Goal: Task Accomplishment & Management: Use online tool/utility

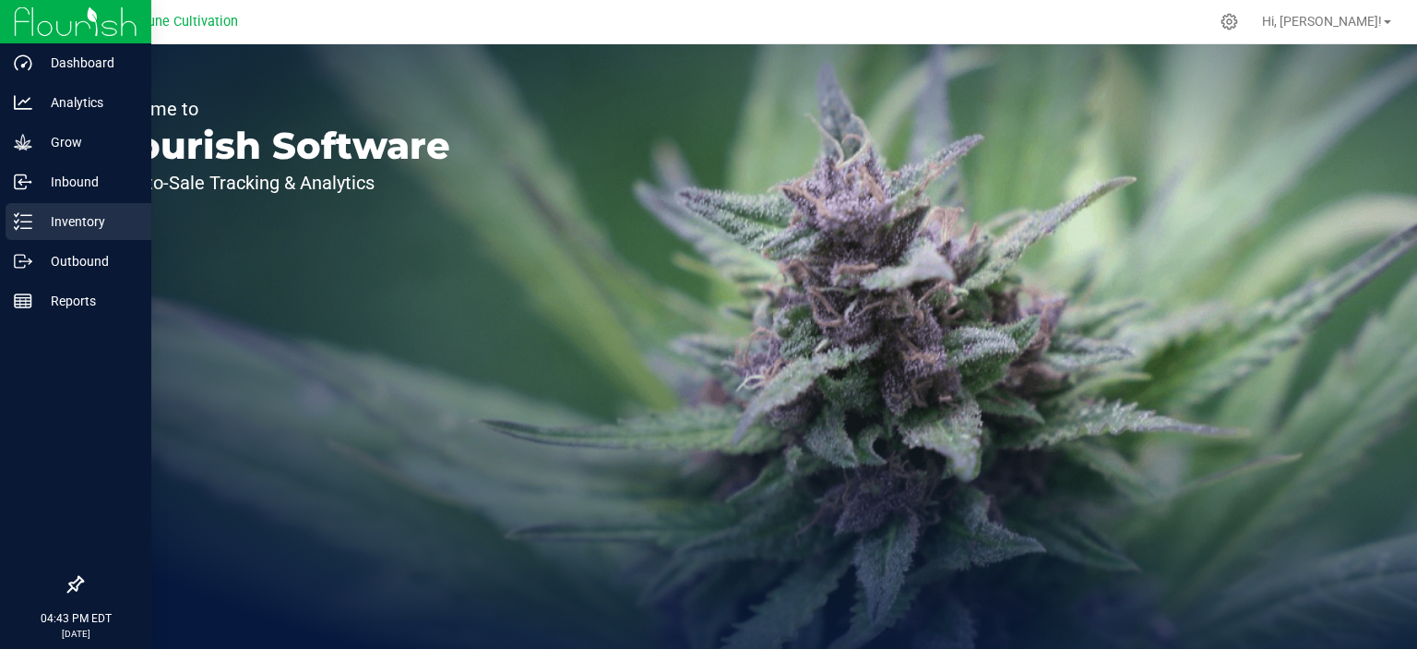
click at [66, 223] on p "Inventory" at bounding box center [87, 221] width 111 height 22
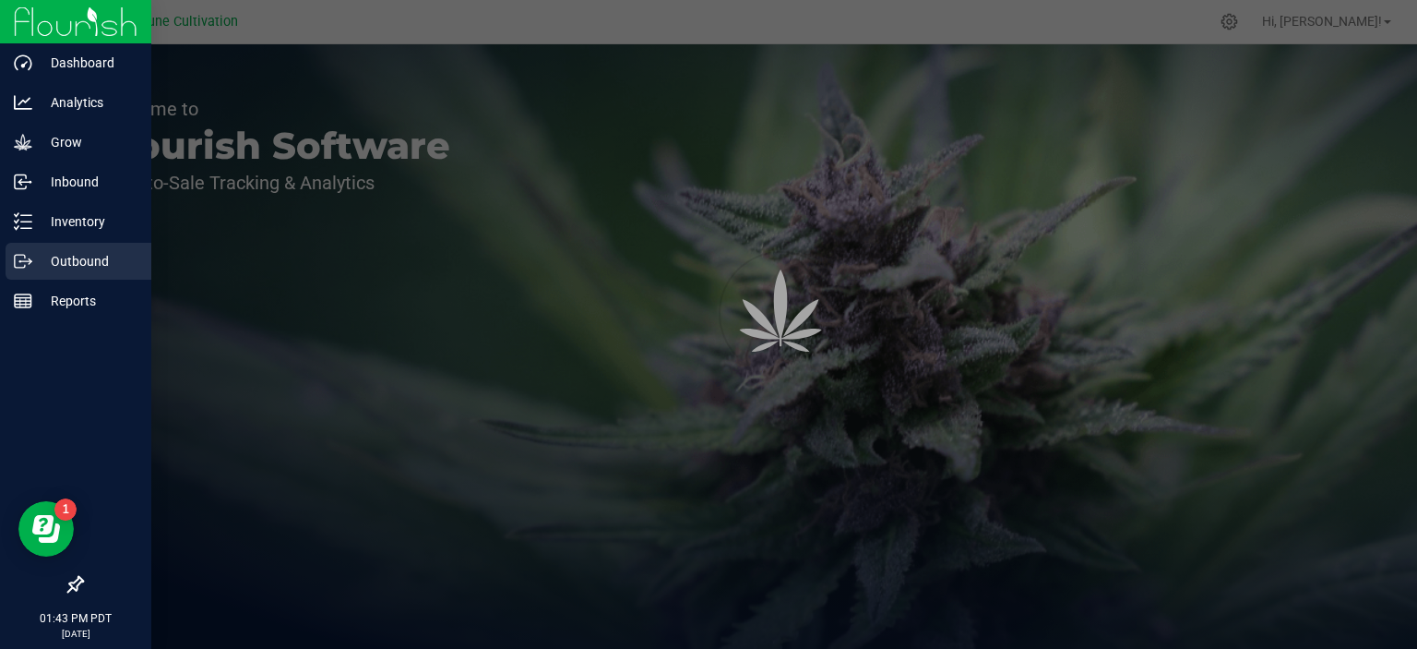
click at [72, 257] on p "Outbound" at bounding box center [87, 261] width 111 height 22
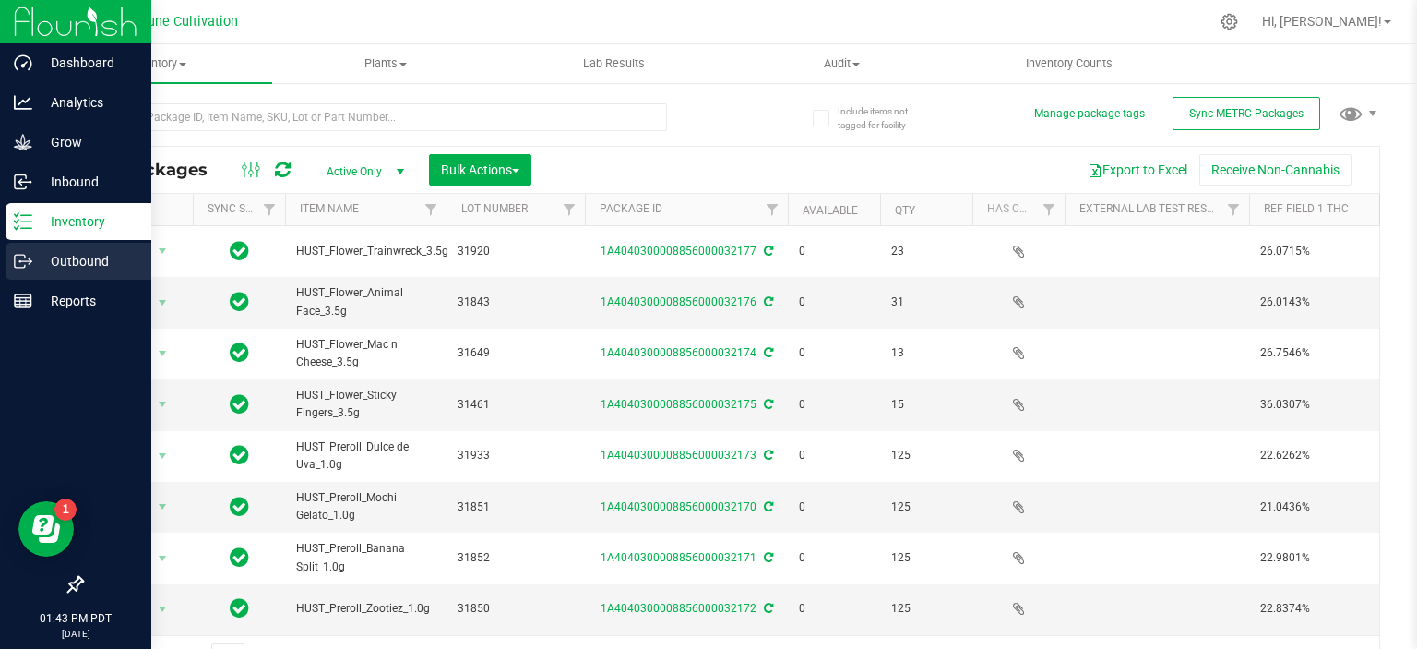
click at [35, 253] on p "Outbound" at bounding box center [87, 261] width 111 height 22
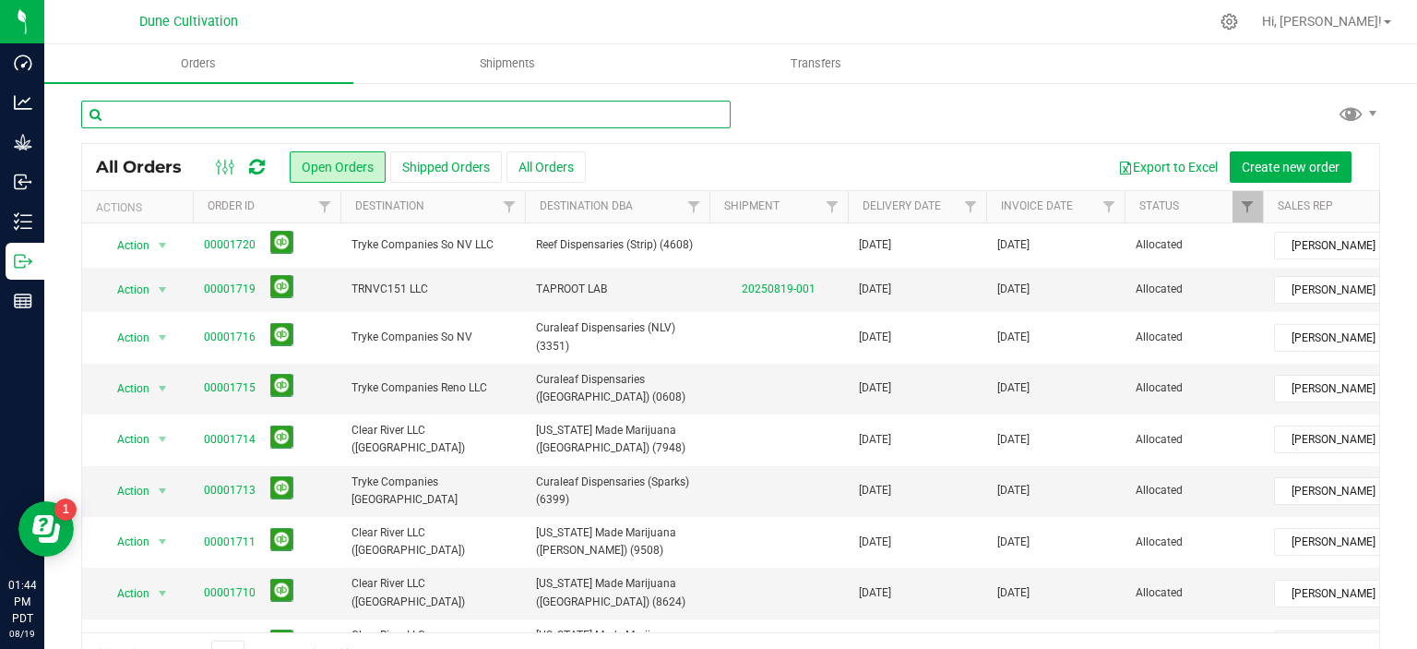
click at [216, 113] on input "text" at bounding box center [405, 115] width 649 height 28
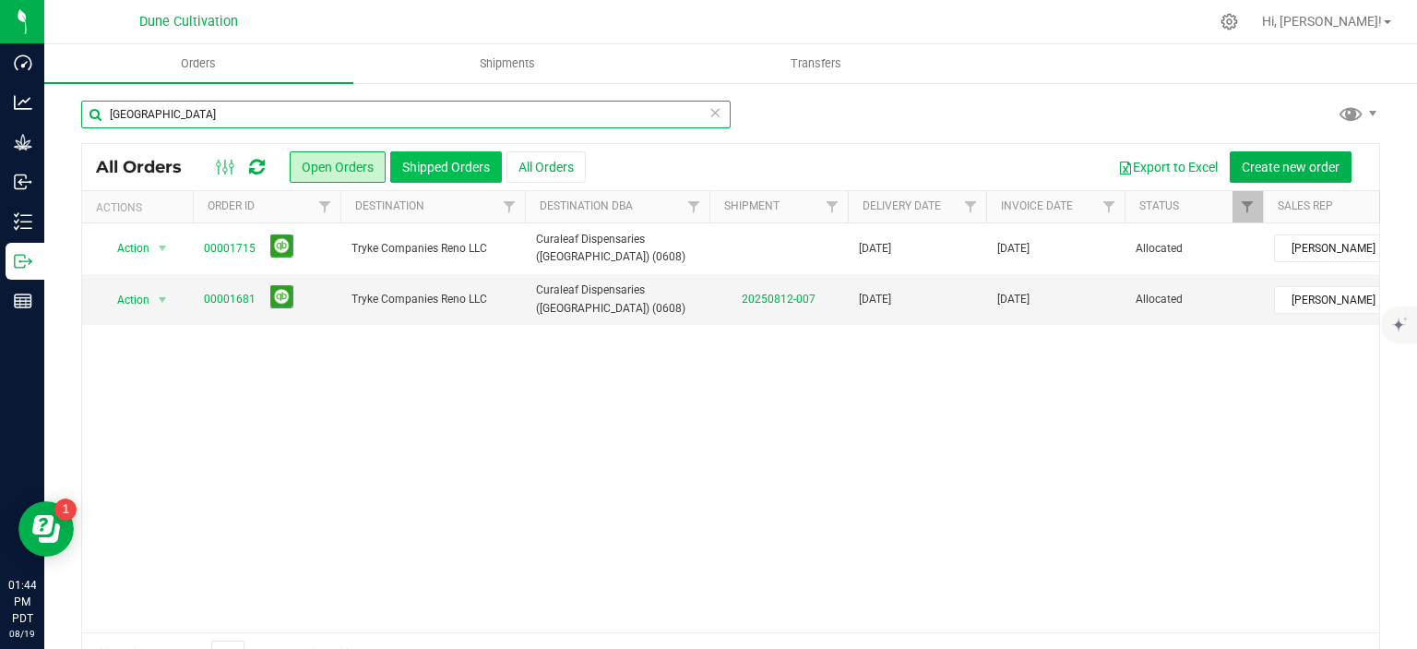
type input "sun valley"
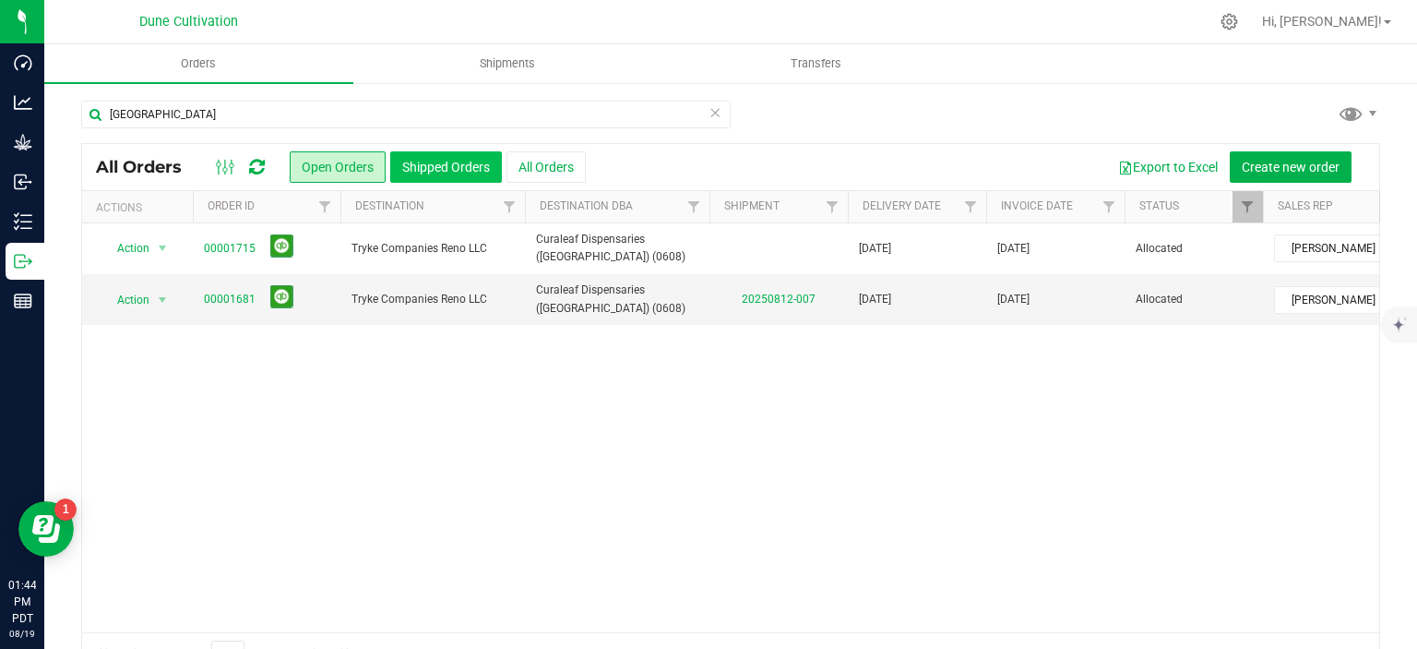
click at [425, 168] on button "Shipped Orders" at bounding box center [446, 166] width 112 height 31
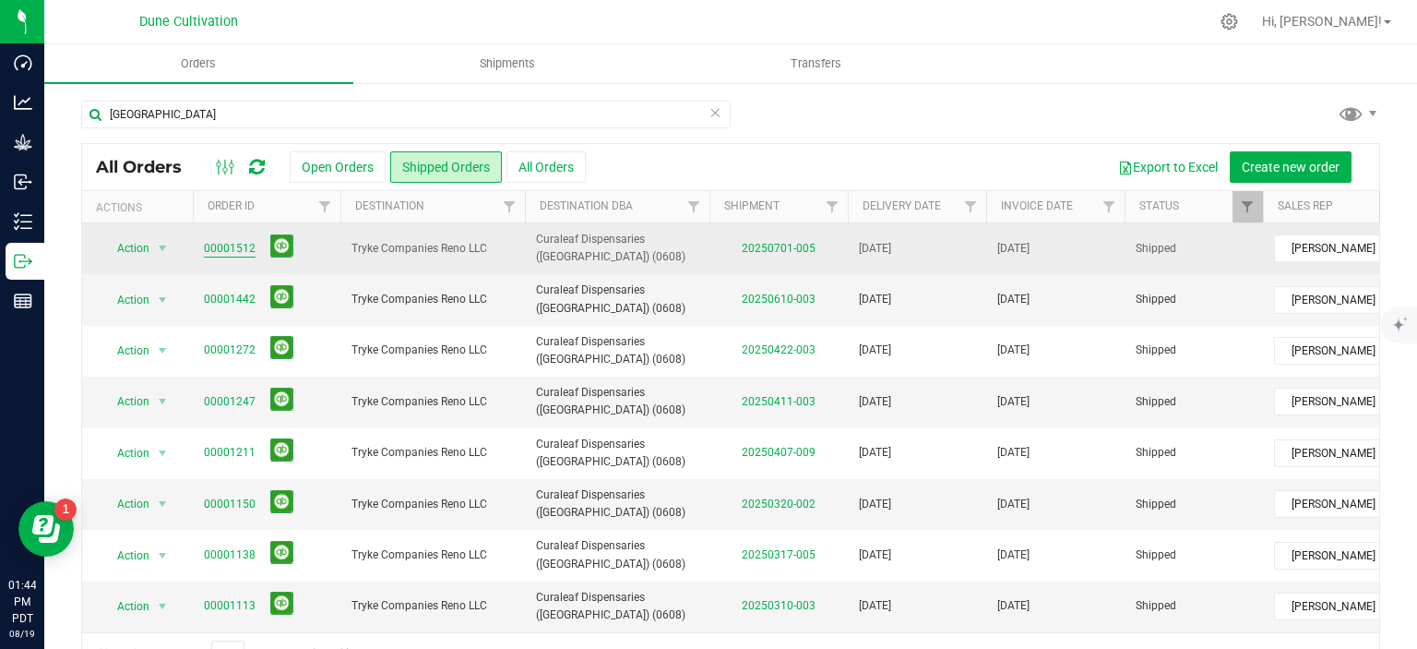
click at [241, 241] on link "00001512" at bounding box center [230, 249] width 52 height 18
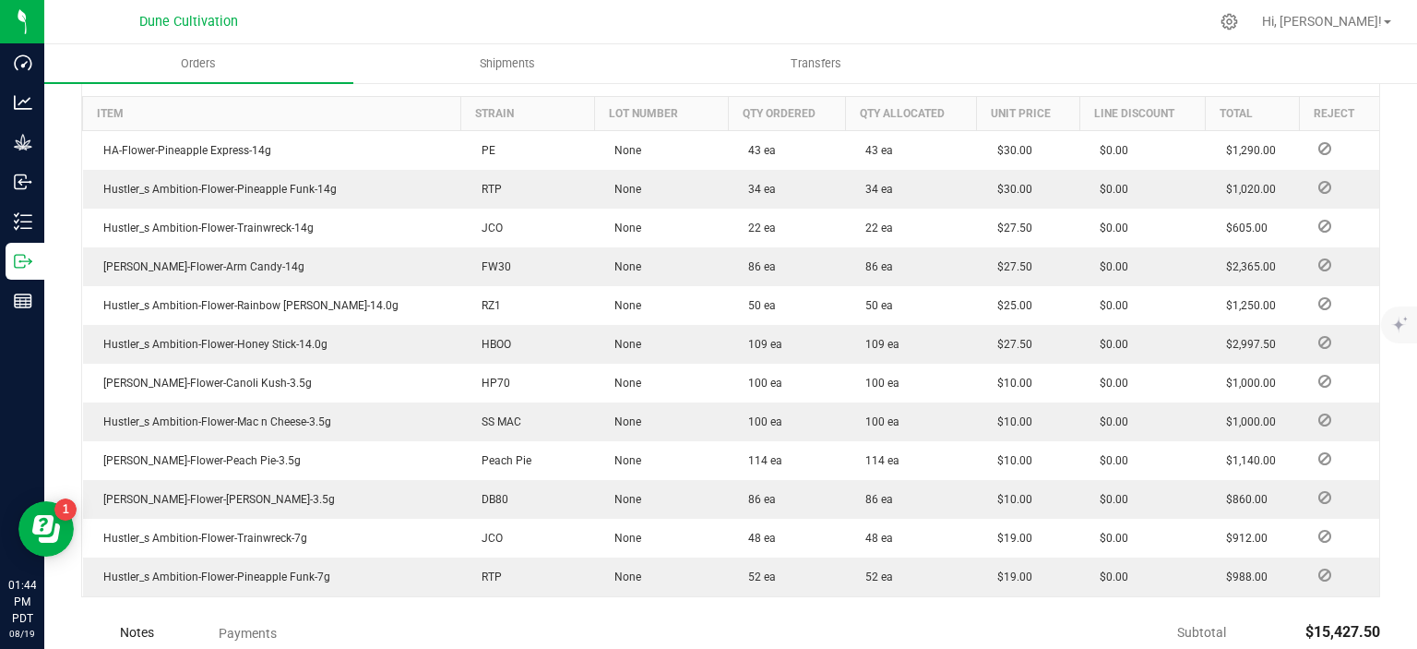
scroll to position [538, 0]
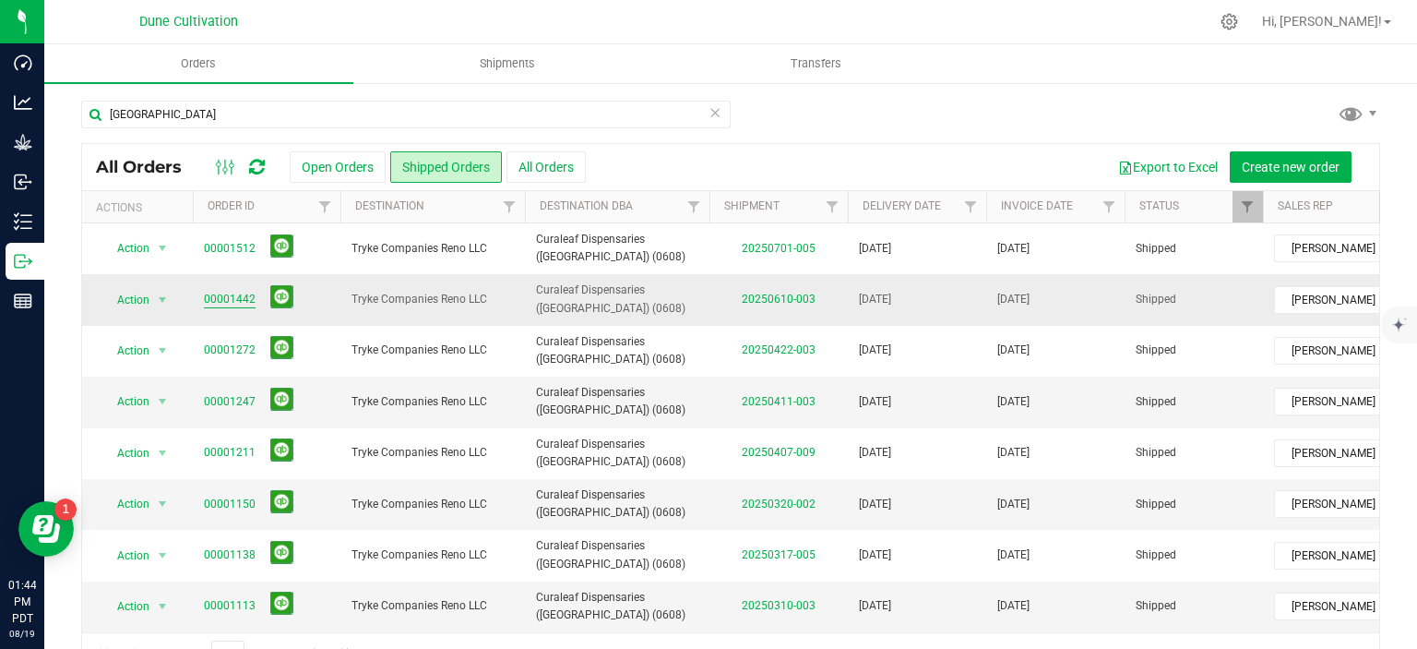
click at [216, 296] on link "00001442" at bounding box center [230, 300] width 52 height 18
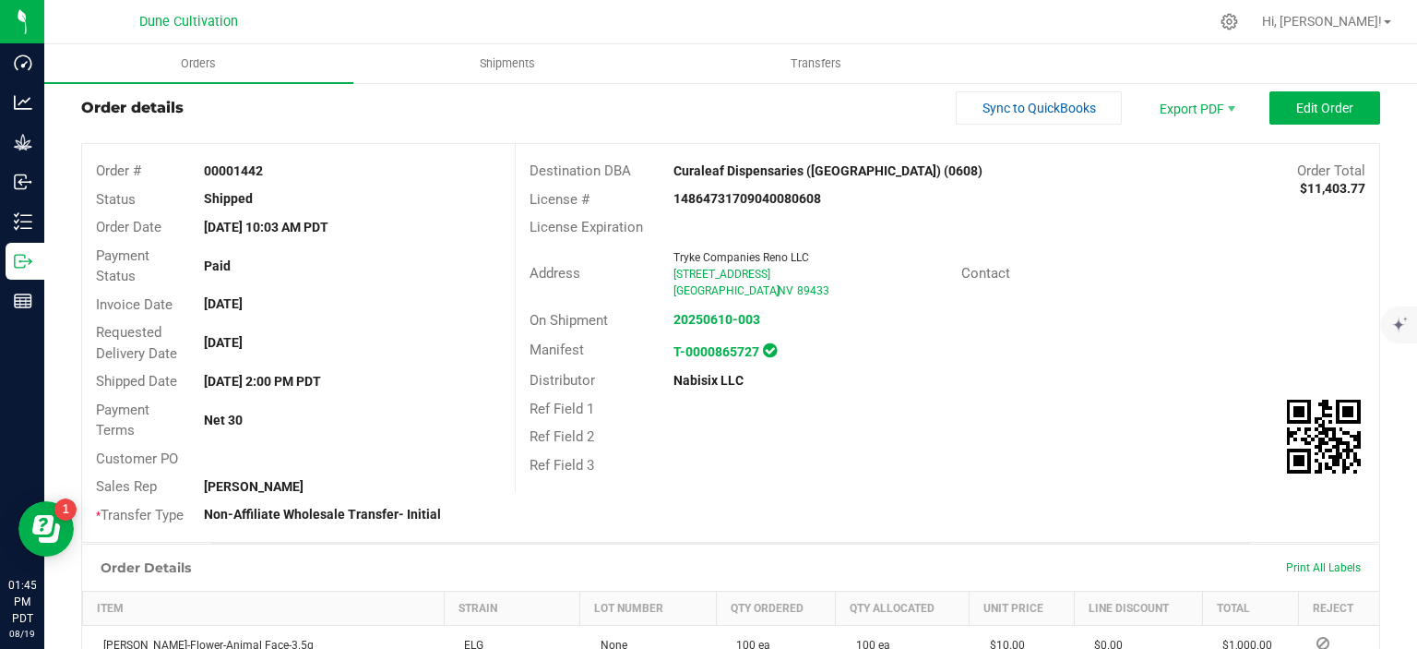
scroll to position [39, 0]
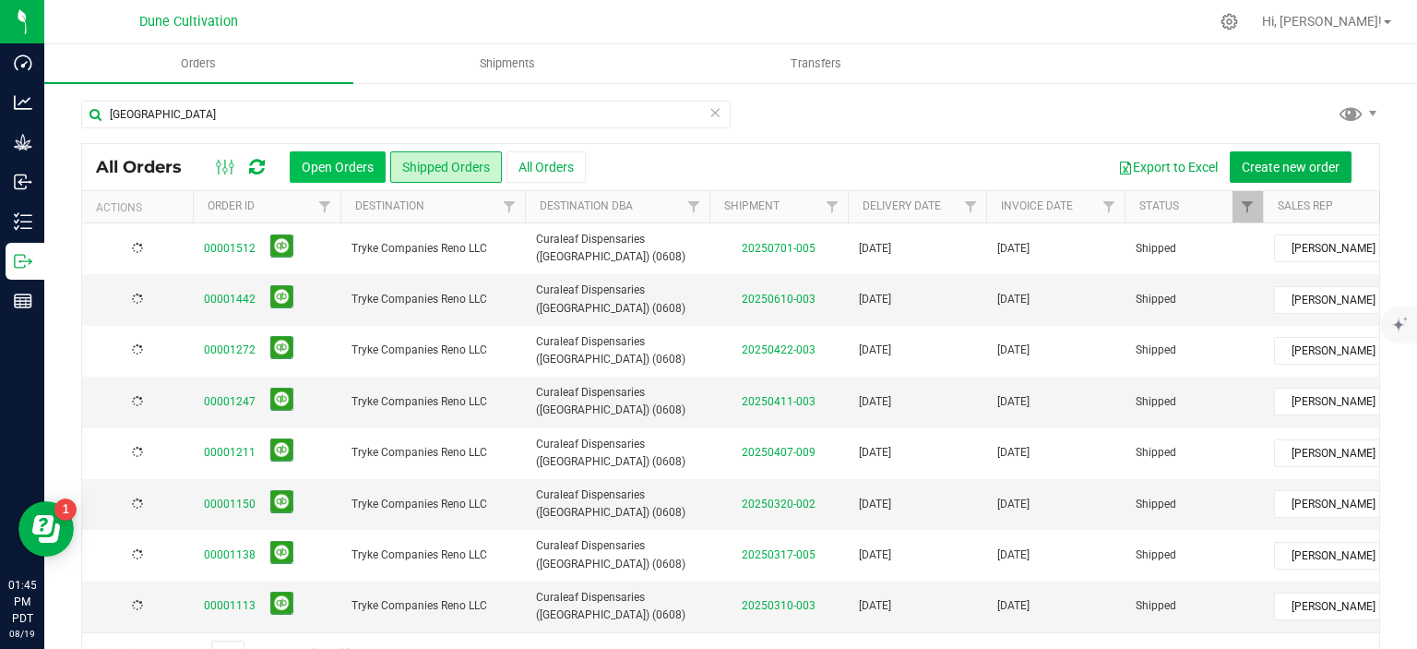
click at [339, 167] on button "Open Orders" at bounding box center [338, 166] width 96 height 31
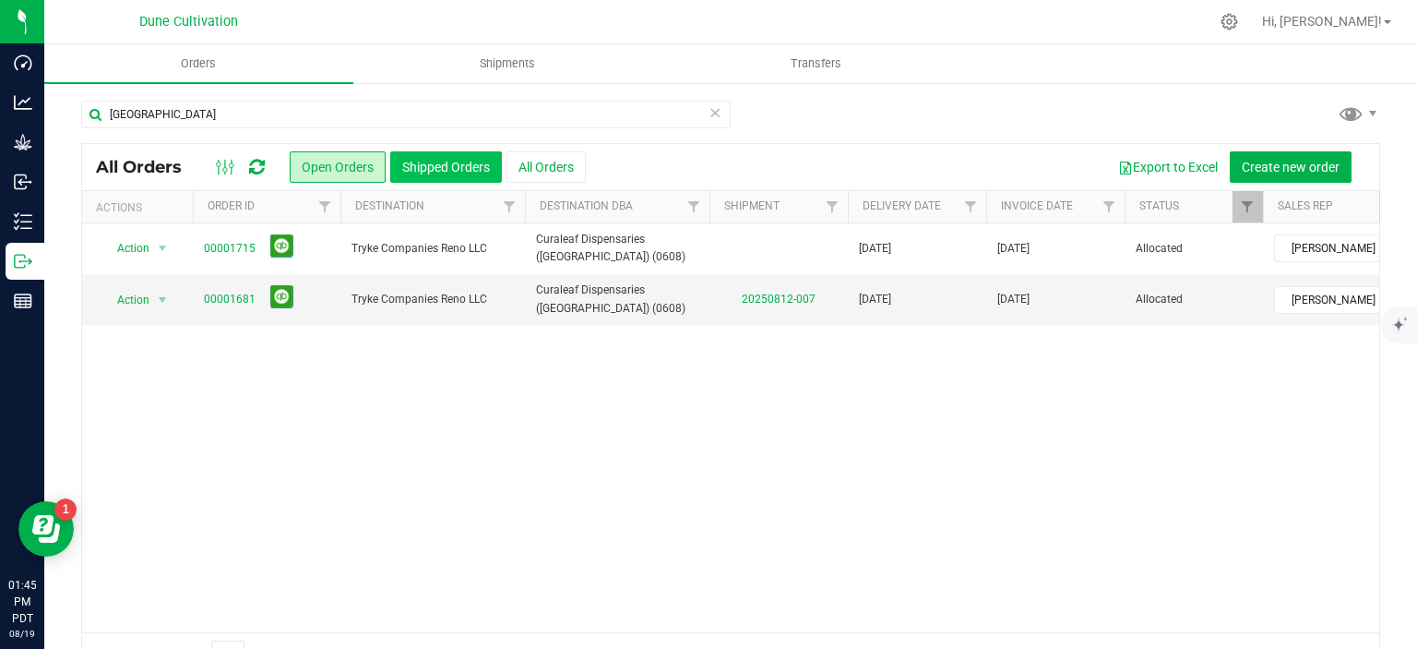
click at [423, 169] on button "Shipped Orders" at bounding box center [446, 166] width 112 height 31
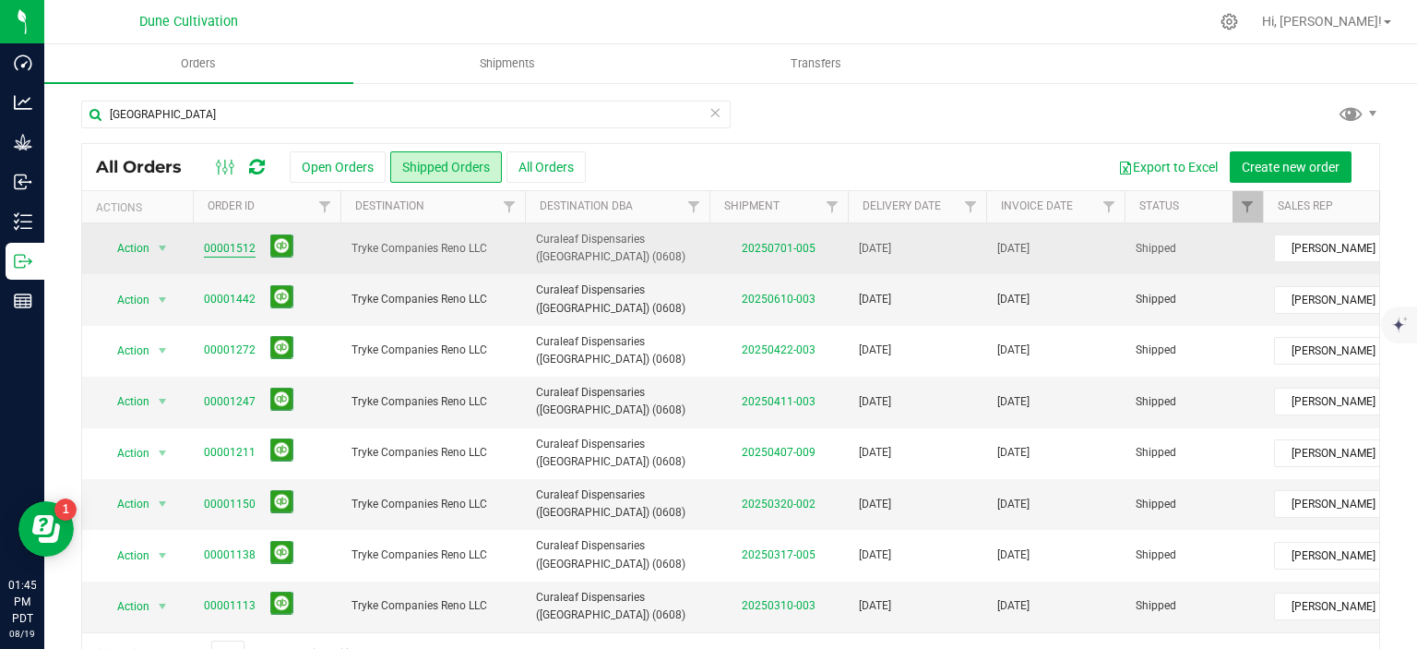
click at [221, 253] on link "00001512" at bounding box center [230, 249] width 52 height 18
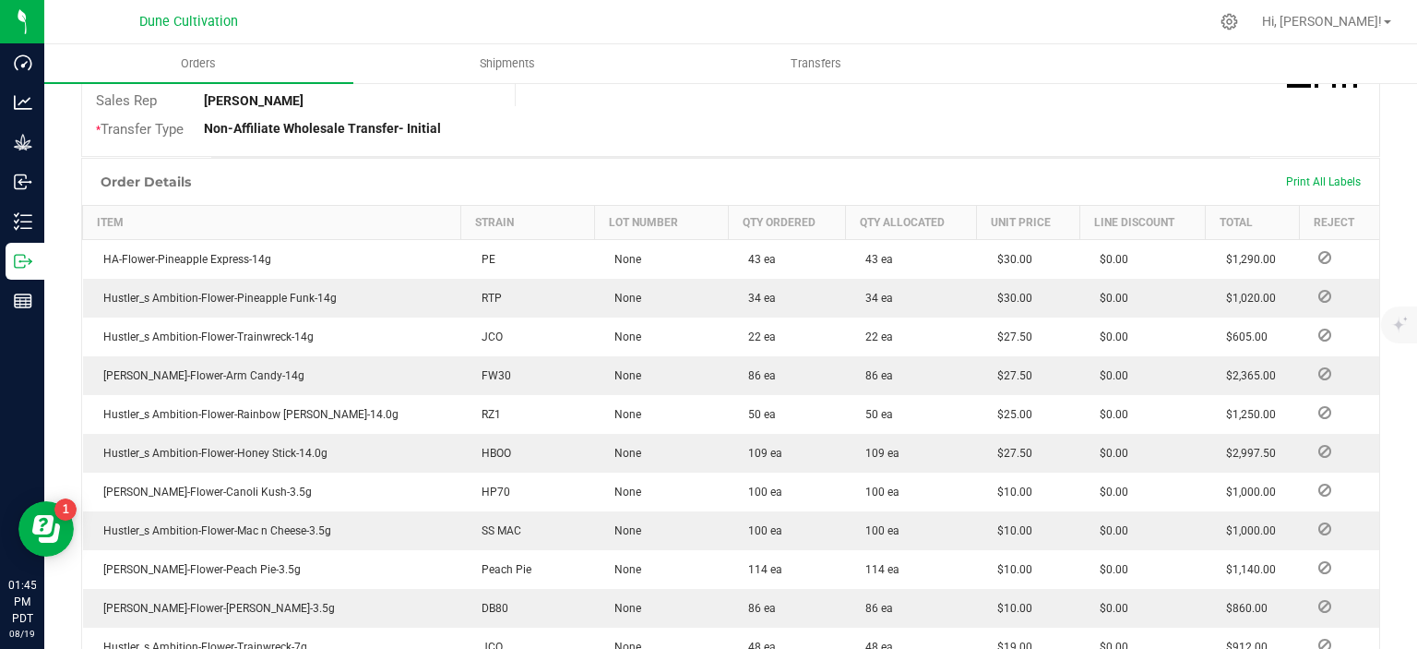
scroll to position [523, 0]
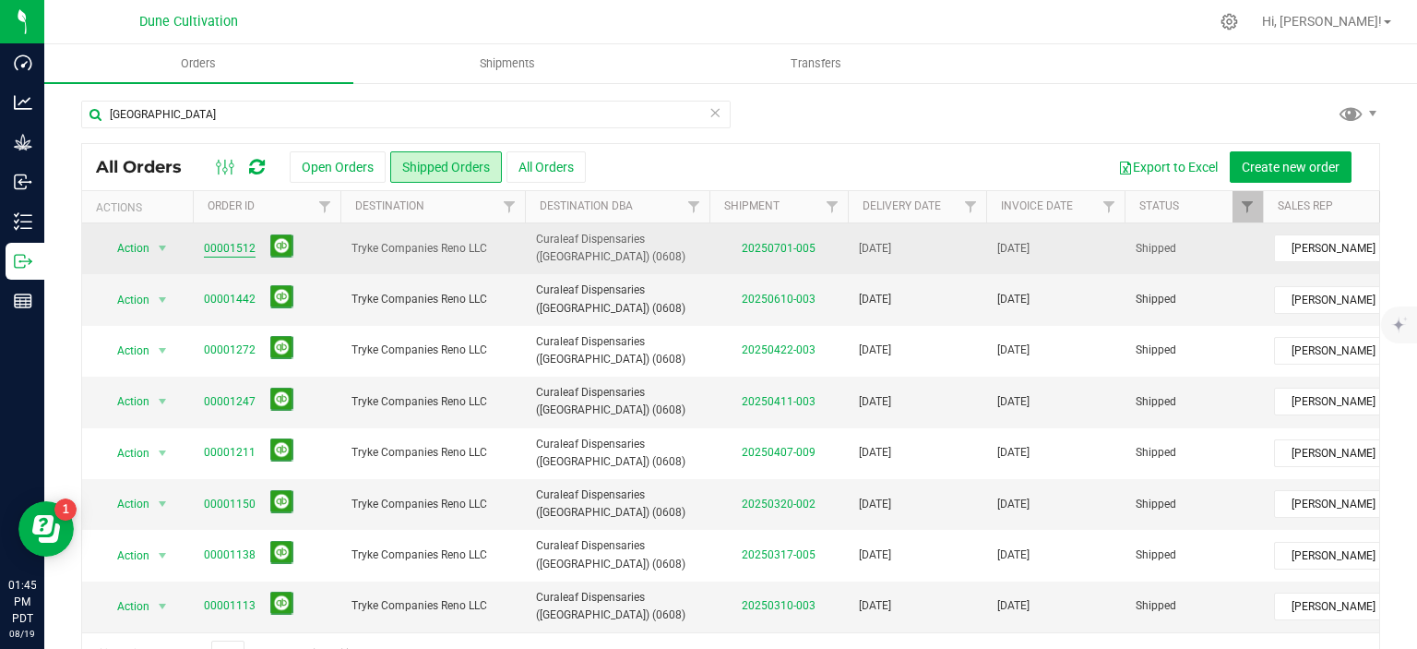
click at [229, 242] on link "00001512" at bounding box center [230, 249] width 52 height 18
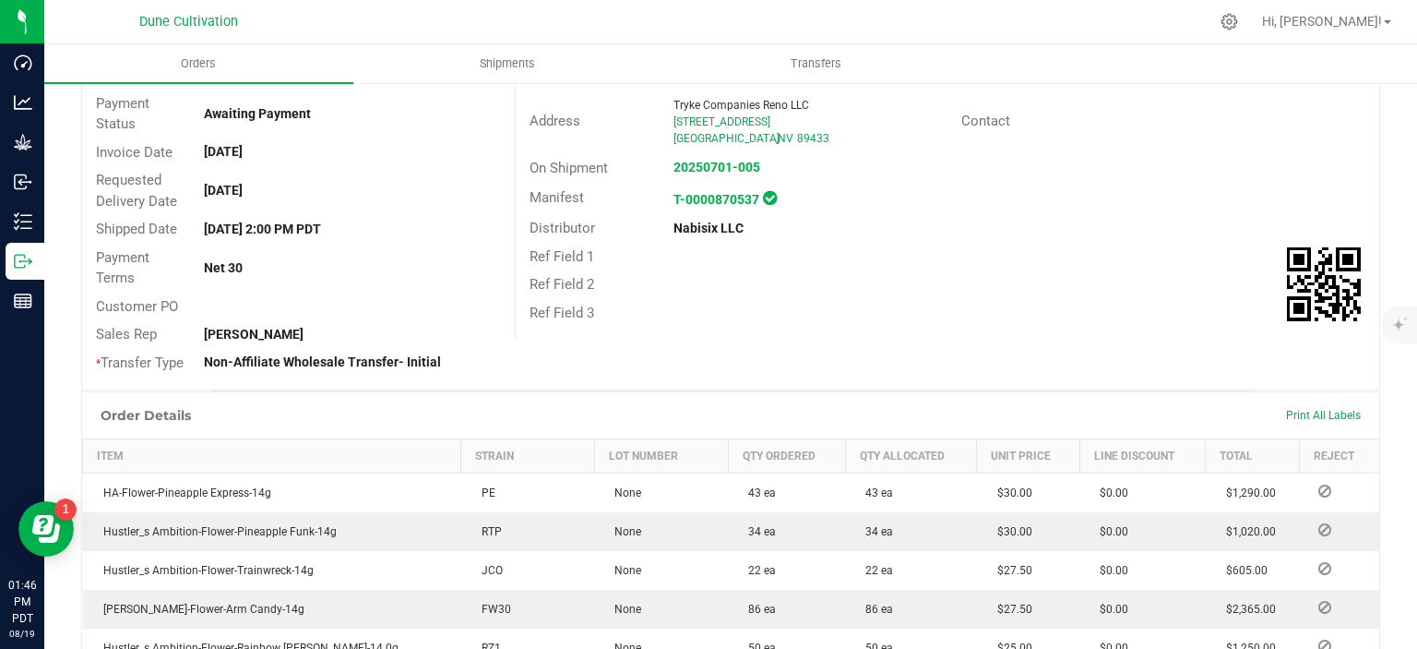
scroll to position [295, 0]
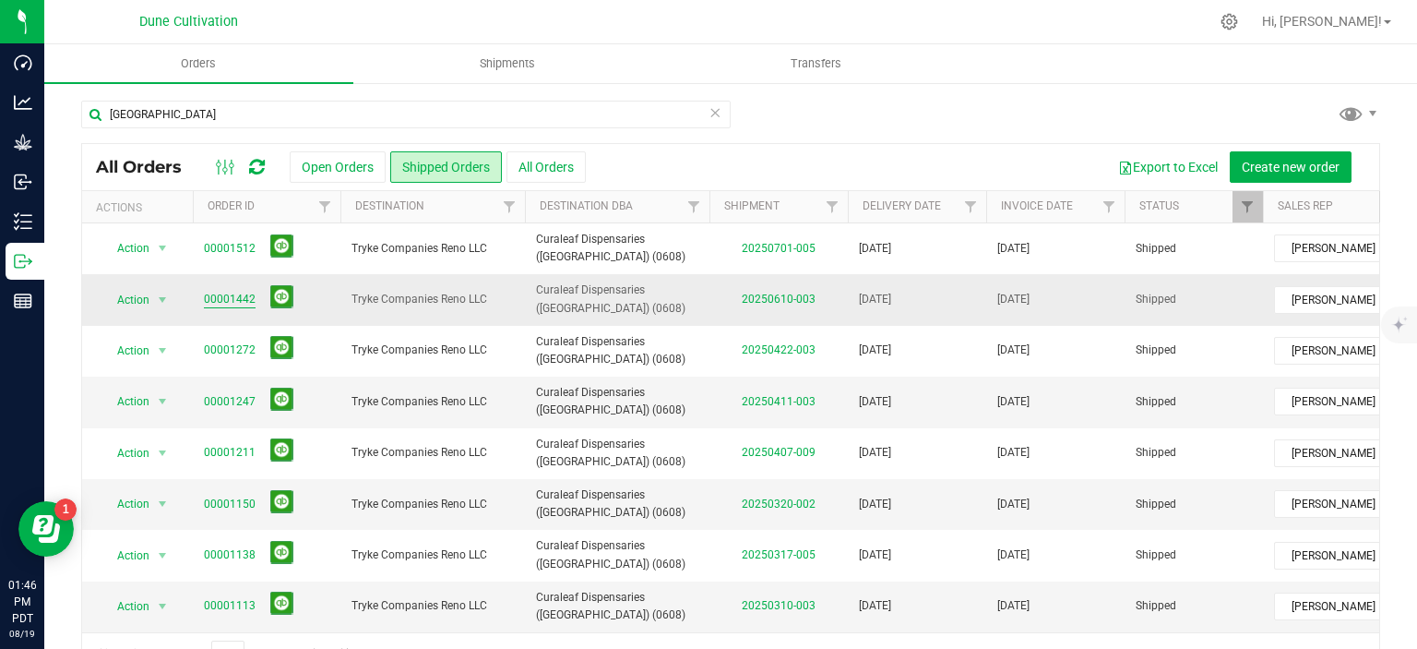
click at [229, 302] on link "00001442" at bounding box center [230, 300] width 52 height 18
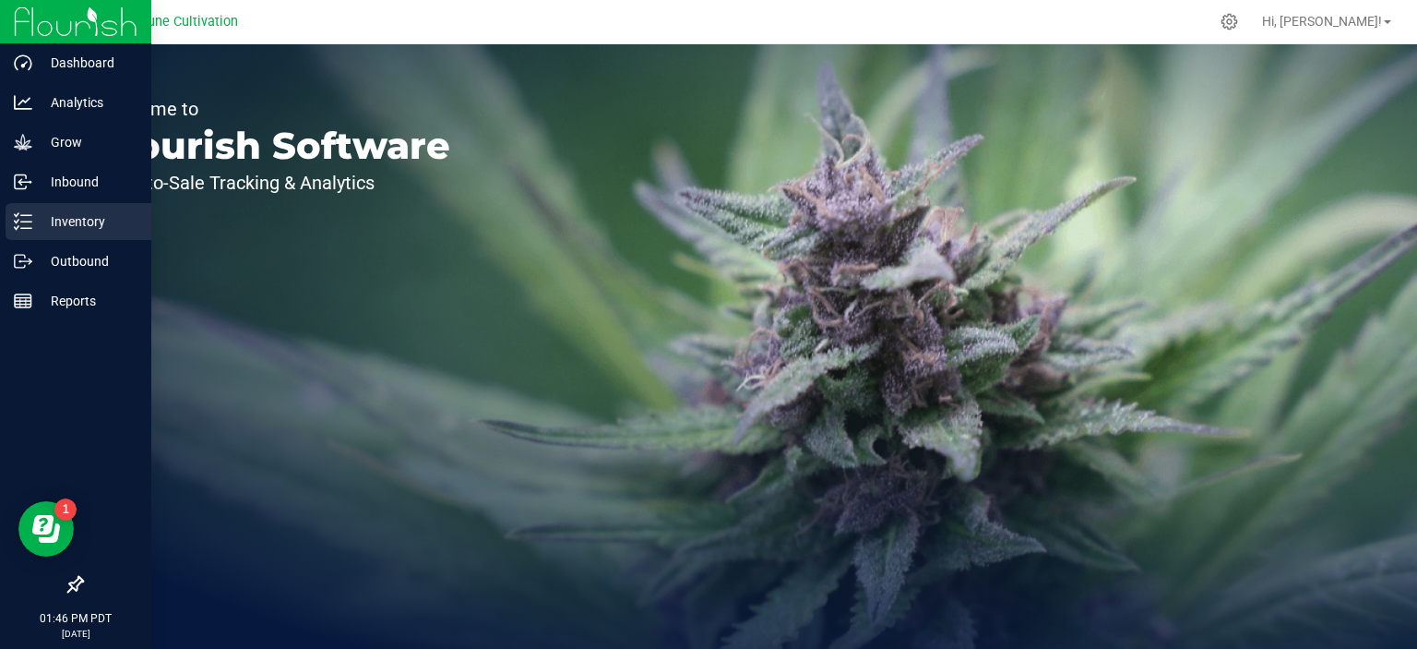
click at [72, 232] on div "Inventory" at bounding box center [79, 221] width 146 height 37
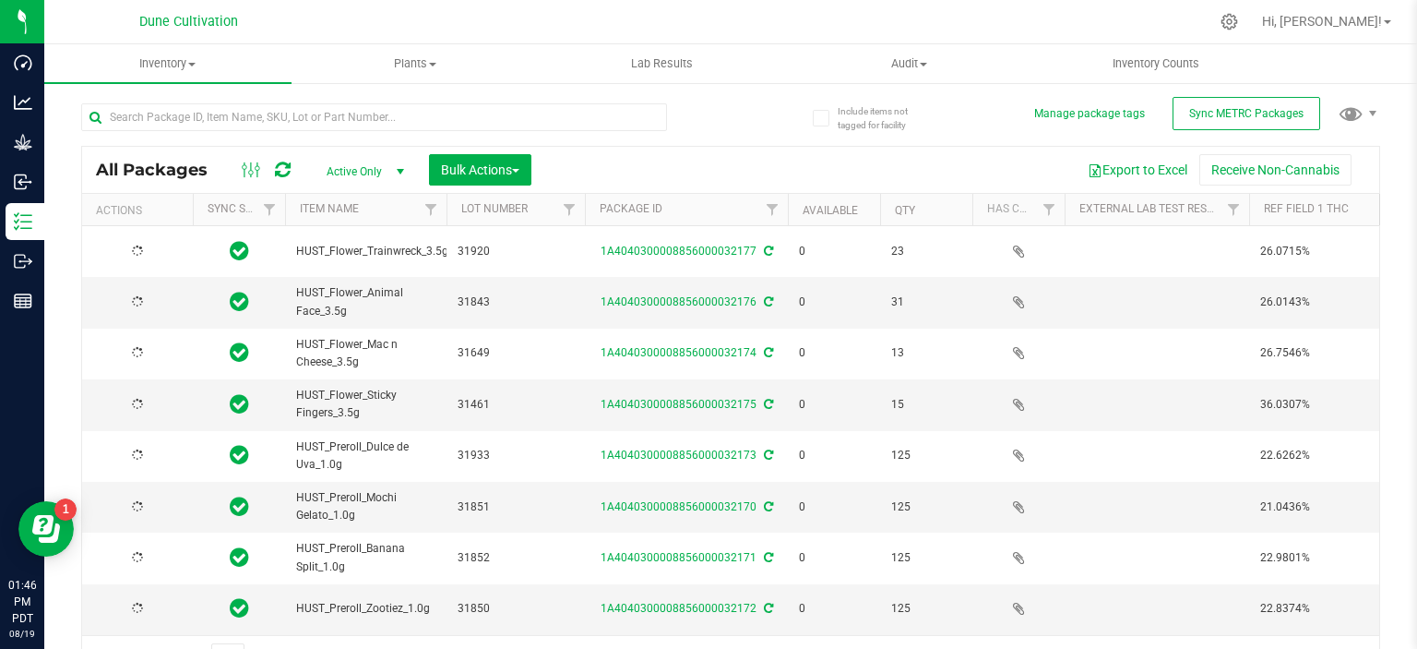
click at [362, 173] on span "Active Only" at bounding box center [361, 172] width 101 height 26
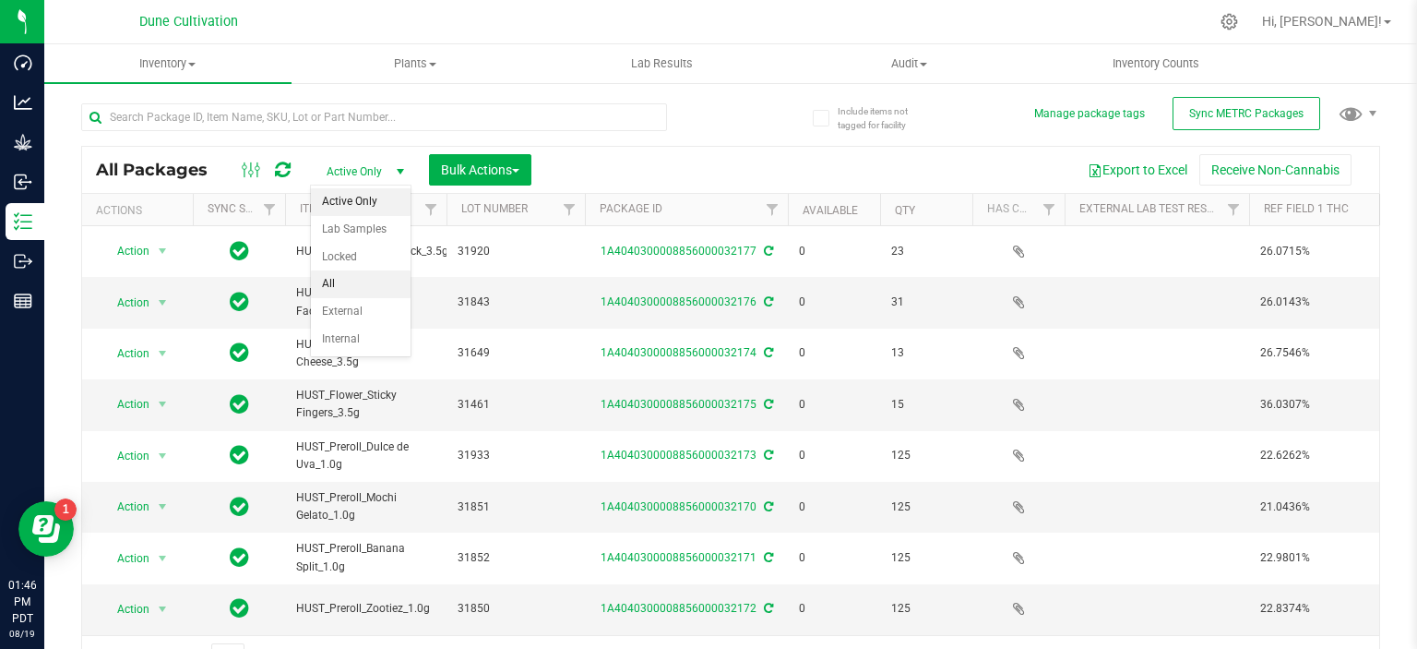
click at [342, 282] on li "All" at bounding box center [361, 284] width 100 height 28
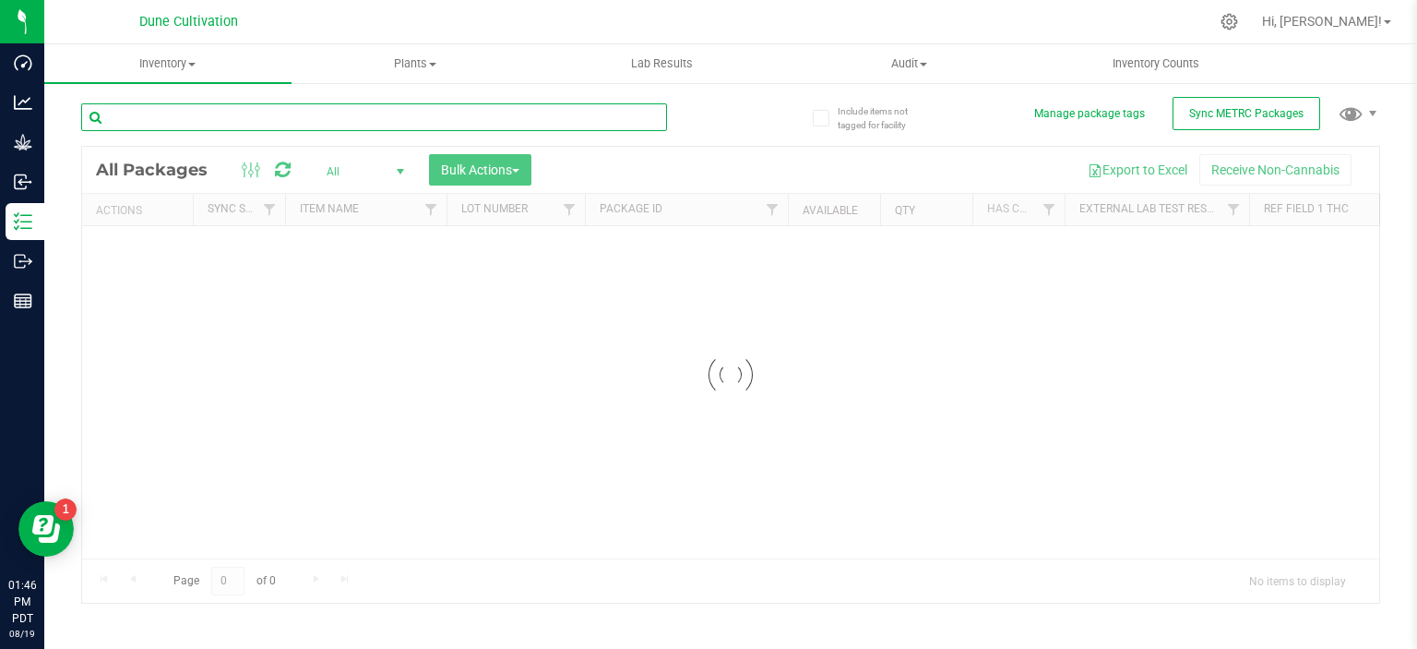
click at [282, 116] on input "text" at bounding box center [374, 117] width 586 height 28
type input "24304"
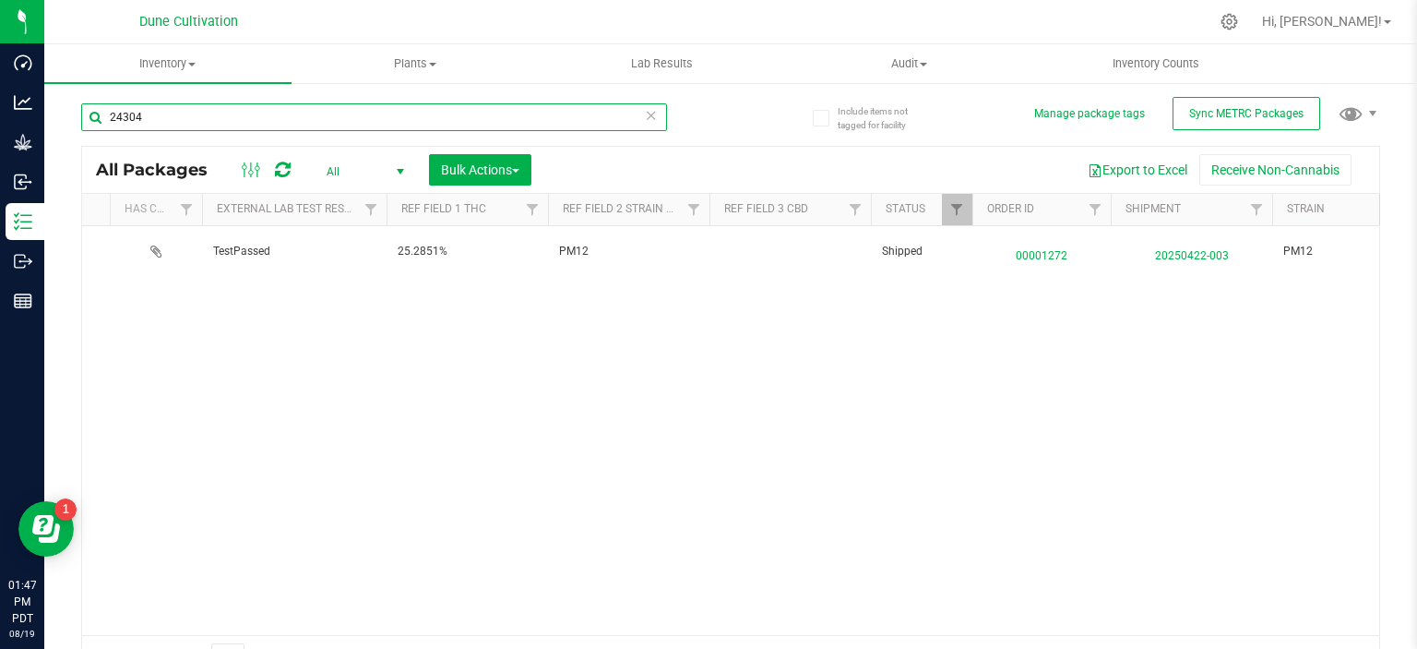
scroll to position [0, 886]
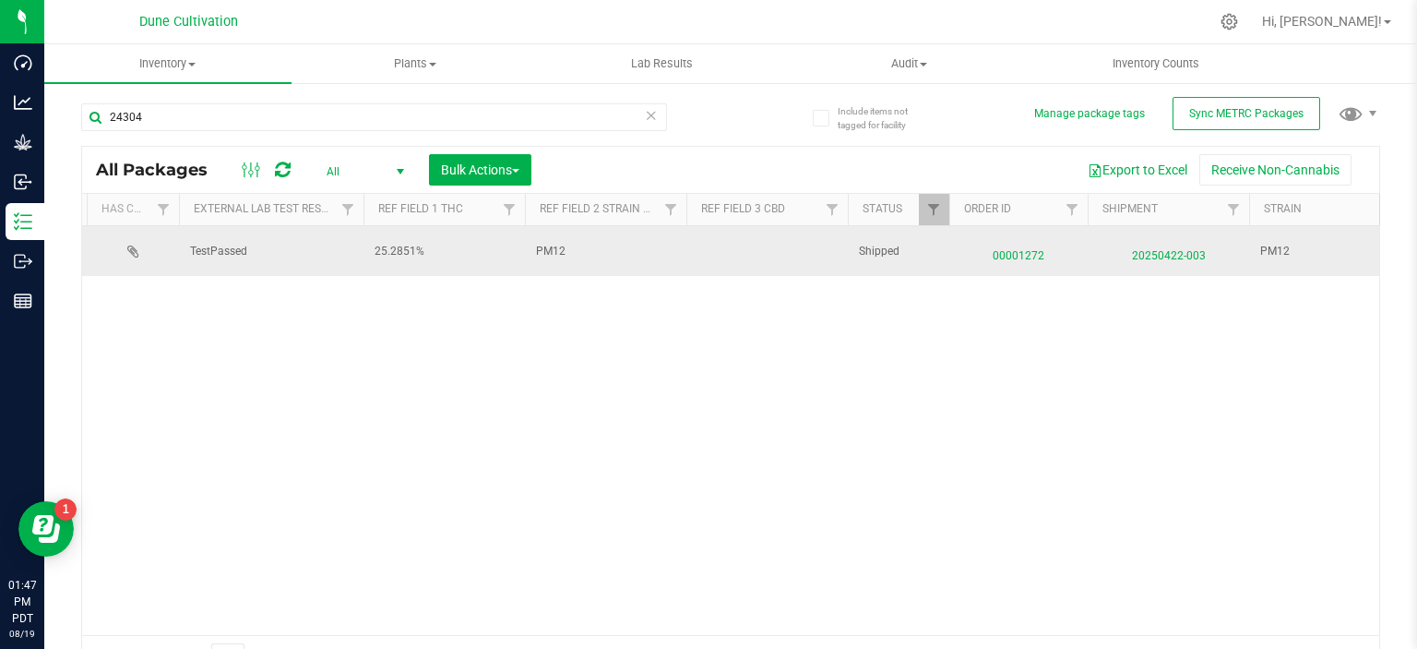
click at [1006, 260] on span "00001272" at bounding box center [1018, 251] width 116 height 27
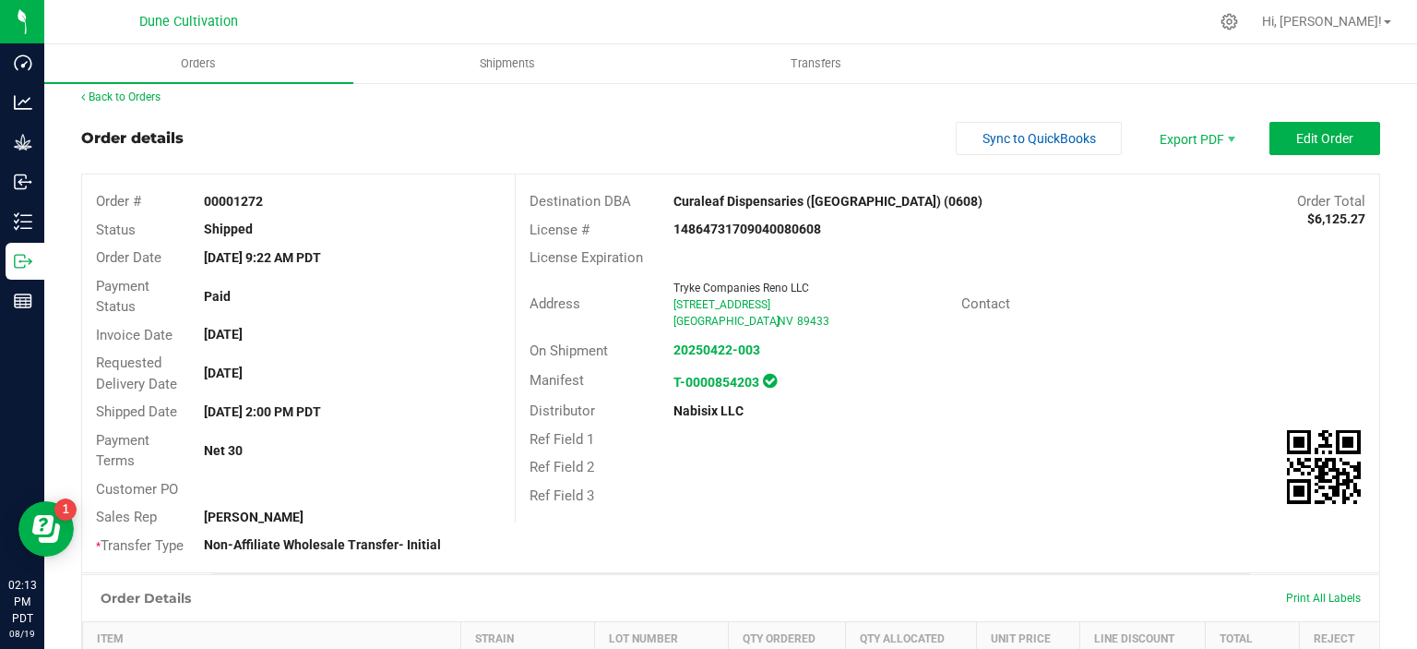
scroll to position [85, 0]
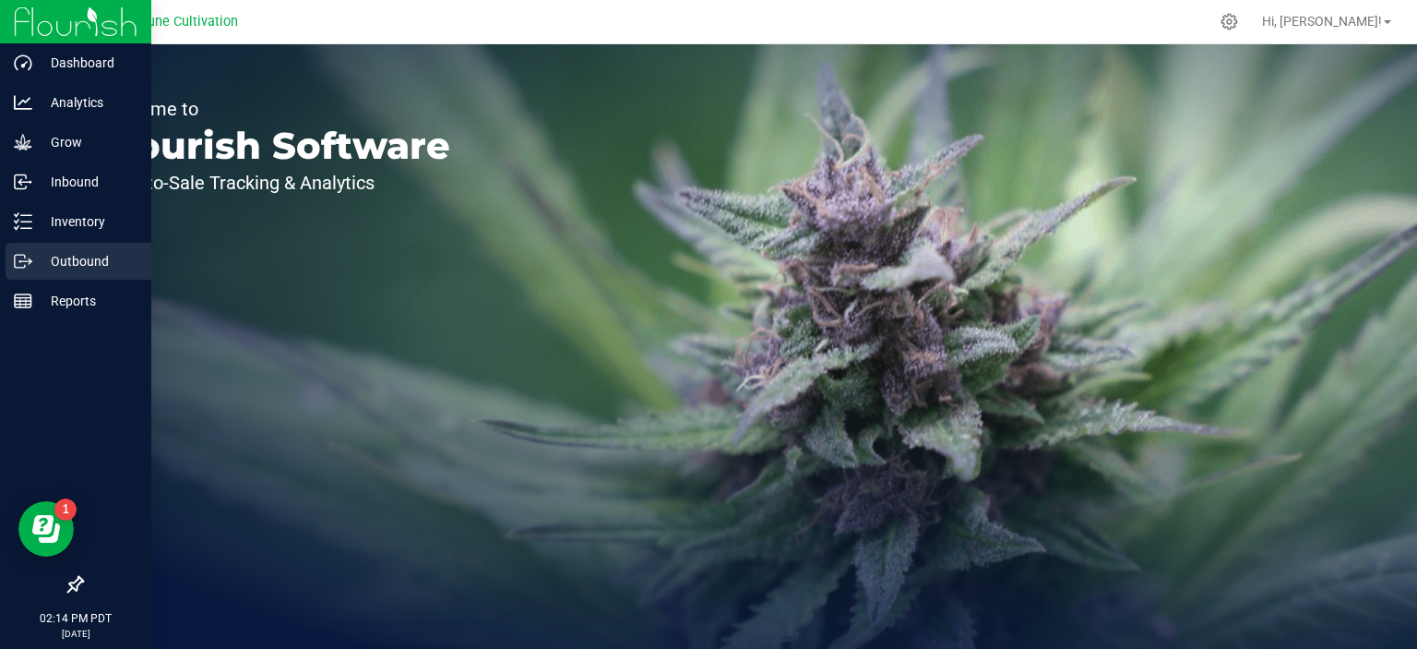
click at [38, 258] on p "Outbound" at bounding box center [87, 261] width 111 height 22
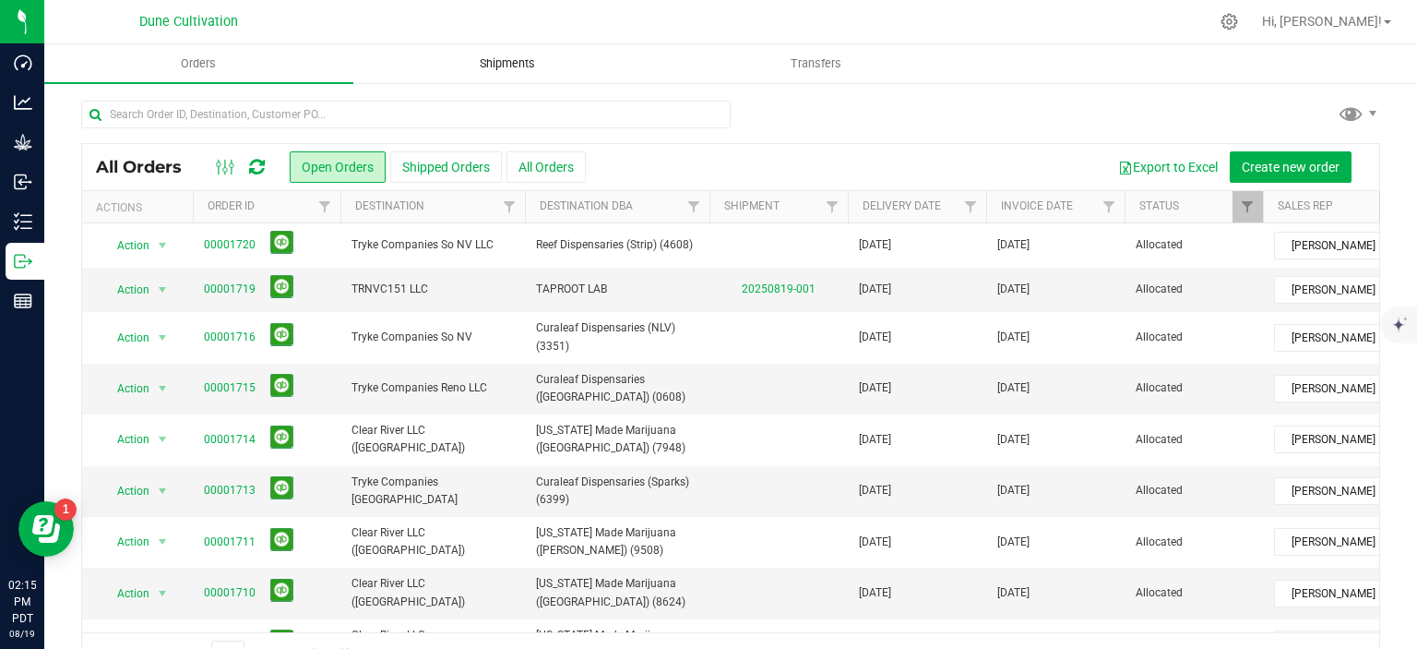
click at [498, 68] on span "Shipments" at bounding box center [507, 63] width 105 height 17
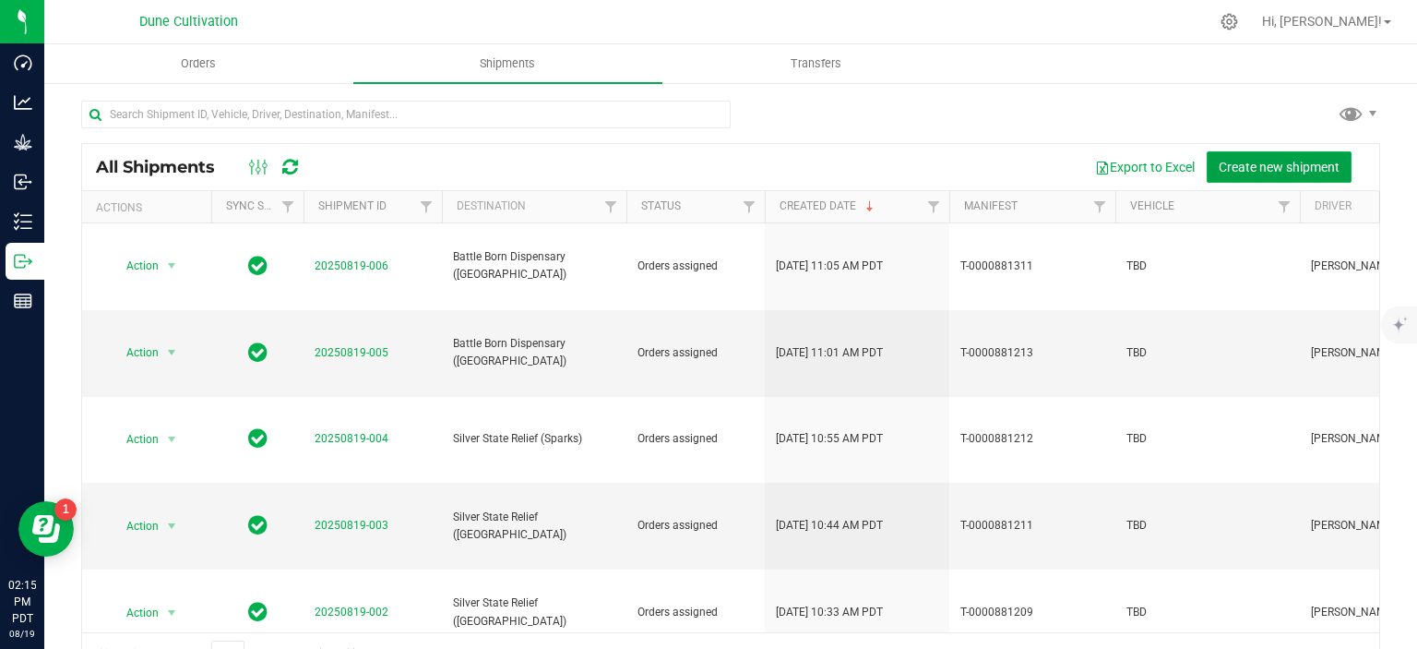
click at [1253, 172] on span "Create new shipment" at bounding box center [1279, 167] width 121 height 15
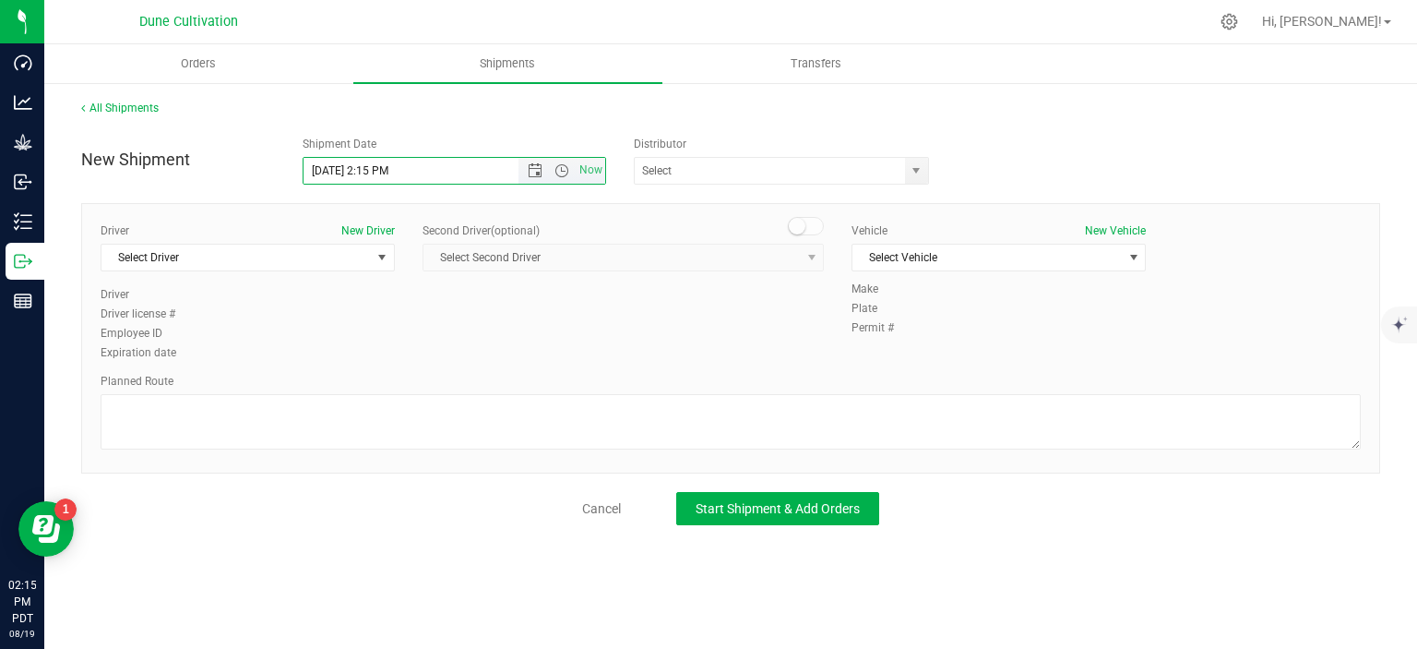
click at [333, 173] on input "8/19/2025 2:15 PM" at bounding box center [427, 171] width 247 height 26
click at [389, 171] on input "8/20/2025 2:15 PM" at bounding box center [427, 171] width 247 height 26
click at [920, 168] on span "select" at bounding box center [916, 170] width 15 height 15
type input "8/20/2025 2:00 PM"
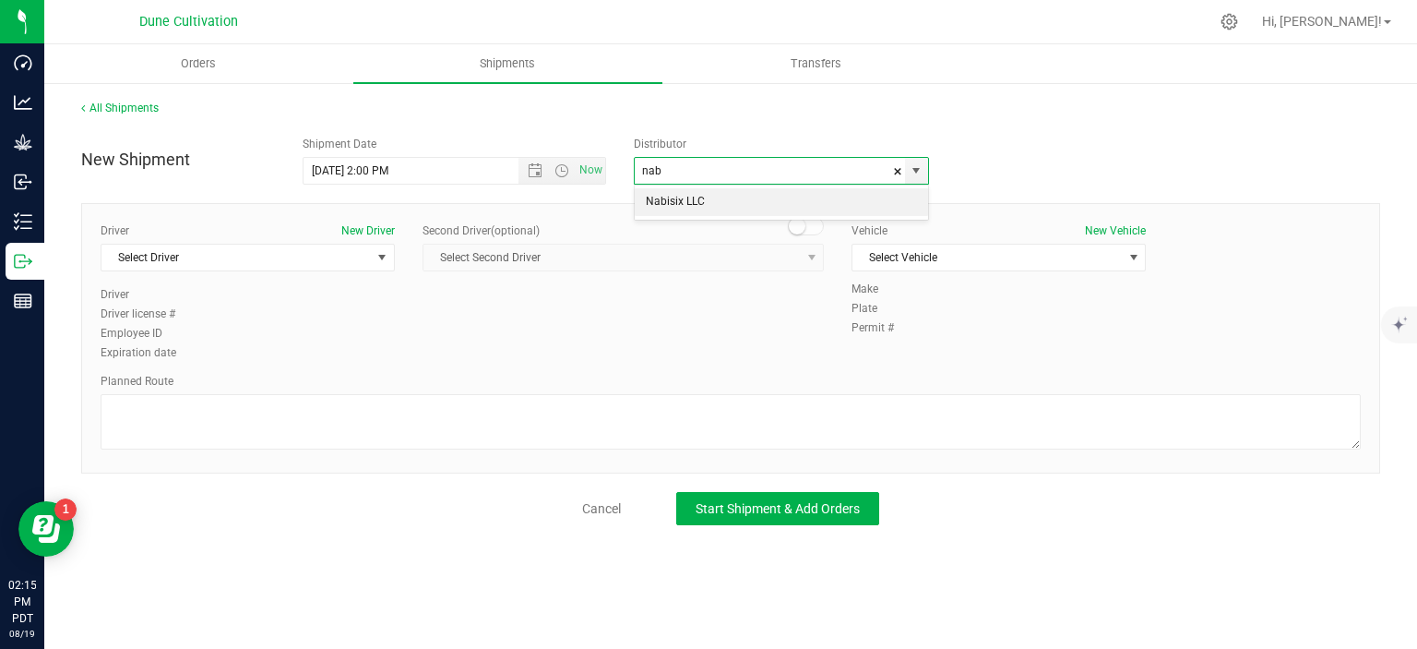
click at [727, 205] on li "Nabisix LLC" at bounding box center [781, 202] width 293 height 28
type input "Nabisix LLC"
click at [393, 260] on span "select" at bounding box center [382, 257] width 23 height 26
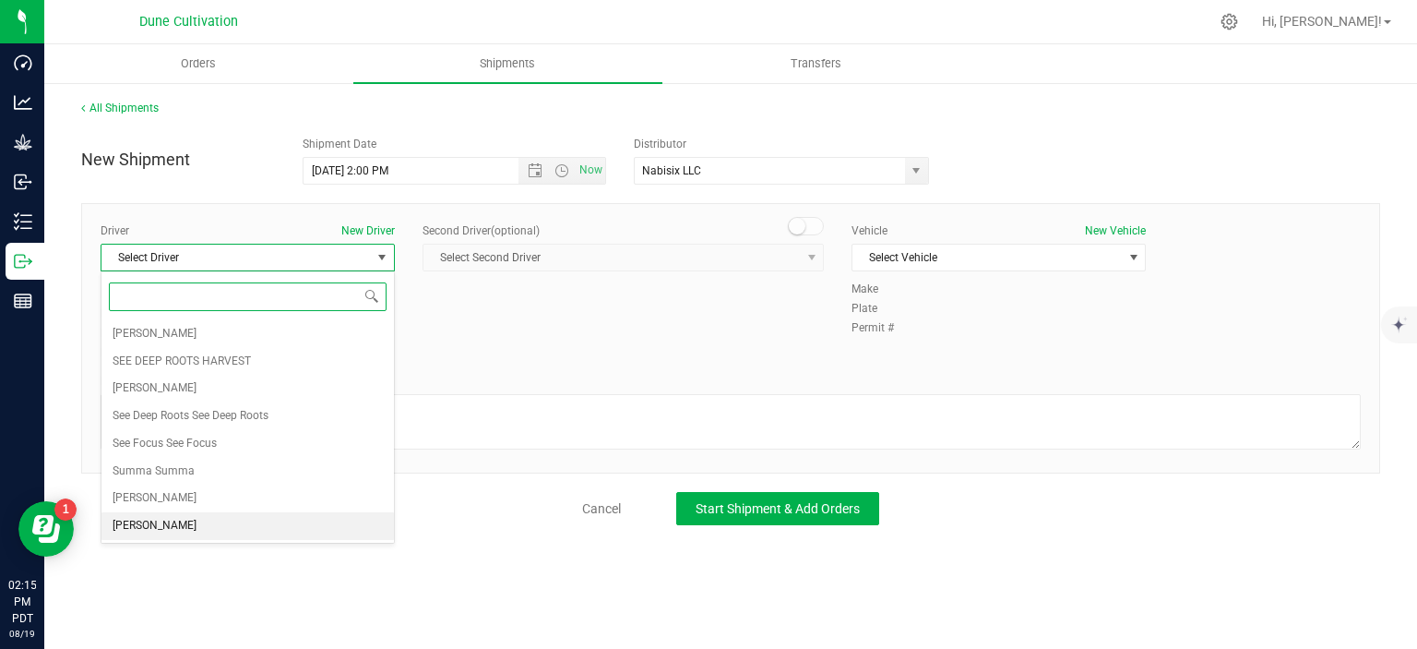
click at [194, 526] on li "TBD TBD" at bounding box center [247, 526] width 292 height 28
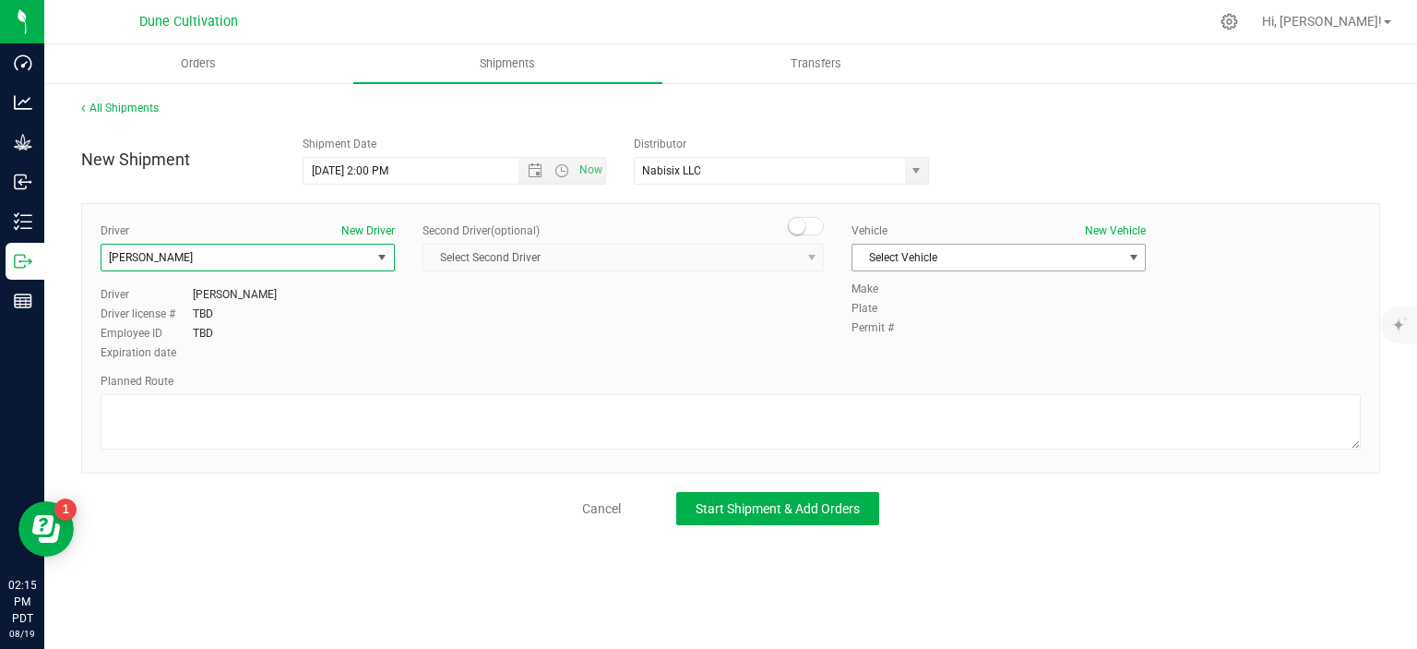
click at [980, 268] on span "Select Vehicle" at bounding box center [986, 257] width 269 height 26
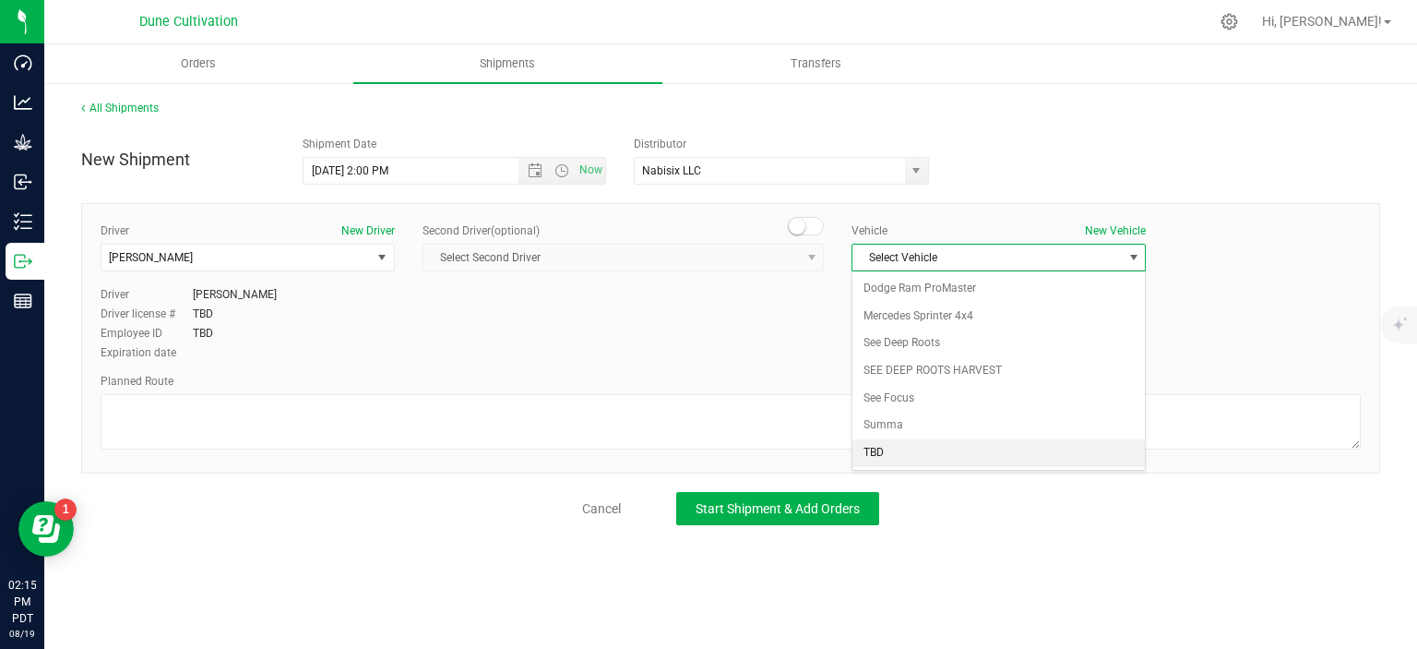
click at [872, 454] on li "TBD" at bounding box center [998, 453] width 292 height 28
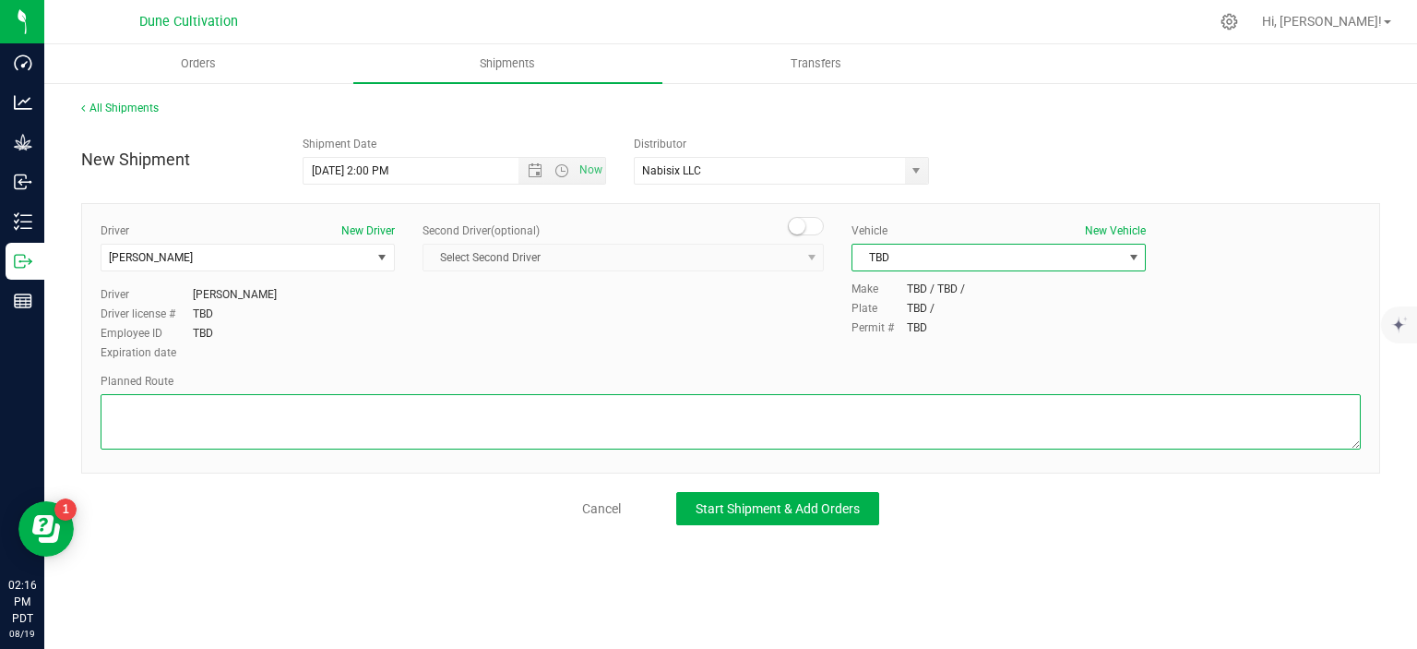
click at [306, 420] on textarea at bounding box center [731, 421] width 1260 height 55
paste textarea "Get on I-11/US-95 N in Las Vegas from E Craig Rd 18 min (7.4 mi) Continue on US…"
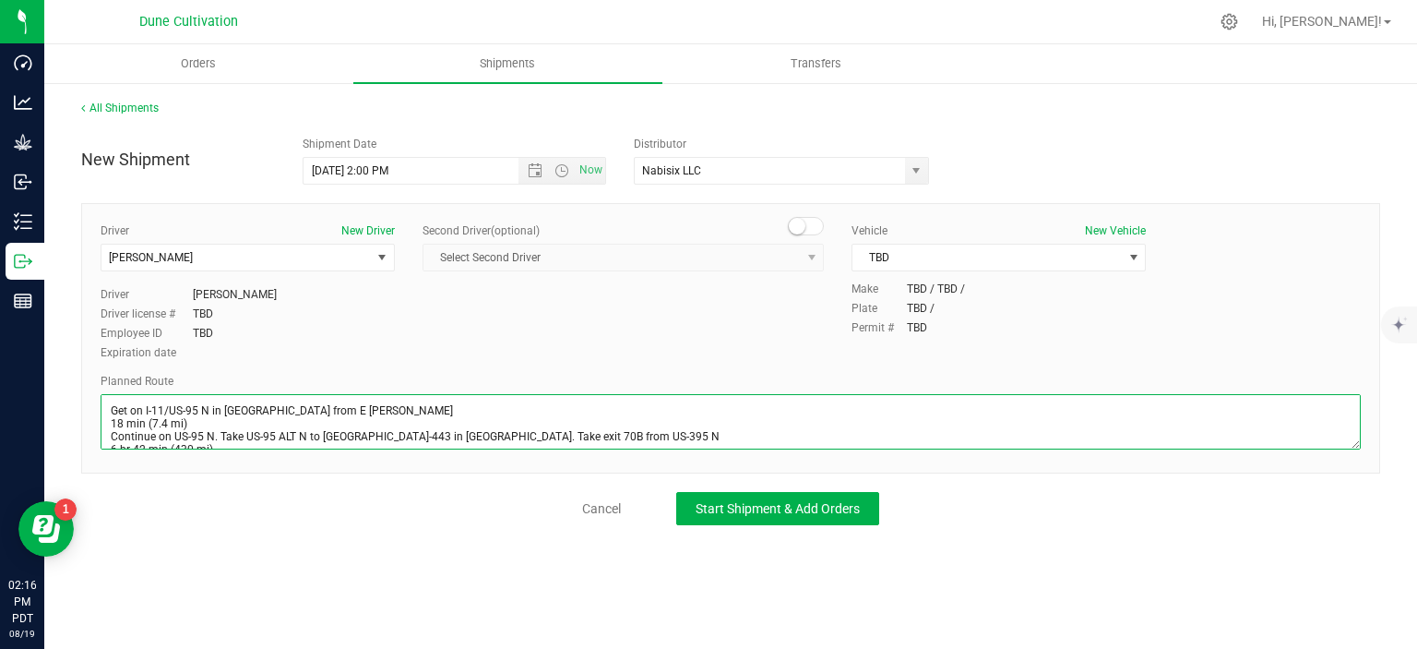
scroll to position [35, 0]
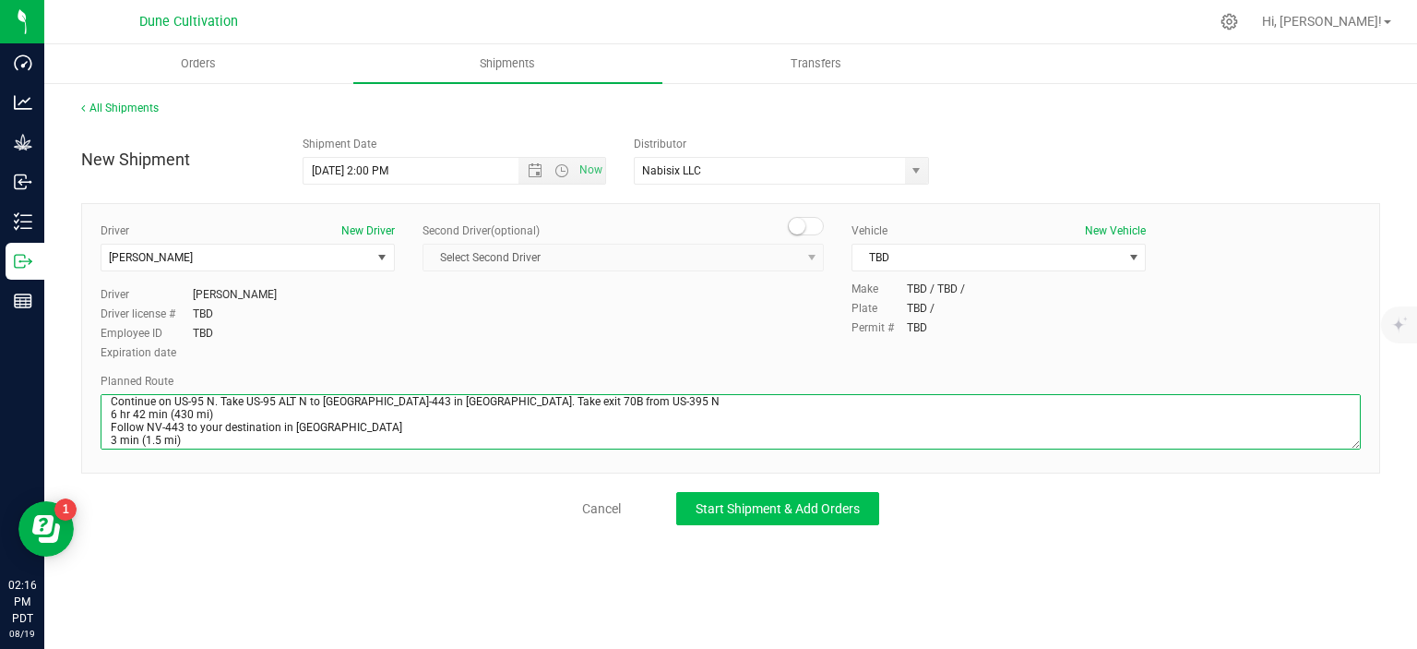
type textarea "Get on I-11/US-95 N in Las Vegas from E Craig Rd 18 min (7.4 mi) Continue on US…"
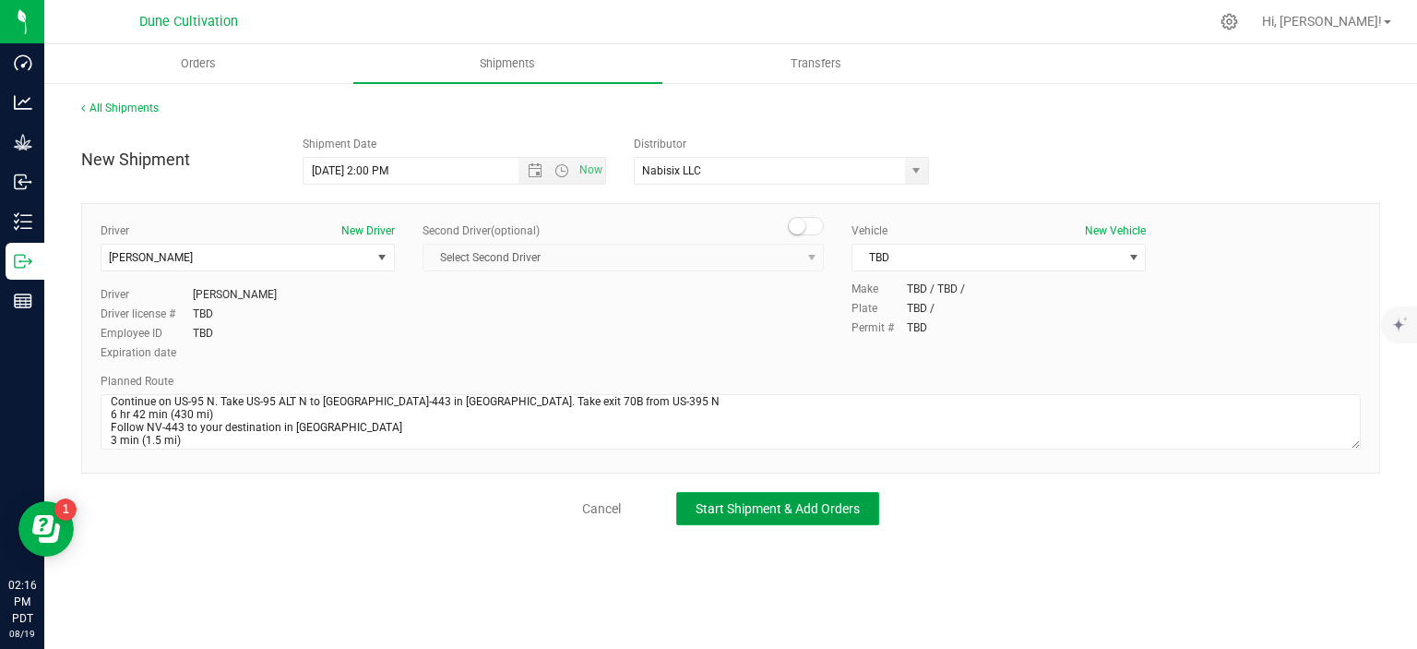
click at [760, 504] on span "Start Shipment & Add Orders" at bounding box center [778, 508] width 164 height 15
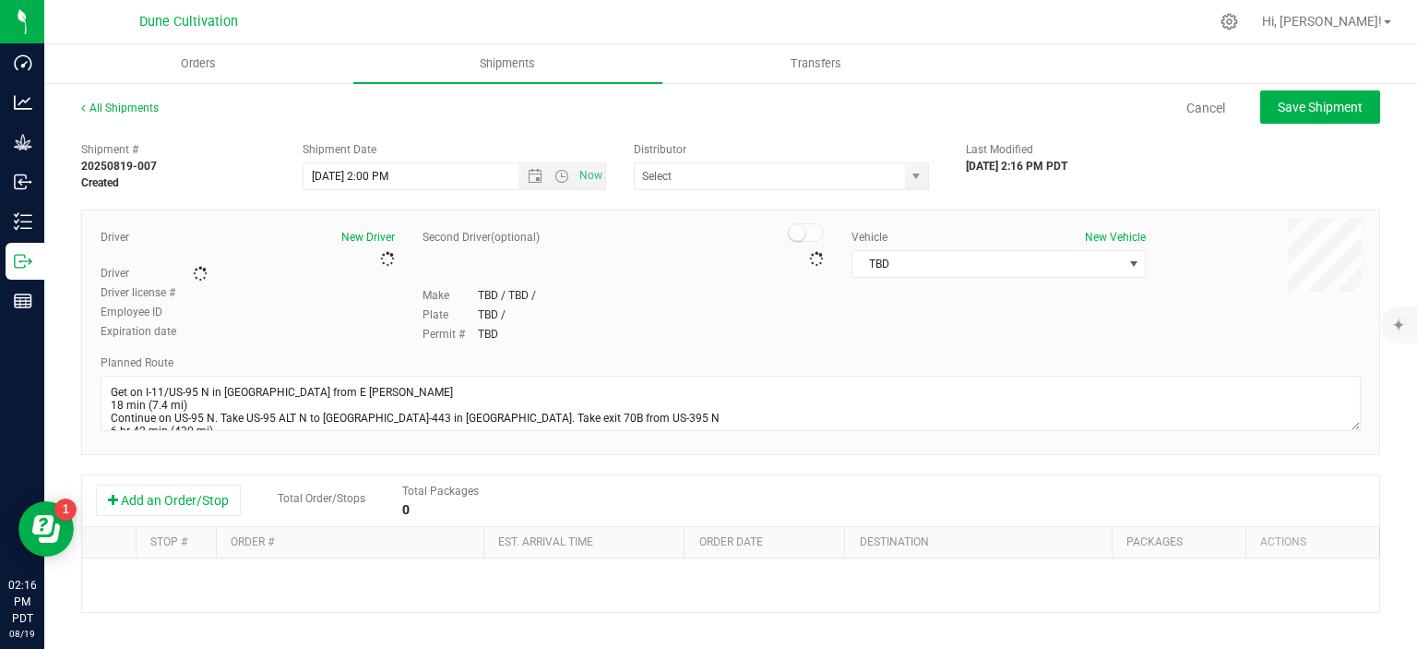
type input "Nabisix LLC"
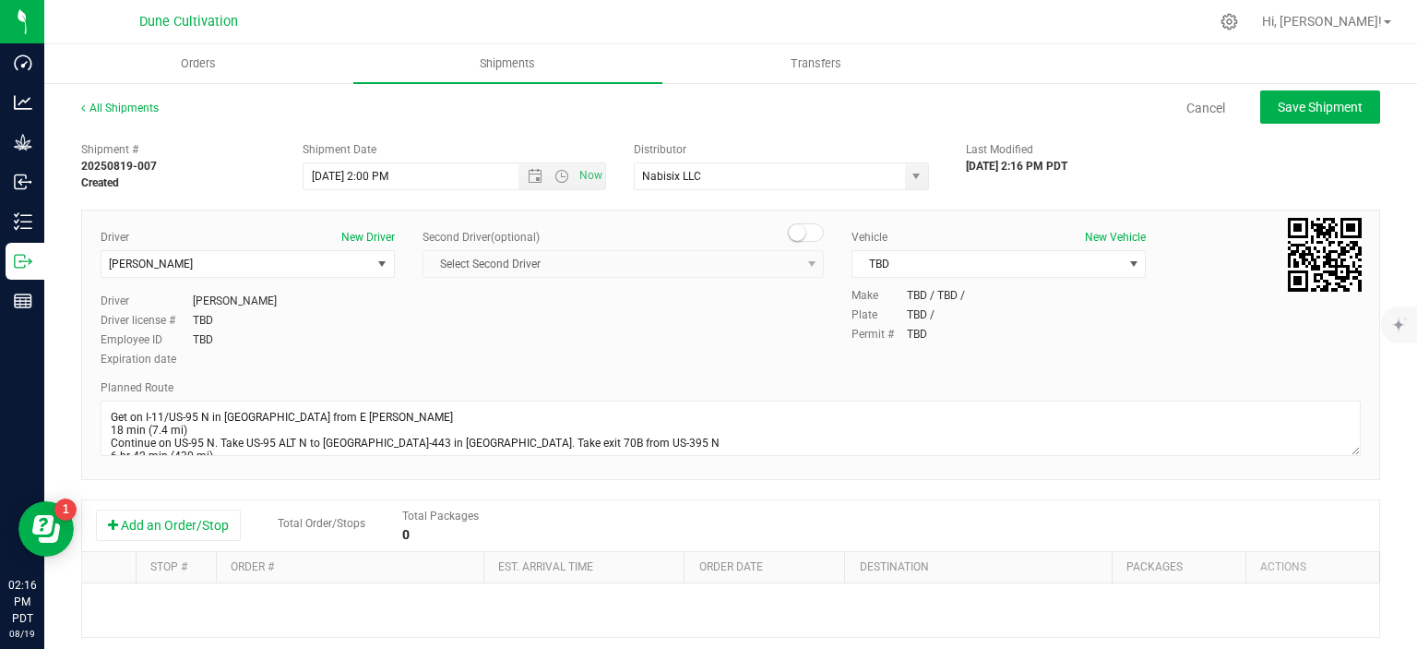
click at [191, 501] on div "Add an Order/Stop Total Order/Stops Total Packages 0" at bounding box center [730, 526] width 1297 height 52
click at [190, 513] on button "Add an Order/Stop" at bounding box center [168, 524] width 145 height 31
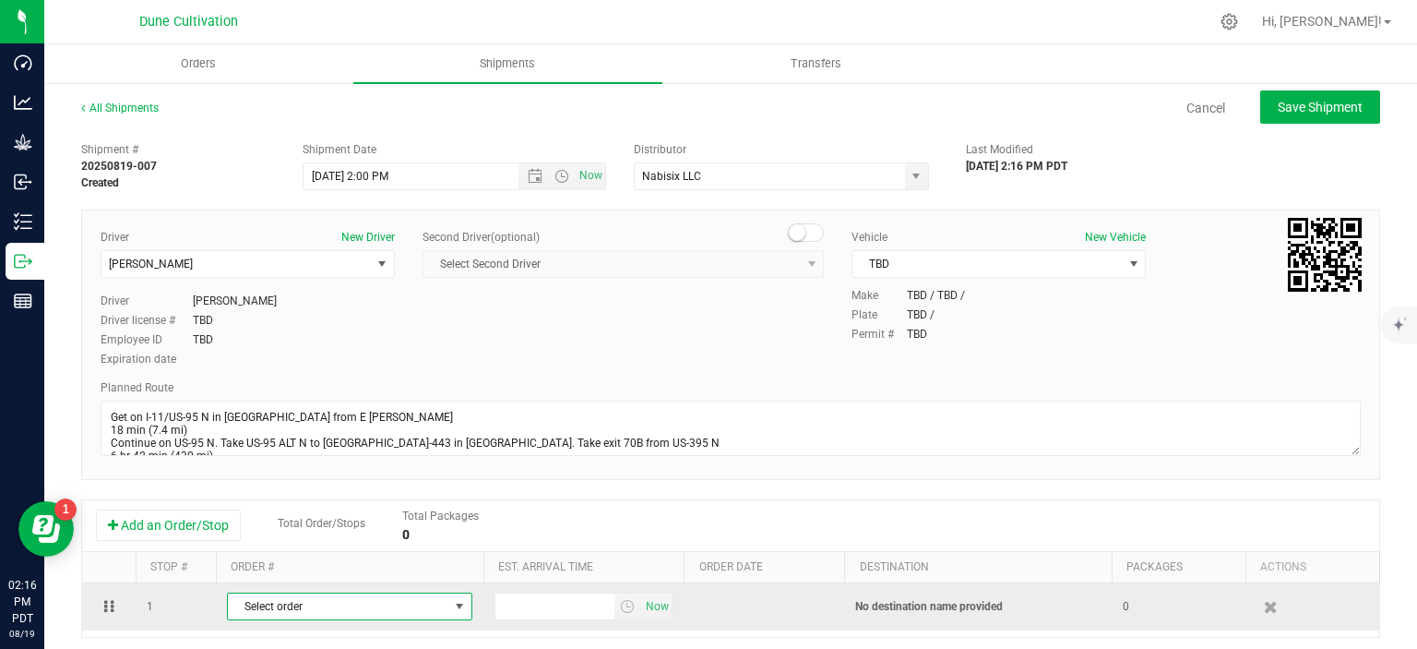
click at [286, 603] on span "Select order" at bounding box center [338, 606] width 220 height 26
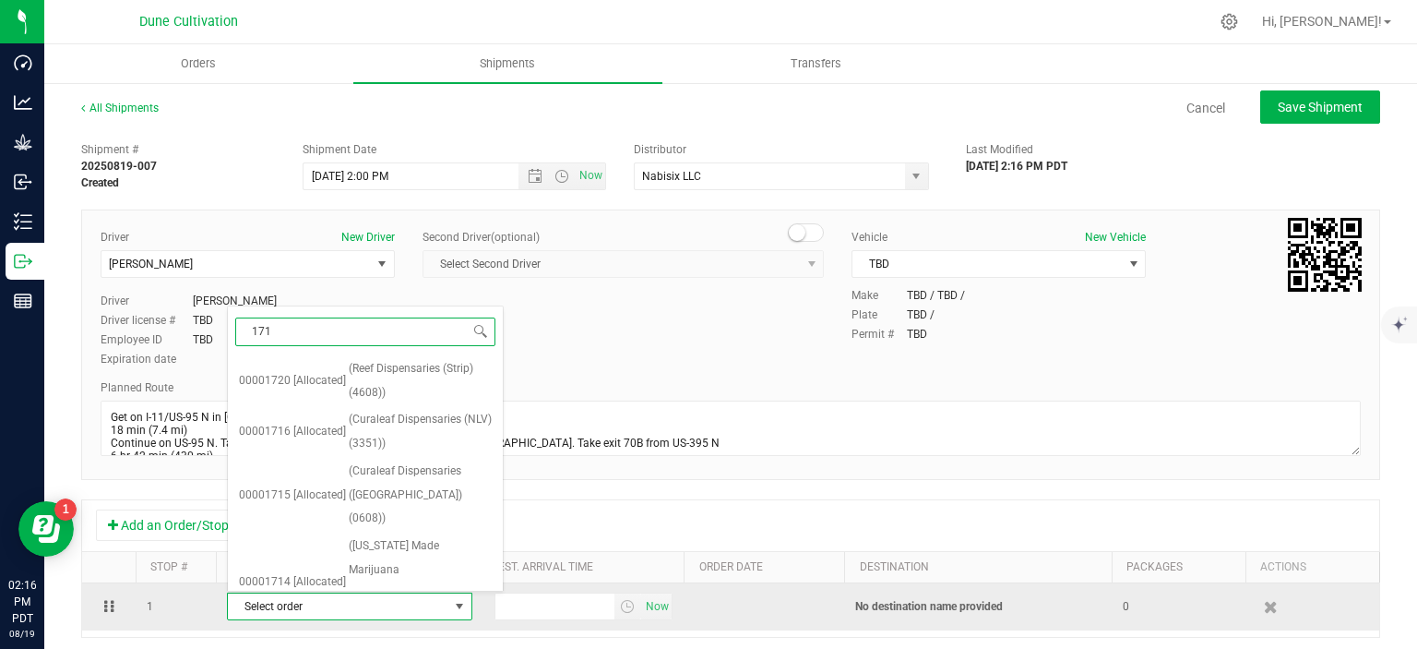
type input "1715"
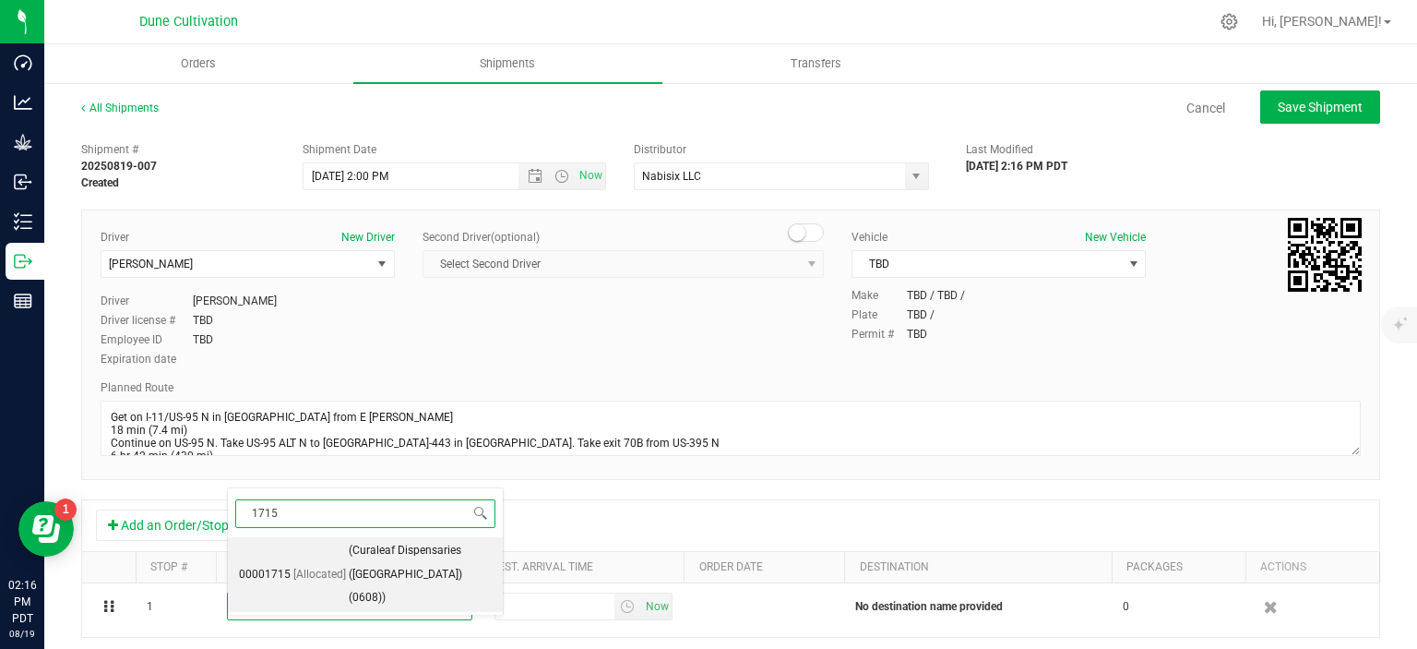
click at [310, 574] on li "00001715 [Allocated] (Curaleaf Dispensaries (Sun Valley) (0608))" at bounding box center [365, 574] width 275 height 75
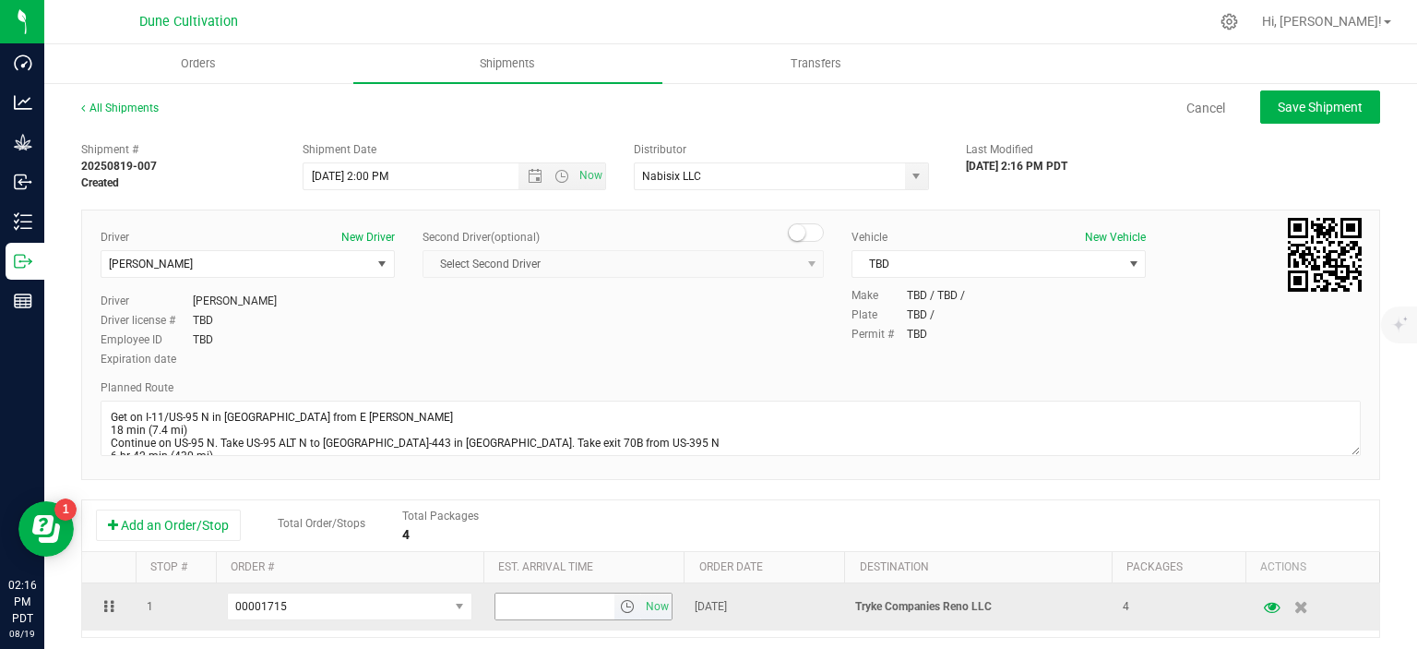
click at [511, 601] on input "text" at bounding box center [555, 606] width 120 height 26
type input "5:00 PM"
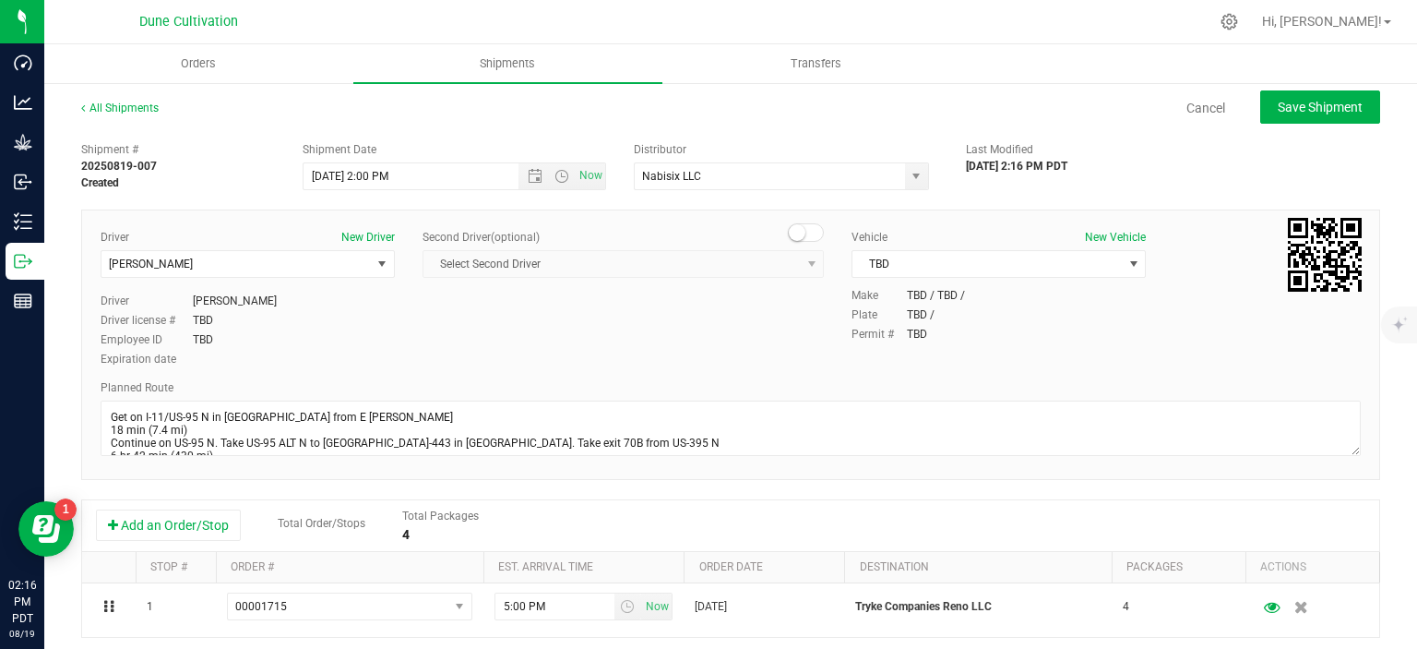
click at [1316, 89] on div "All Shipments Cancel Save Shipment Shipment # 20250819-007 Created Shipment Dat…" at bounding box center [730, 511] width 1373 height 861
click at [1309, 108] on span "Save Shipment" at bounding box center [1320, 107] width 85 height 15
type input "8/20/2025 9:00 PM"
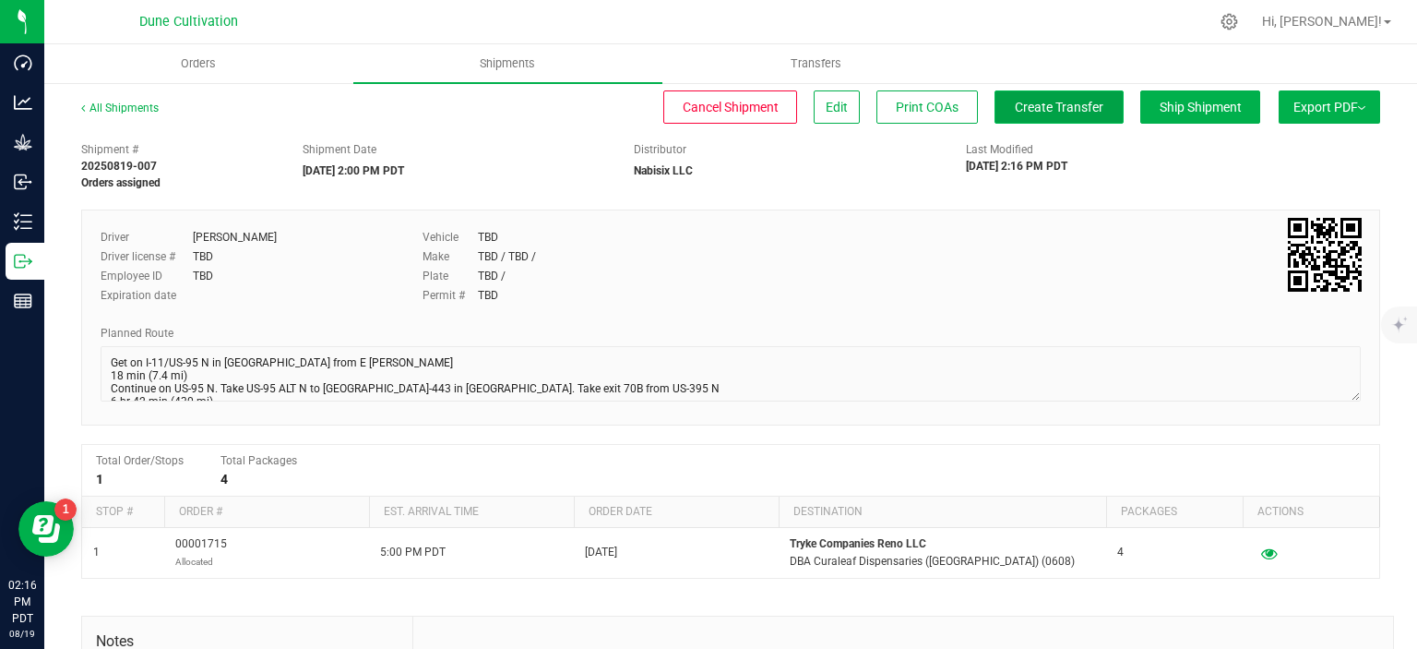
click at [1018, 119] on button "Create Transfer" at bounding box center [1059, 106] width 129 height 33
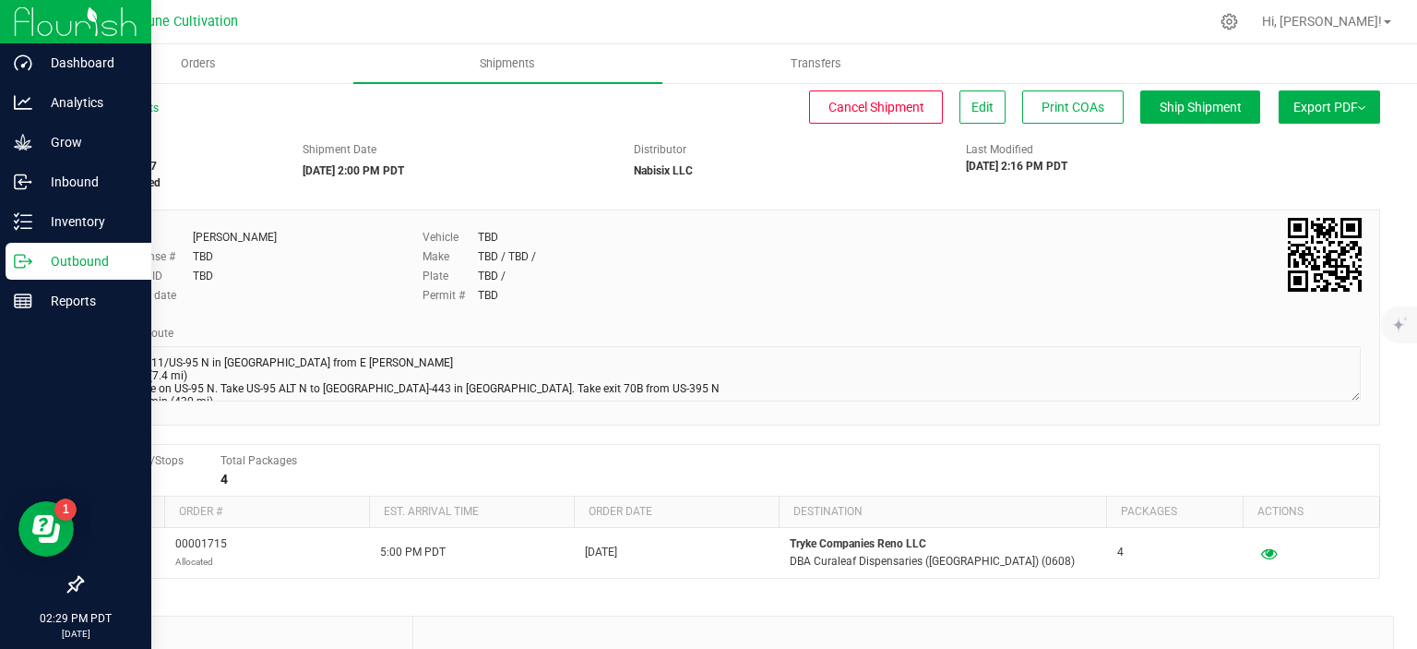
click at [19, 256] on icon at bounding box center [23, 261] width 18 height 18
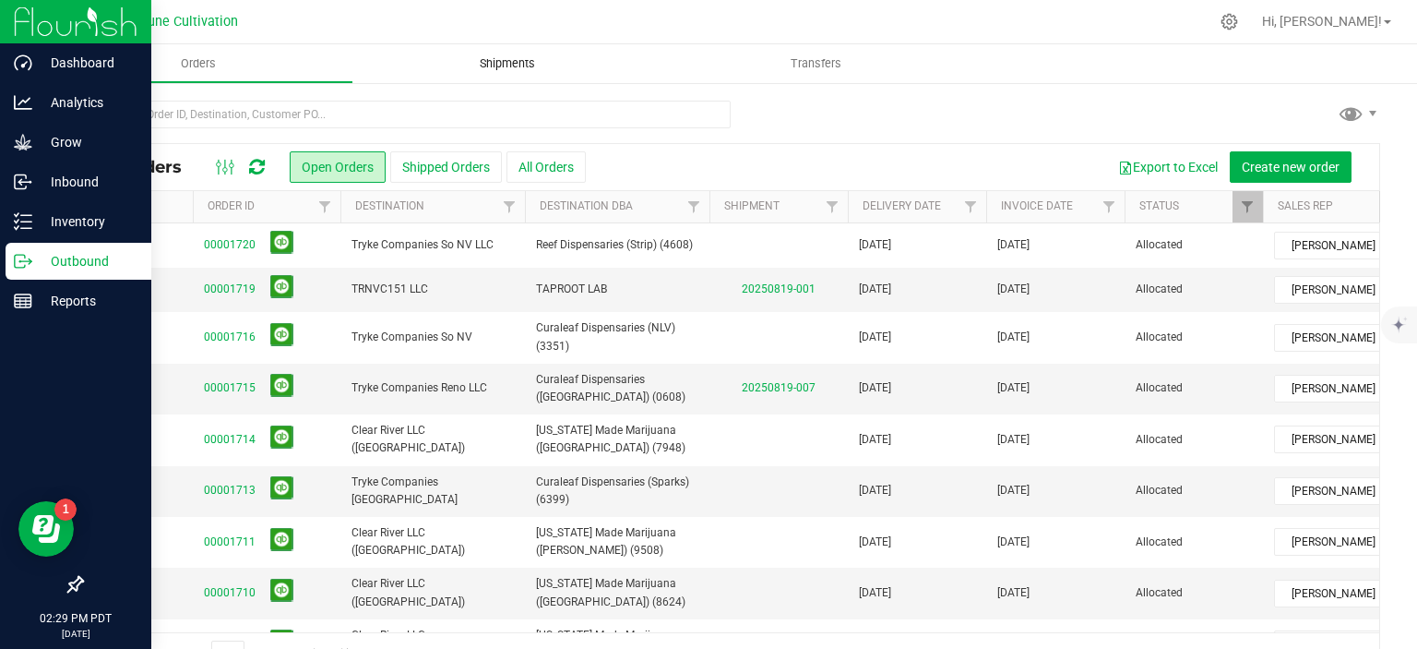
click at [499, 68] on span "Shipments" at bounding box center [507, 63] width 105 height 17
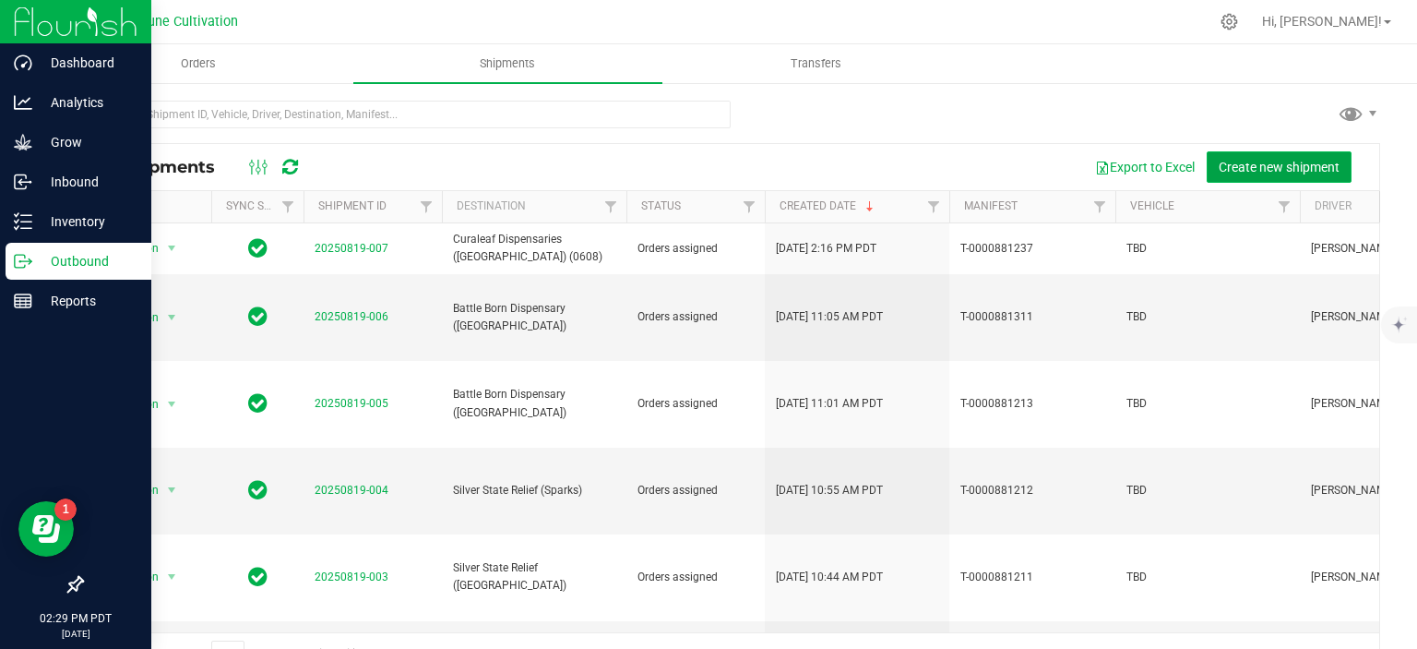
click at [1284, 165] on span "Create new shipment" at bounding box center [1279, 167] width 121 height 15
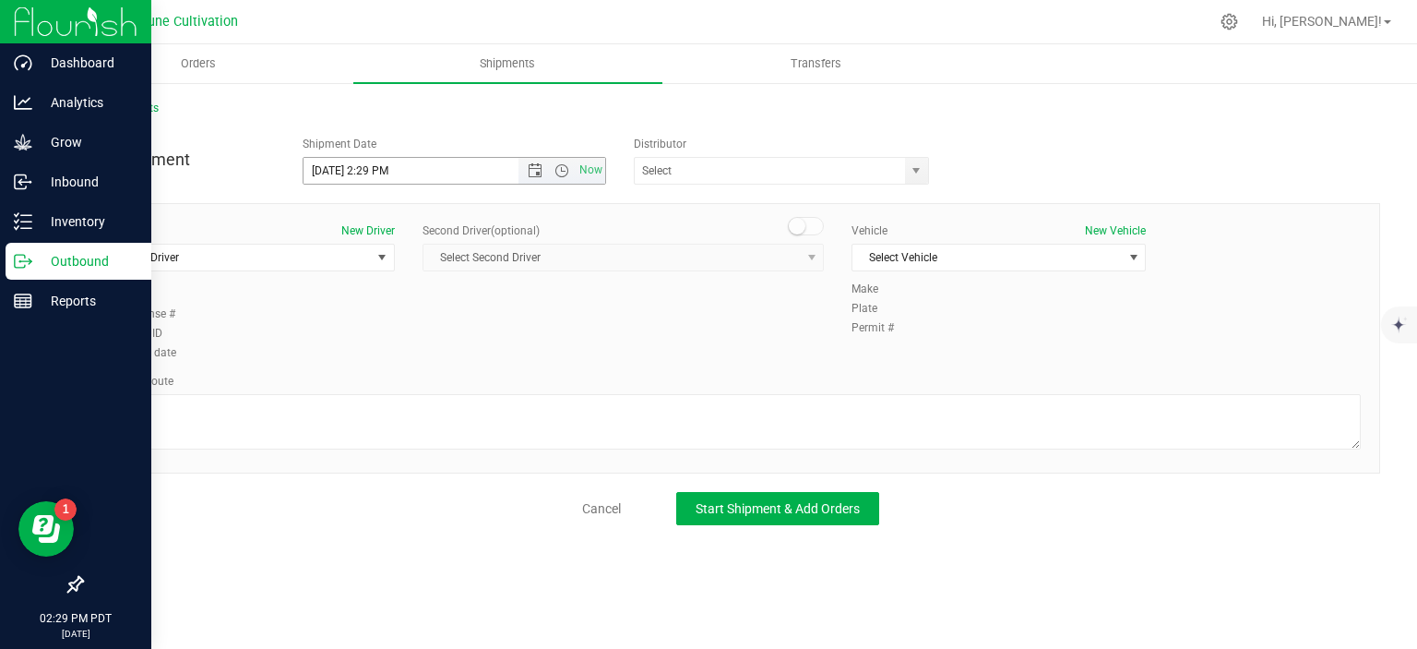
click at [336, 168] on input "8/19/2025 2:29 PM" at bounding box center [427, 171] width 247 height 26
click at [387, 172] on input "8/20/2025 2:29 PM" at bounding box center [427, 171] width 247 height 26
click at [909, 177] on span "select" at bounding box center [916, 171] width 23 height 26
type input "8/20/2025 2:00 PM"
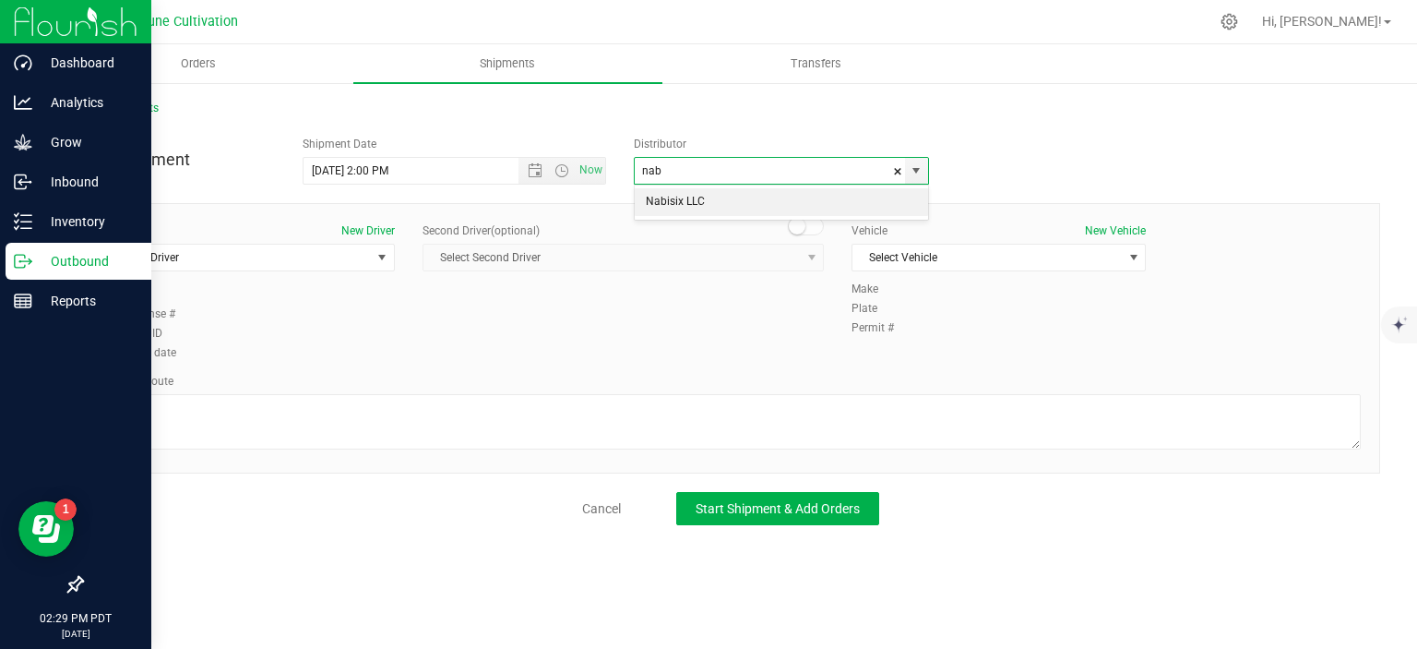
click at [840, 202] on li "Nabisix LLC" at bounding box center [781, 202] width 293 height 28
type input "Nabisix LLC"
click at [380, 258] on span "select" at bounding box center [382, 257] width 15 height 15
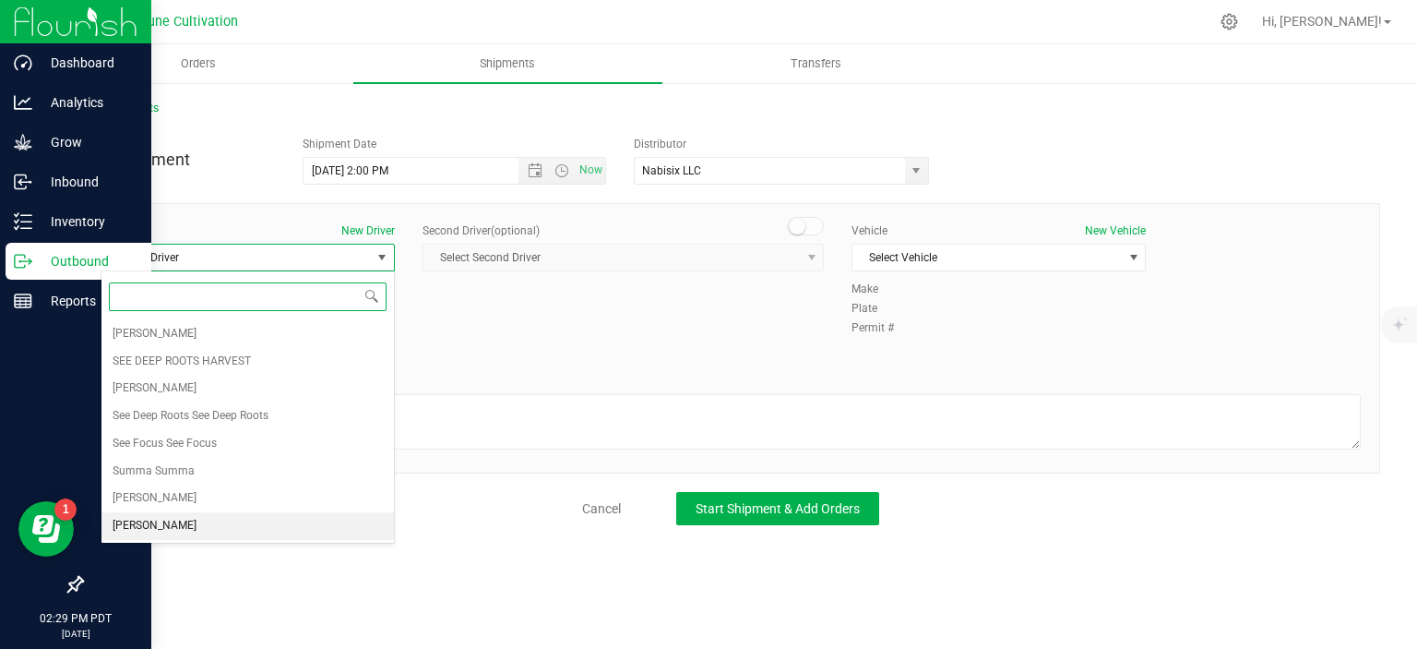
click at [183, 527] on li "TBD TBD" at bounding box center [247, 526] width 292 height 28
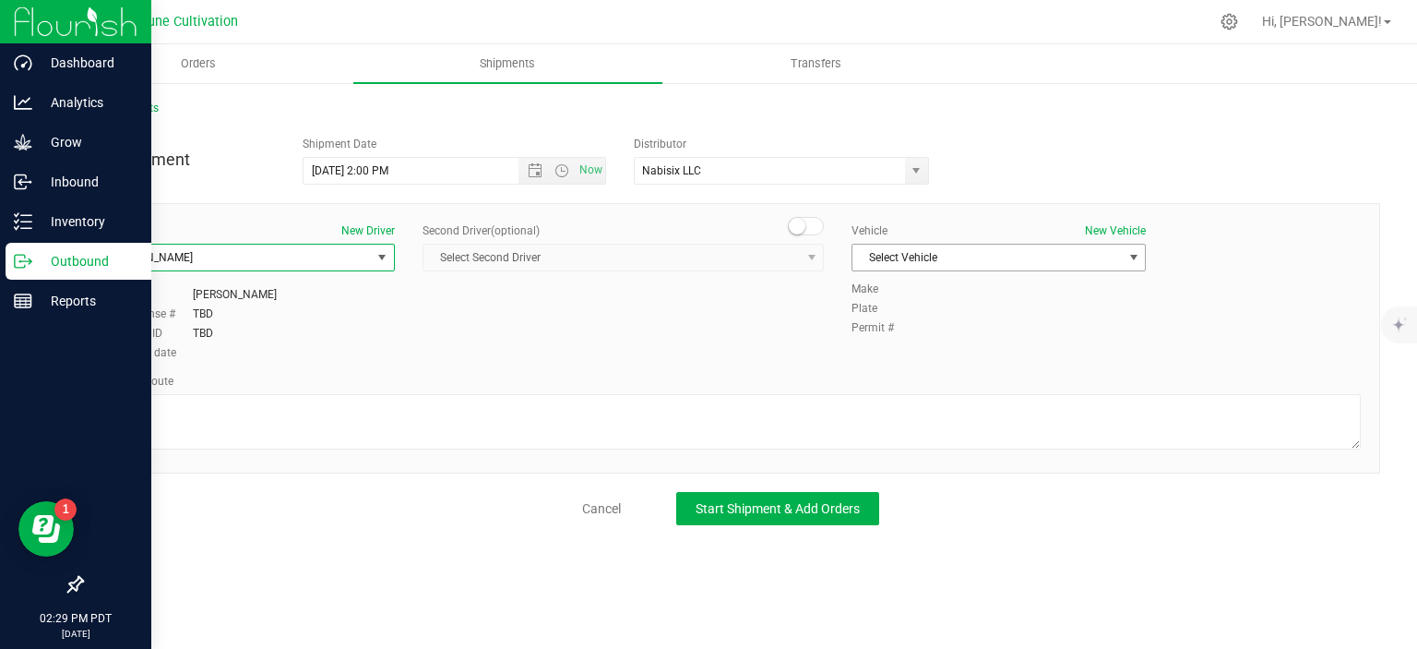
click at [1045, 270] on span "Select Vehicle" at bounding box center [999, 258] width 294 height 28
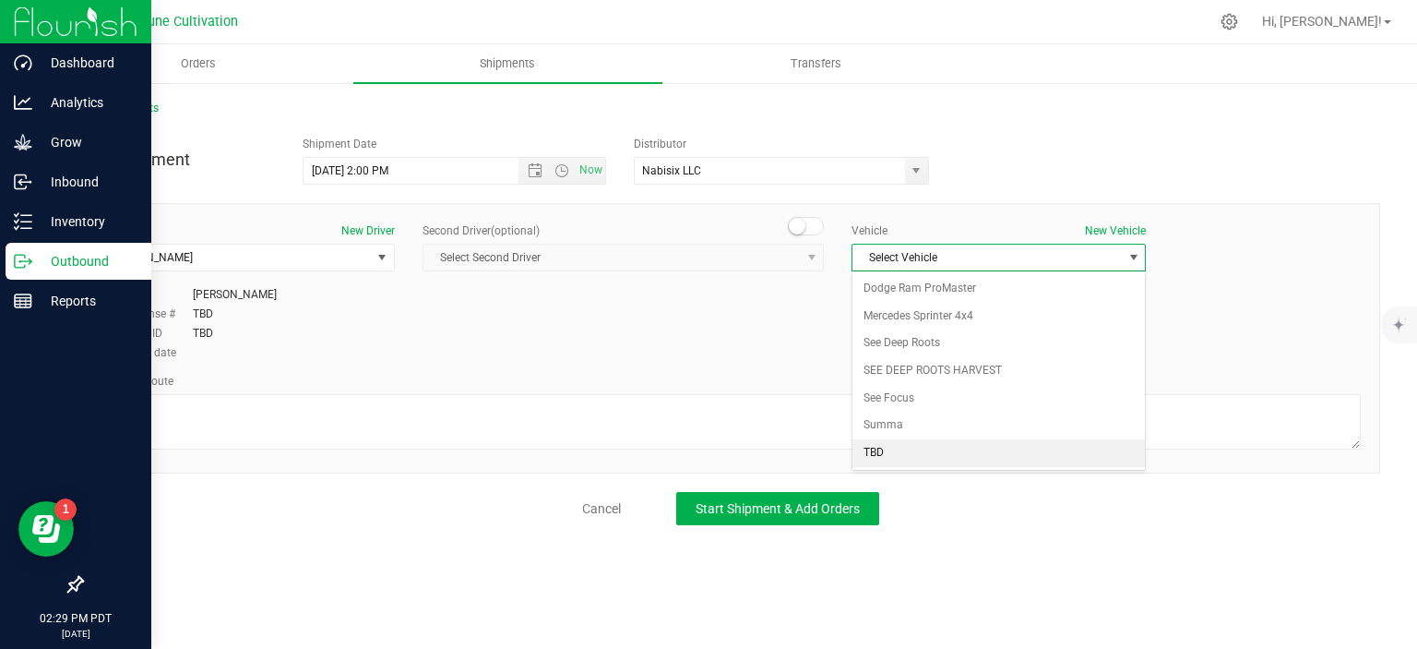
click at [877, 445] on li "TBD" at bounding box center [998, 453] width 292 height 28
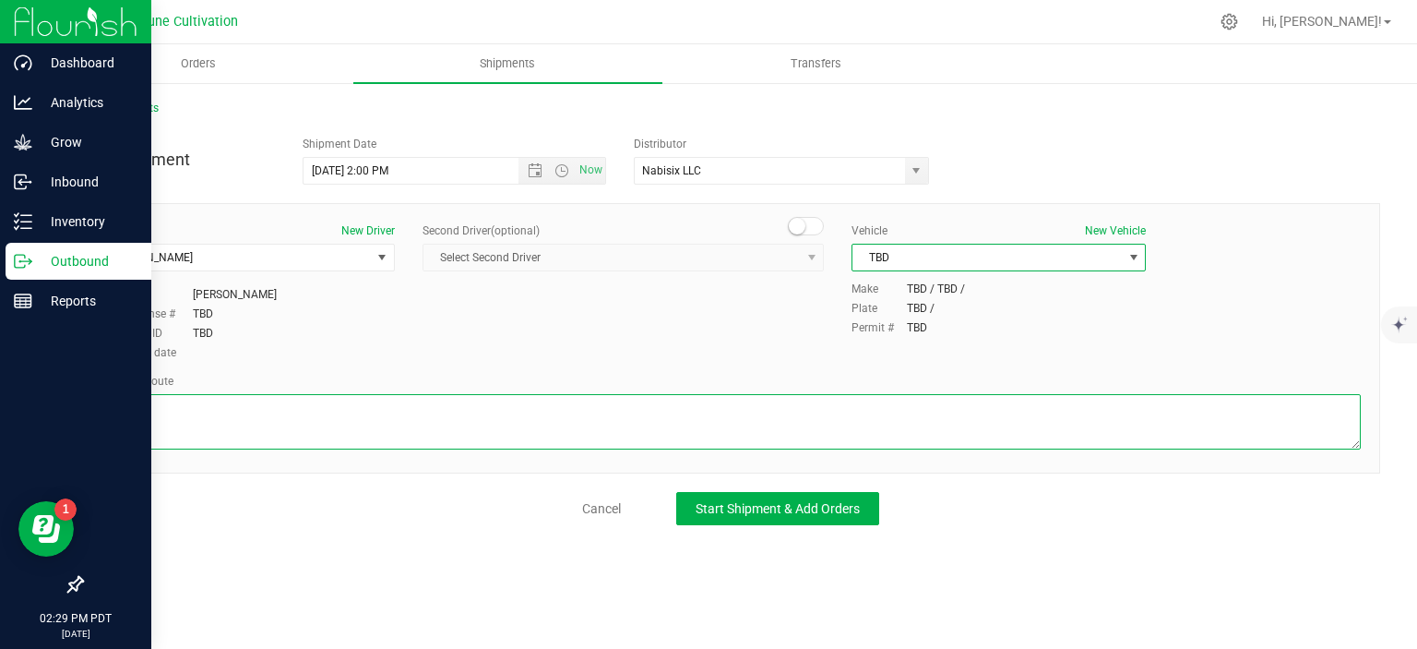
click at [249, 424] on textarea at bounding box center [731, 421] width 1260 height 55
paste textarea "195 E Glendale Ave Sparks , NV89431"
type textarea "195 E Glendale Ave Sparks , NV89431"
click at [219, 419] on textarea at bounding box center [731, 421] width 1260 height 55
paste textarea "Get on I-11/US-95 N in Las Vegas from E Craig Rd 18 min (7.4 mi) Follow US-95 N…"
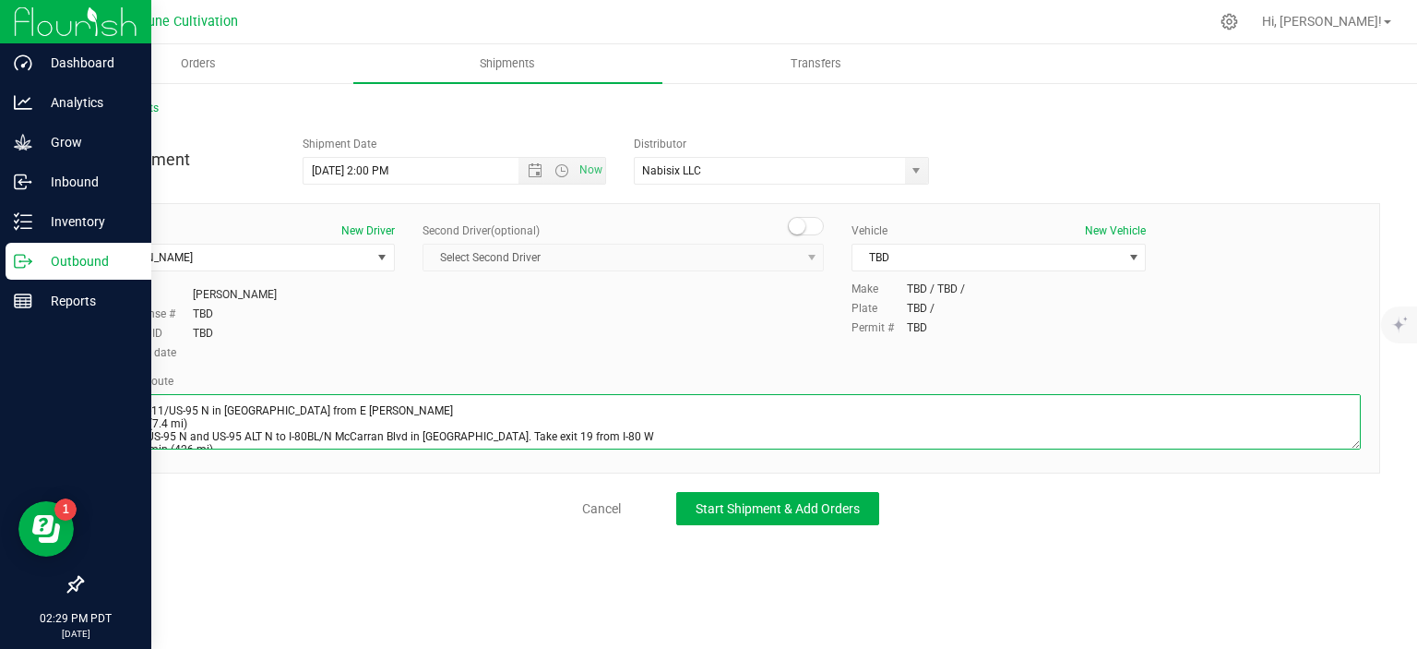
scroll to position [35, 0]
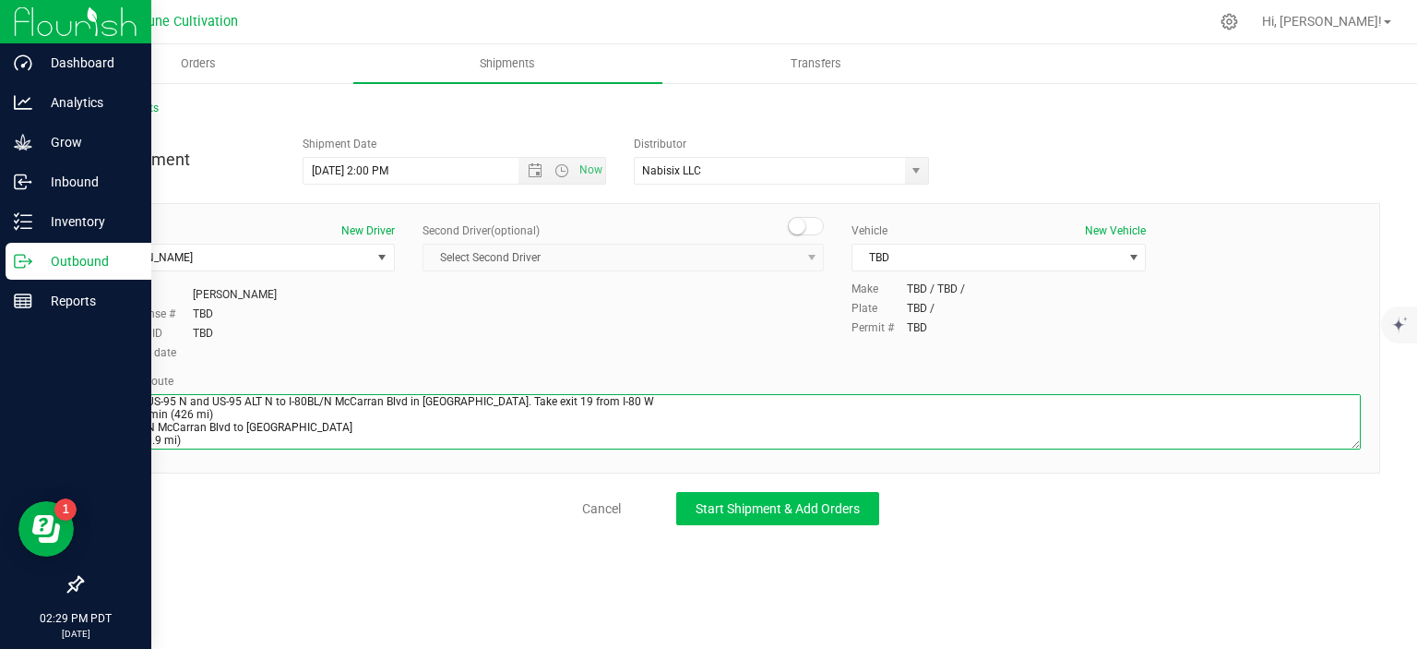
type textarea "Get on I-11/US-95 N in Las Vegas from E Craig Rd 18 min (7.4 mi) Follow US-95 N…"
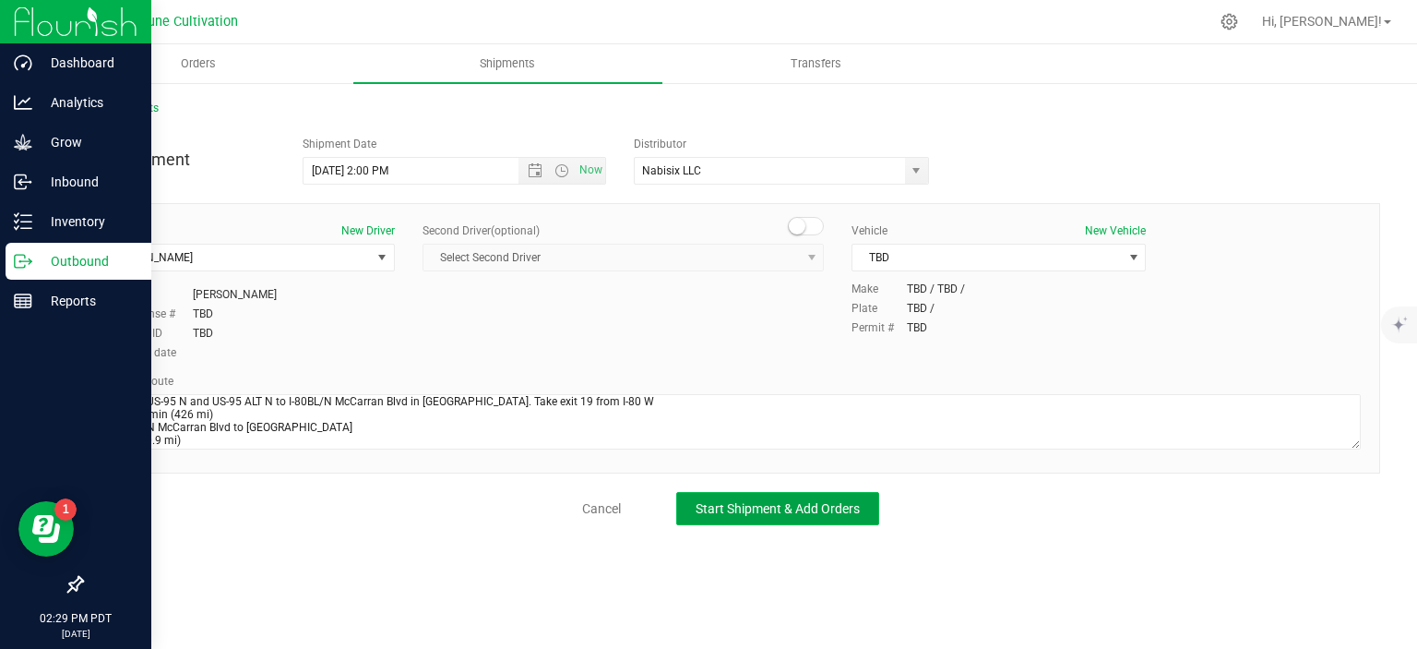
click at [764, 502] on span "Start Shipment & Add Orders" at bounding box center [778, 508] width 164 height 15
click at [700, 501] on span "Start Shipment & Add Orders" at bounding box center [778, 508] width 164 height 15
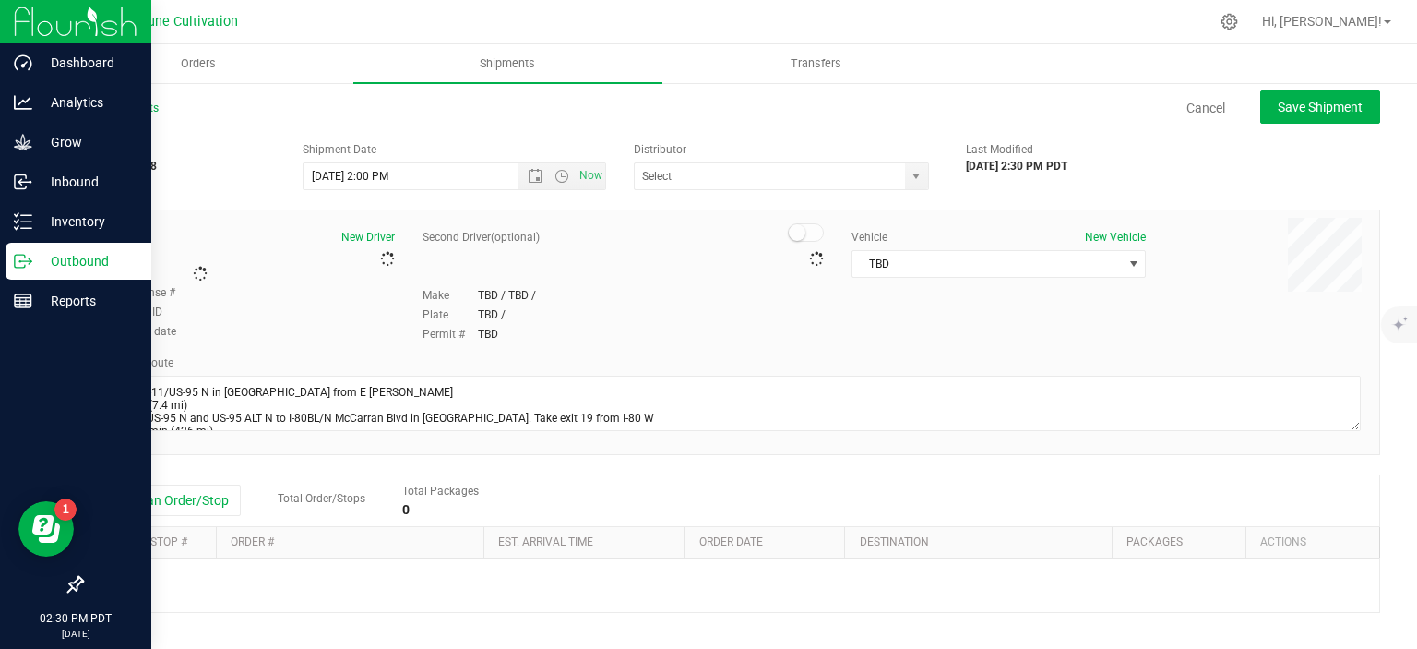
type input "Nabisix LLC"
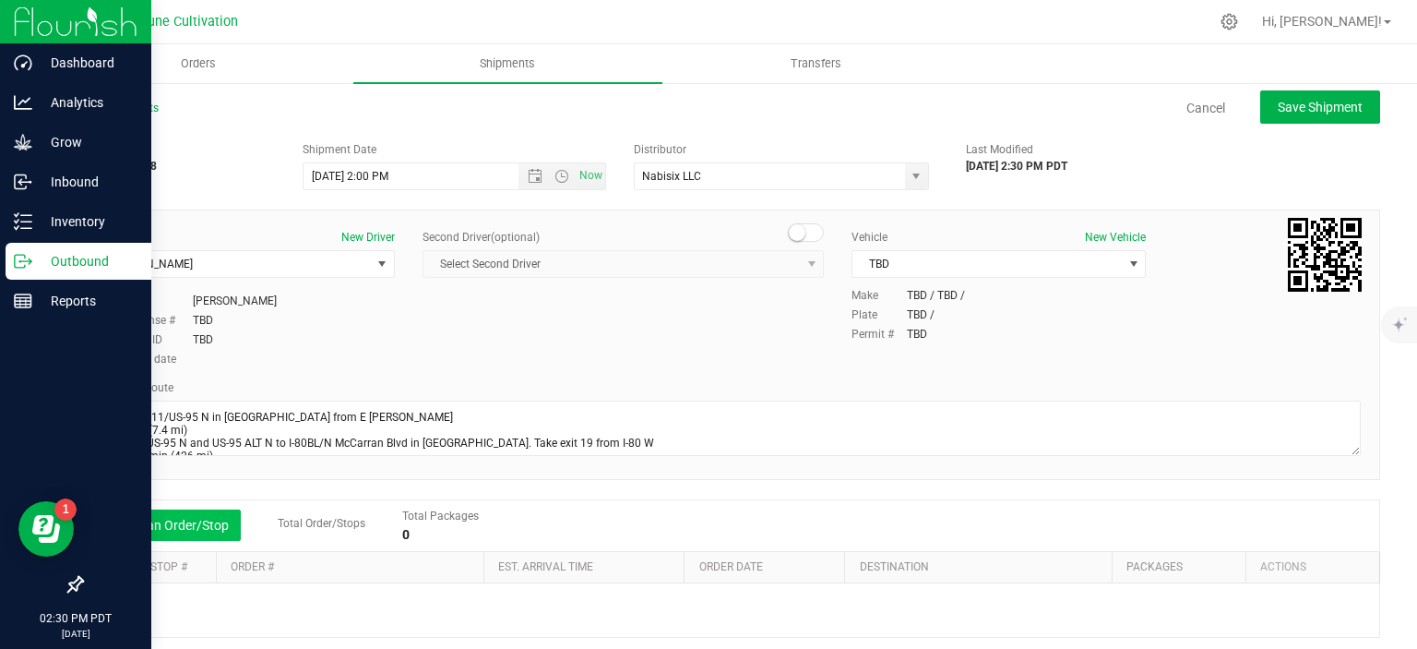
click at [176, 516] on button "Add an Order/Stop" at bounding box center [168, 524] width 145 height 31
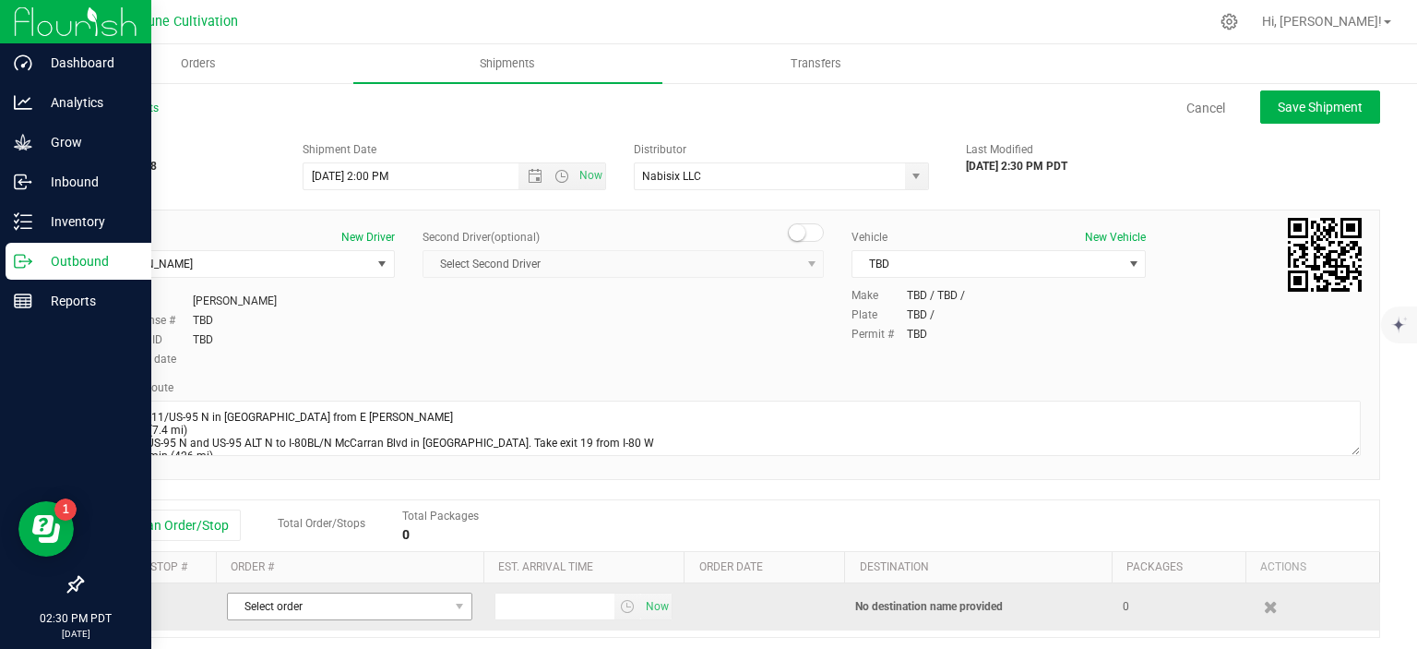
click at [275, 592] on span "Select order" at bounding box center [349, 606] width 245 height 28
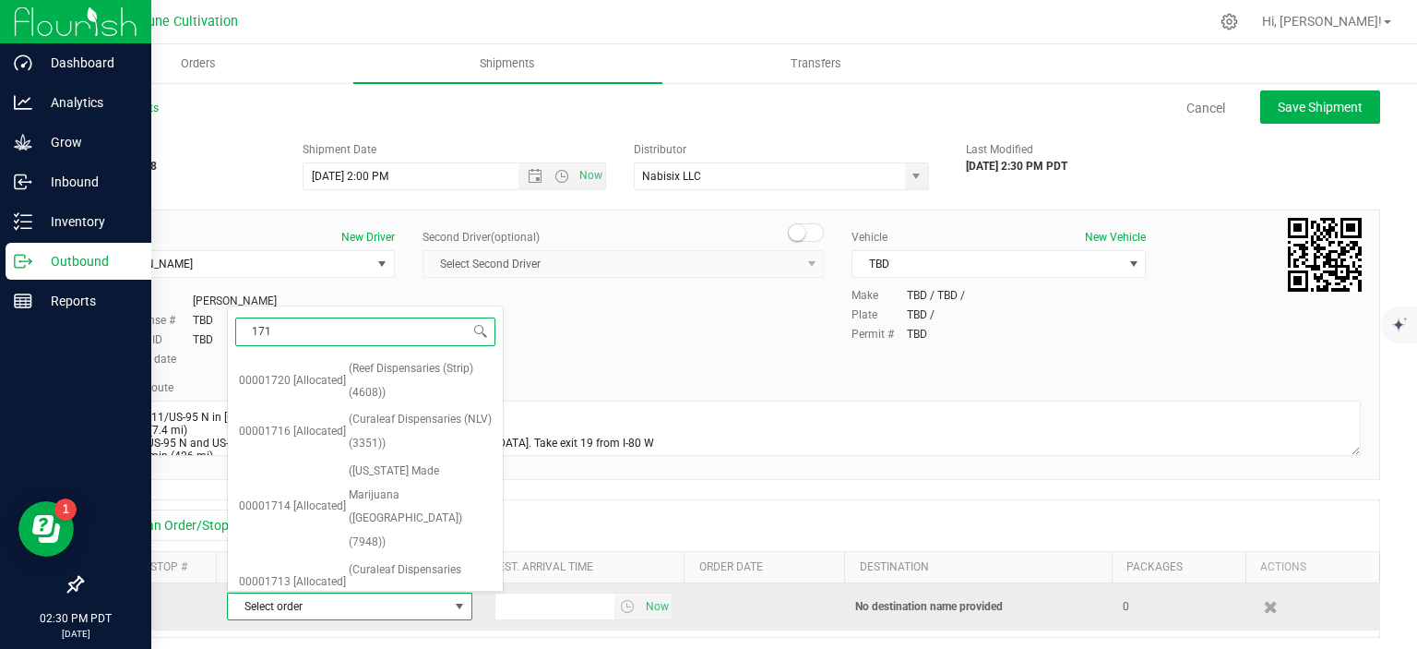
type input "1713"
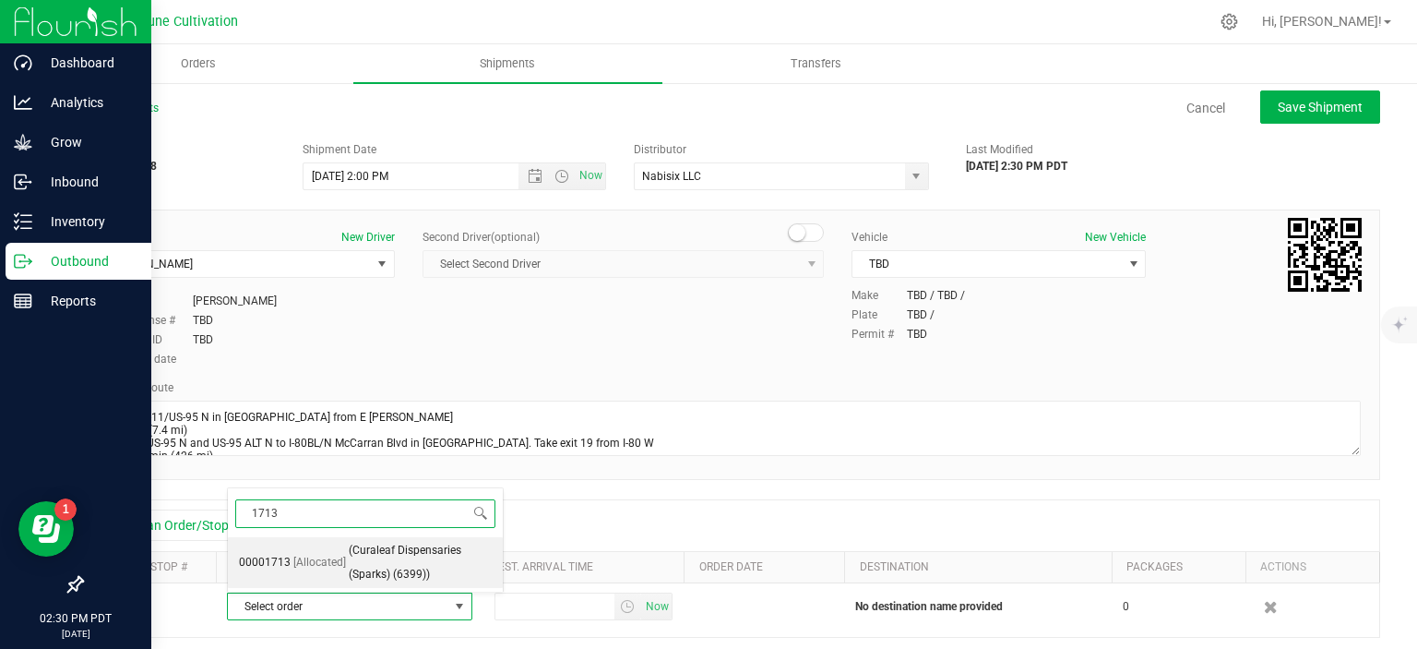
click at [299, 548] on li "00001713 [Allocated] (Curaleaf Dispensaries (Sparks) (6399))" at bounding box center [365, 562] width 275 height 51
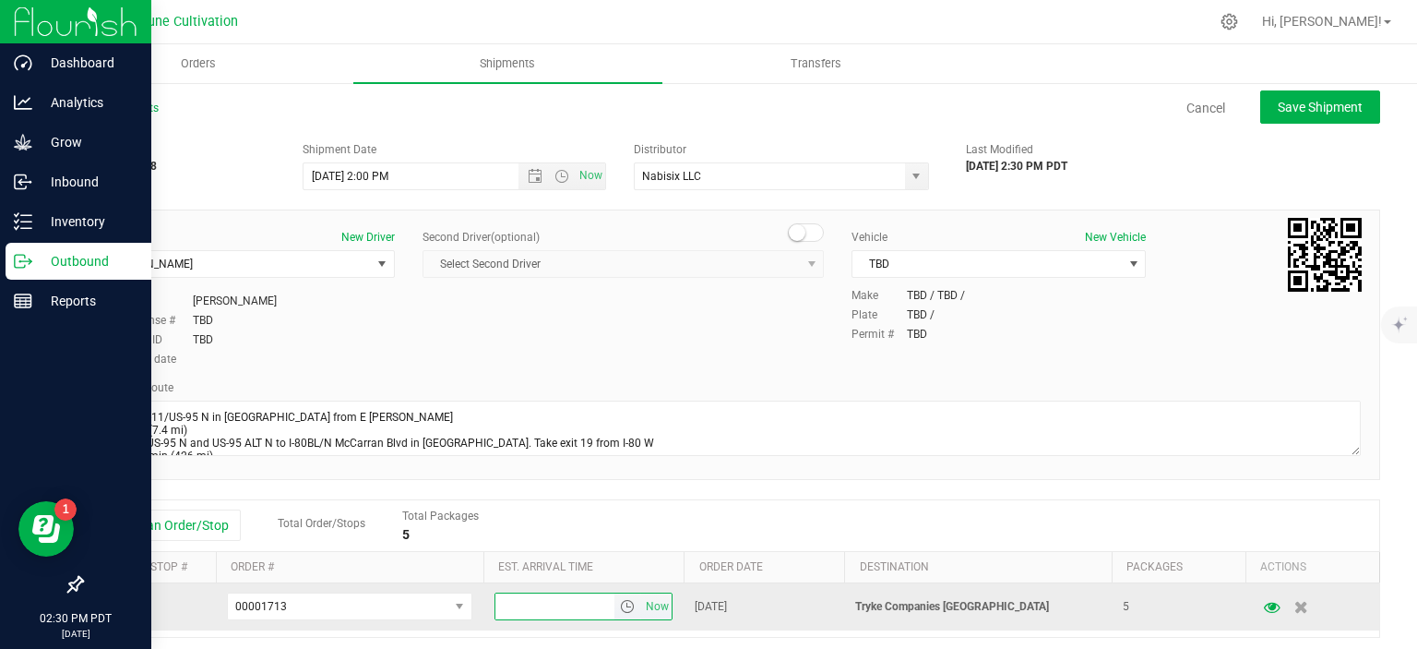
click at [530, 595] on input "text" at bounding box center [555, 606] width 120 height 26
type input "5:00 PM"
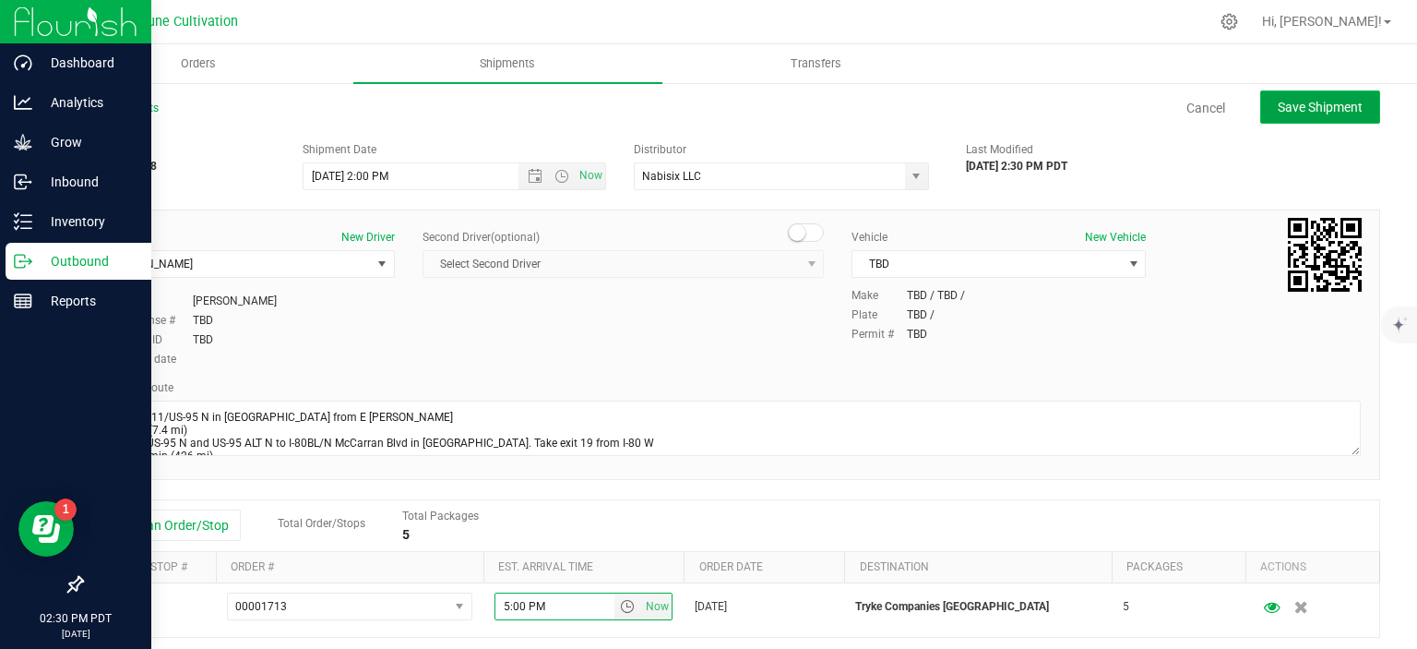
click at [1287, 101] on span "Save Shipment" at bounding box center [1320, 107] width 85 height 15
type input "8/20/2025 9:00 PM"
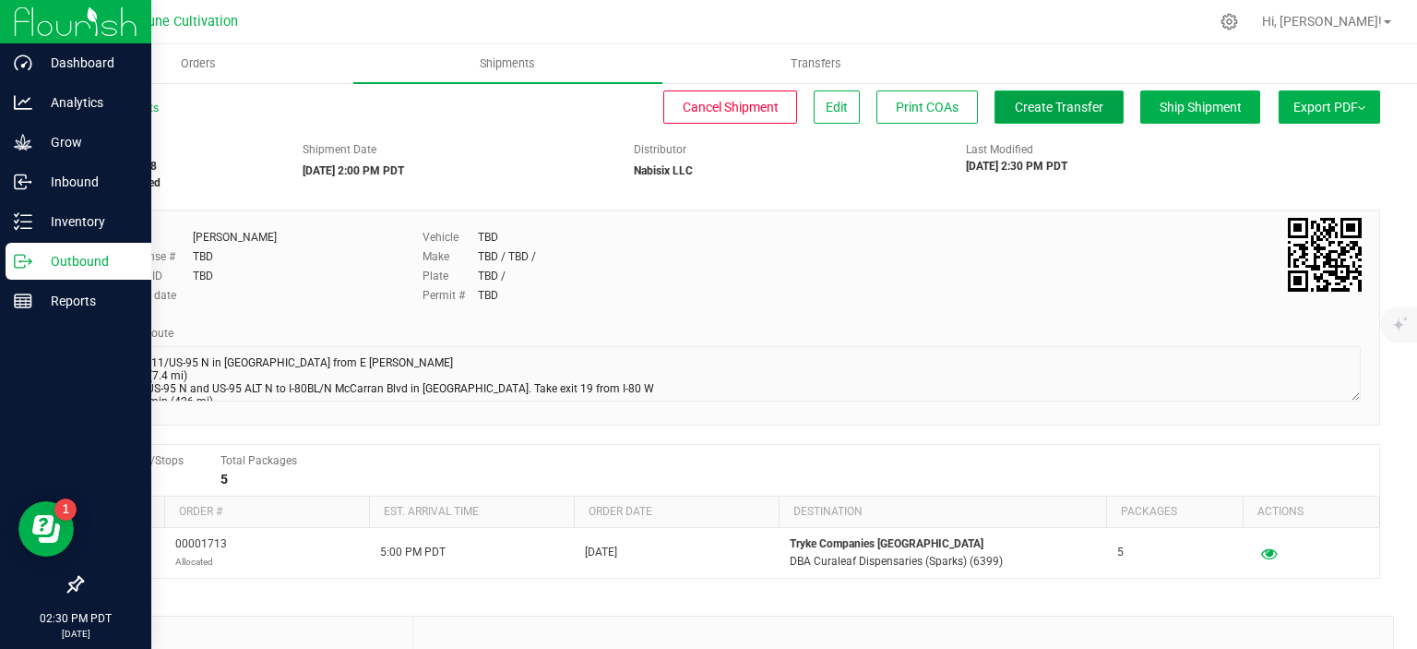
click at [1090, 109] on span "Create Transfer" at bounding box center [1059, 107] width 89 height 15
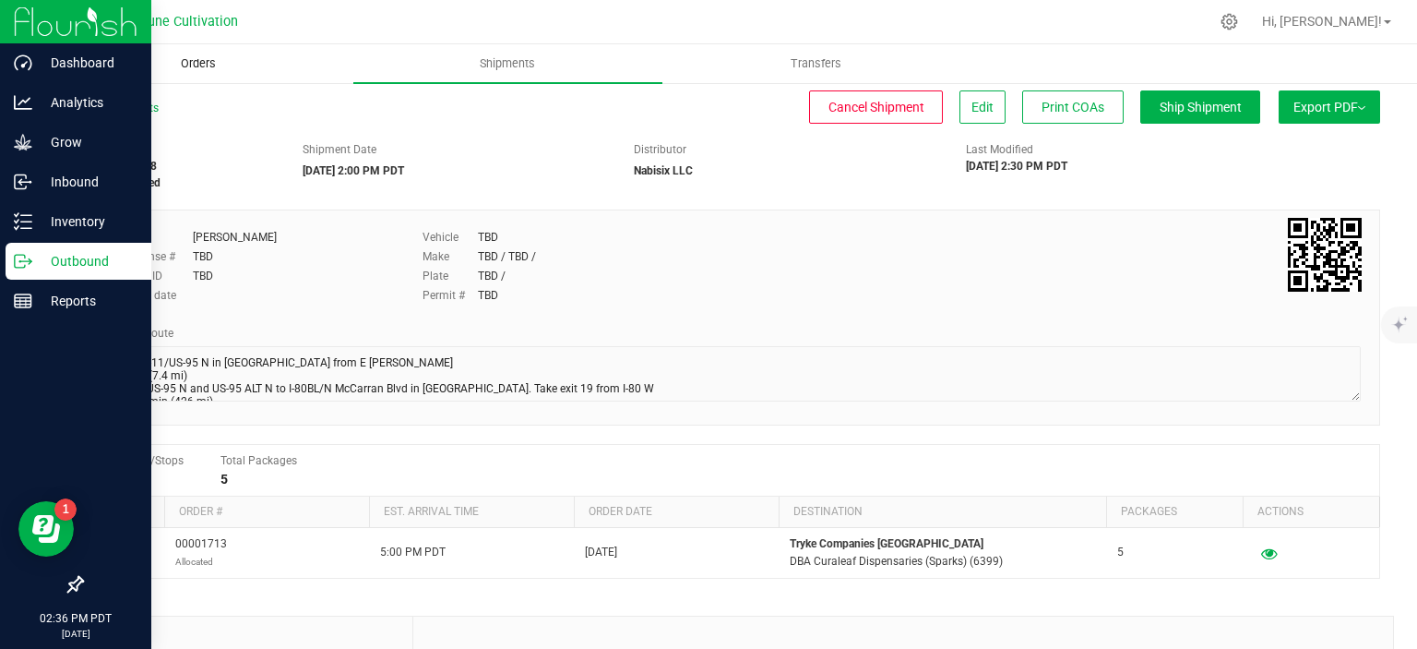
click at [209, 63] on span "Orders" at bounding box center [198, 63] width 85 height 17
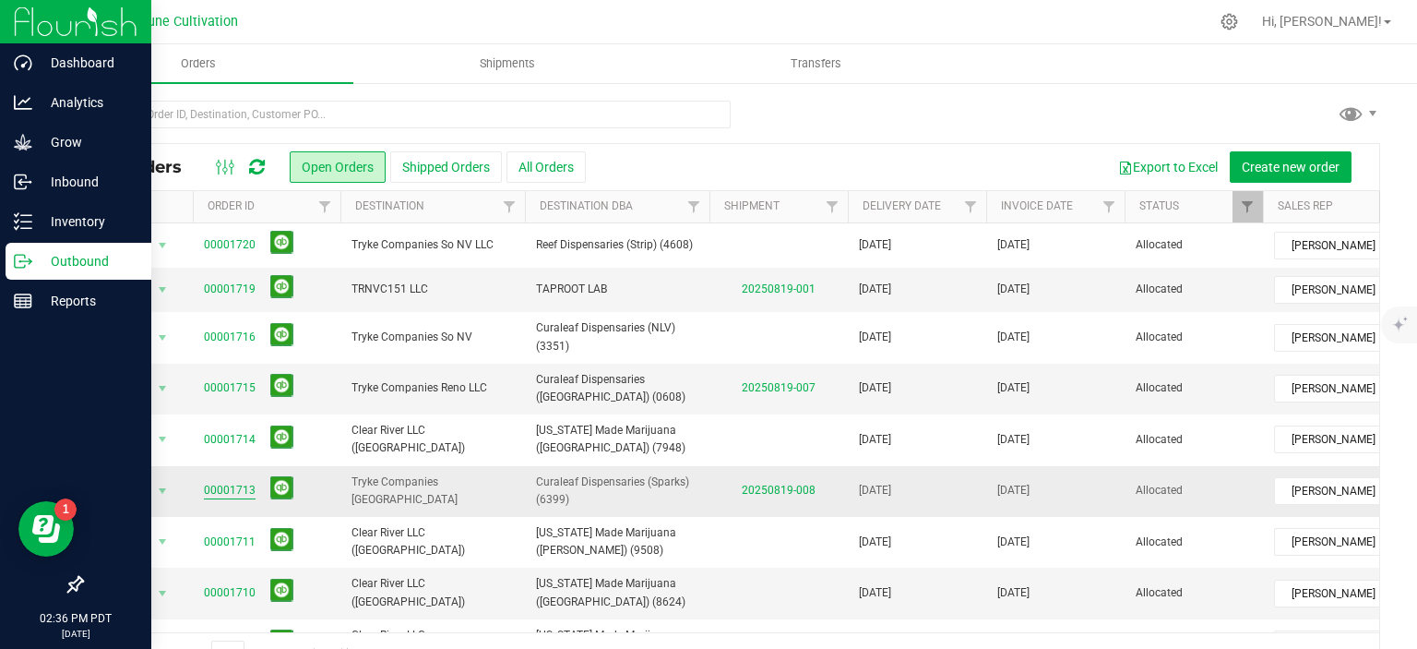
click at [239, 485] on link "00001713" at bounding box center [230, 491] width 52 height 18
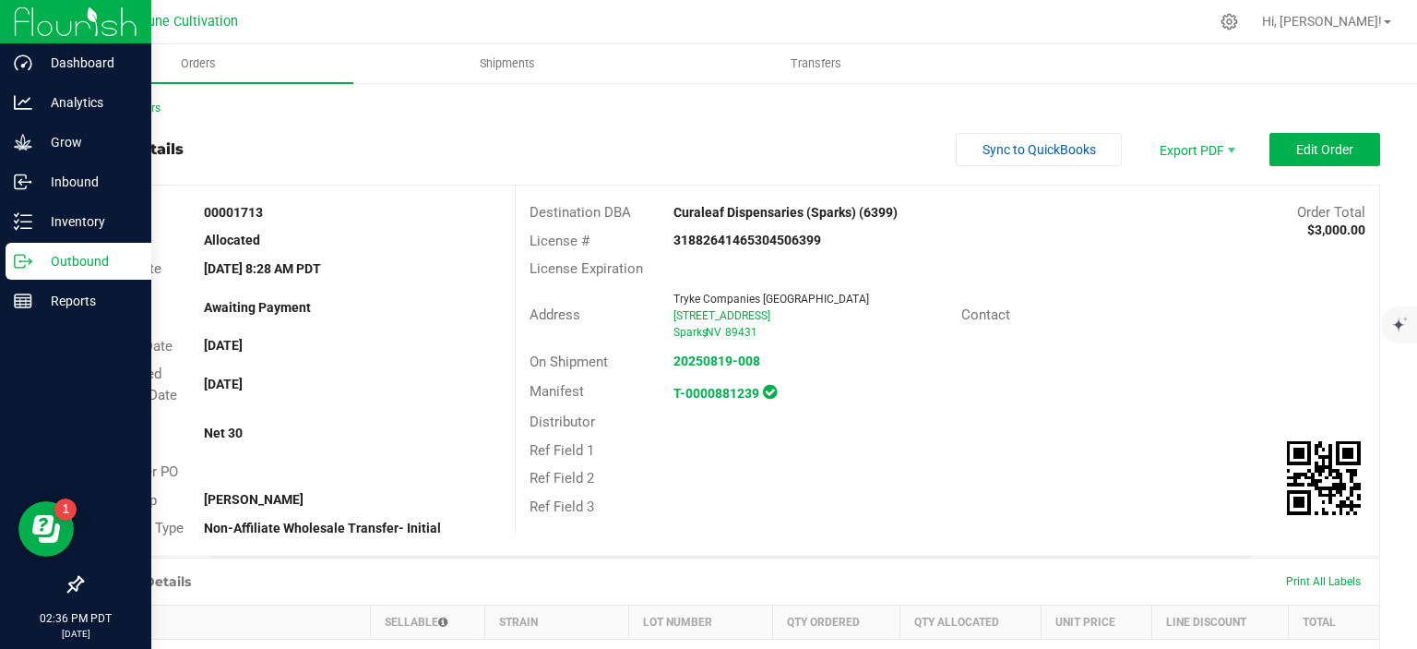
scroll to position [504, 0]
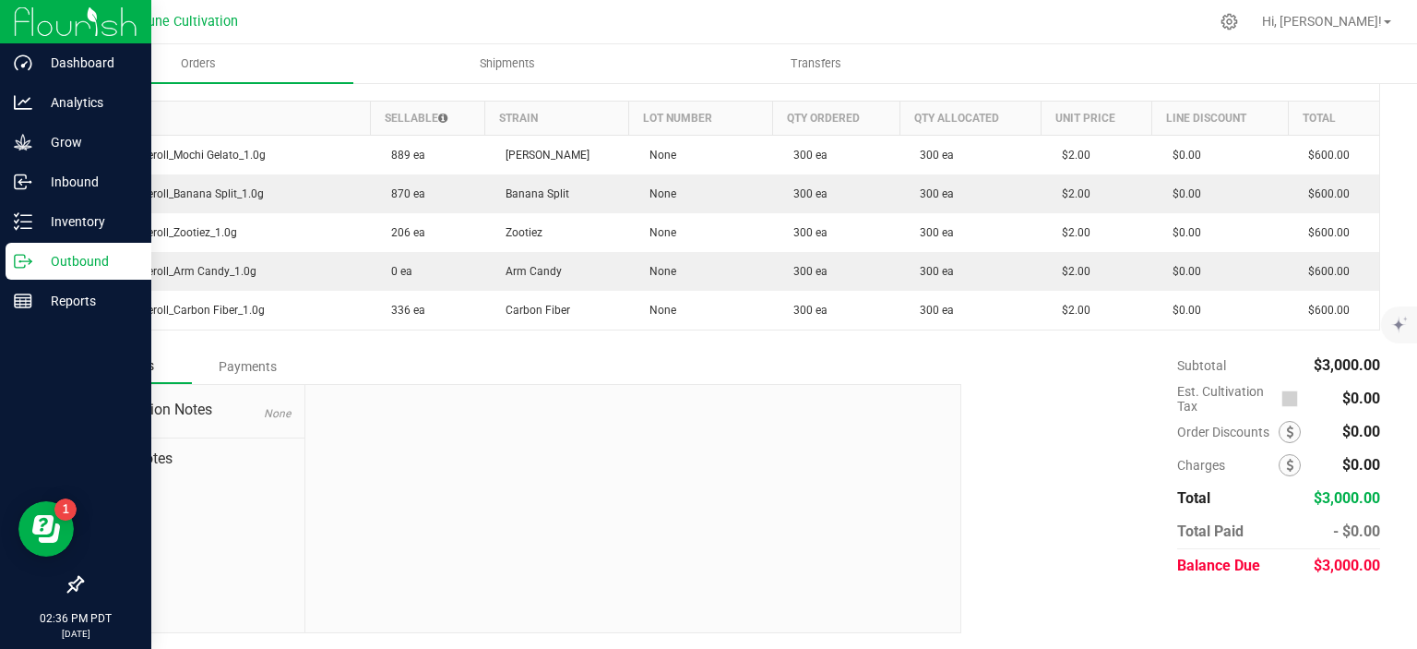
click at [1362, 554] on div "$3,000.00" at bounding box center [1346, 565] width 67 height 33
copy div "$3,000.00"
click at [1001, 353] on div "Subtotal $3,000.00 Est. Cultivation Tax $0.00" at bounding box center [1163, 465] width 433 height 233
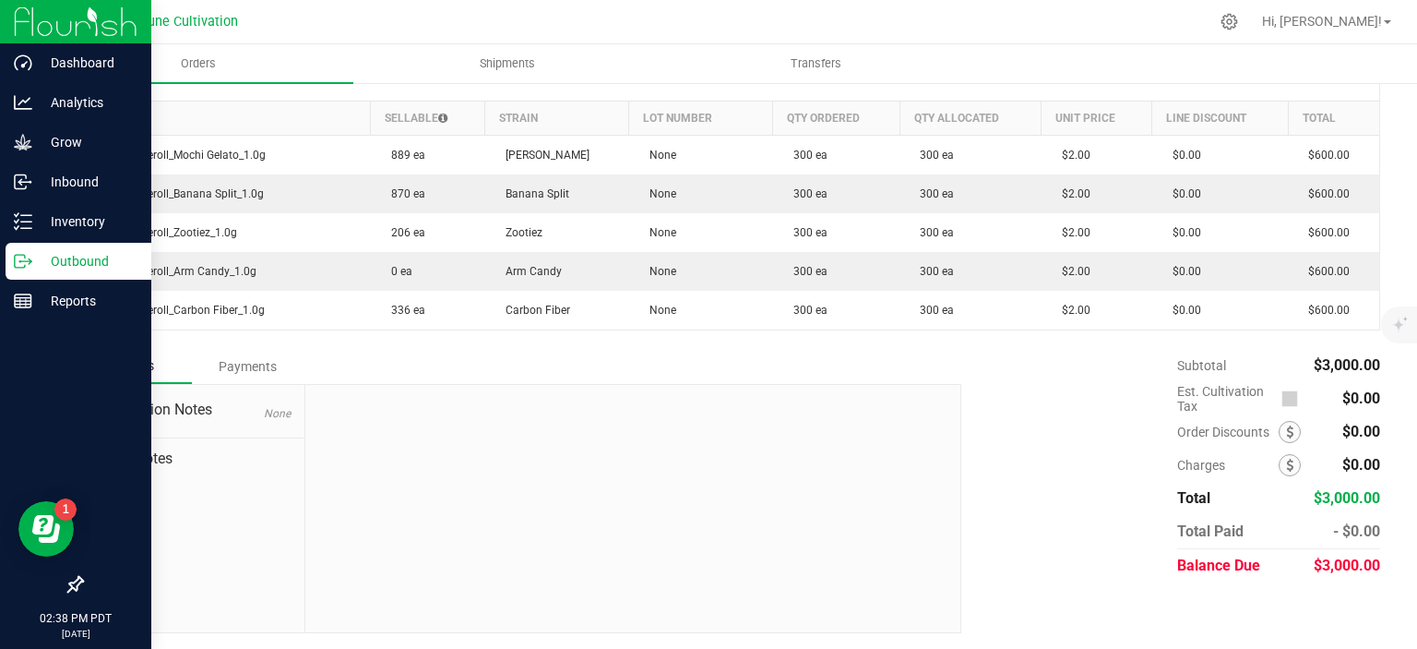
click at [36, 256] on p "Outbound" at bounding box center [87, 261] width 111 height 22
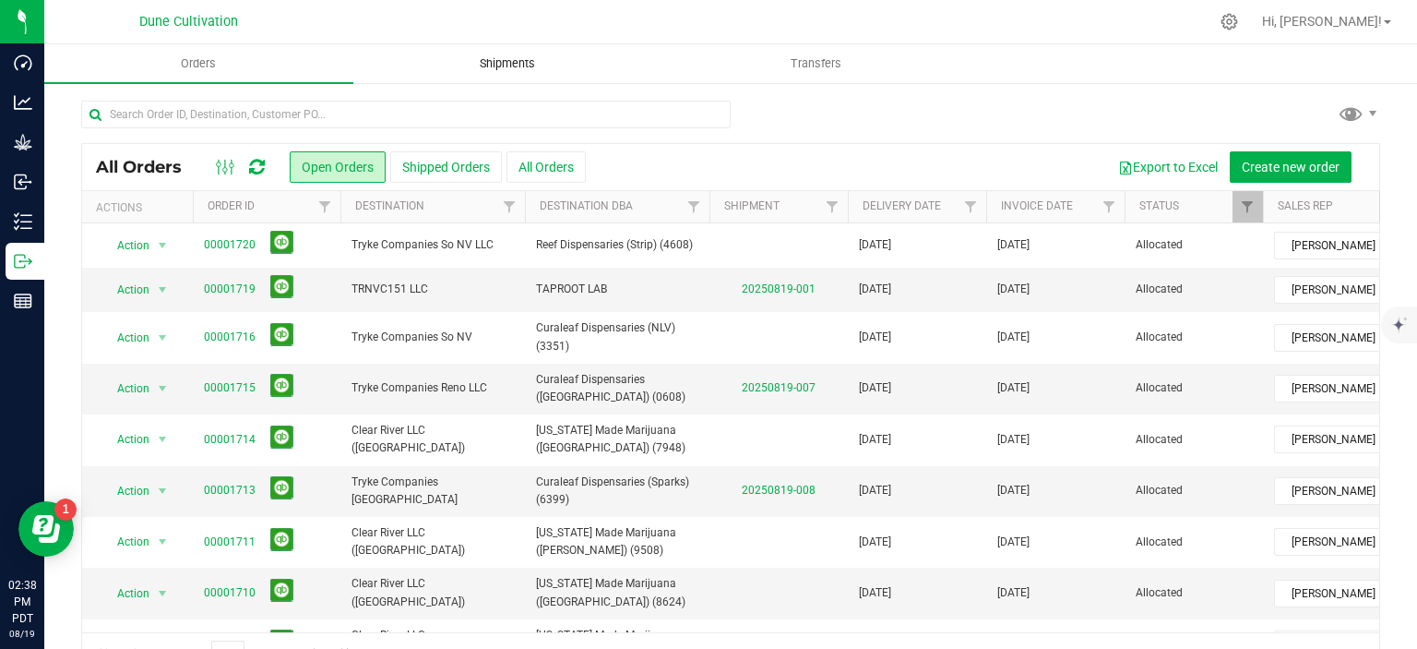
click at [520, 72] on span "Shipments" at bounding box center [507, 63] width 105 height 17
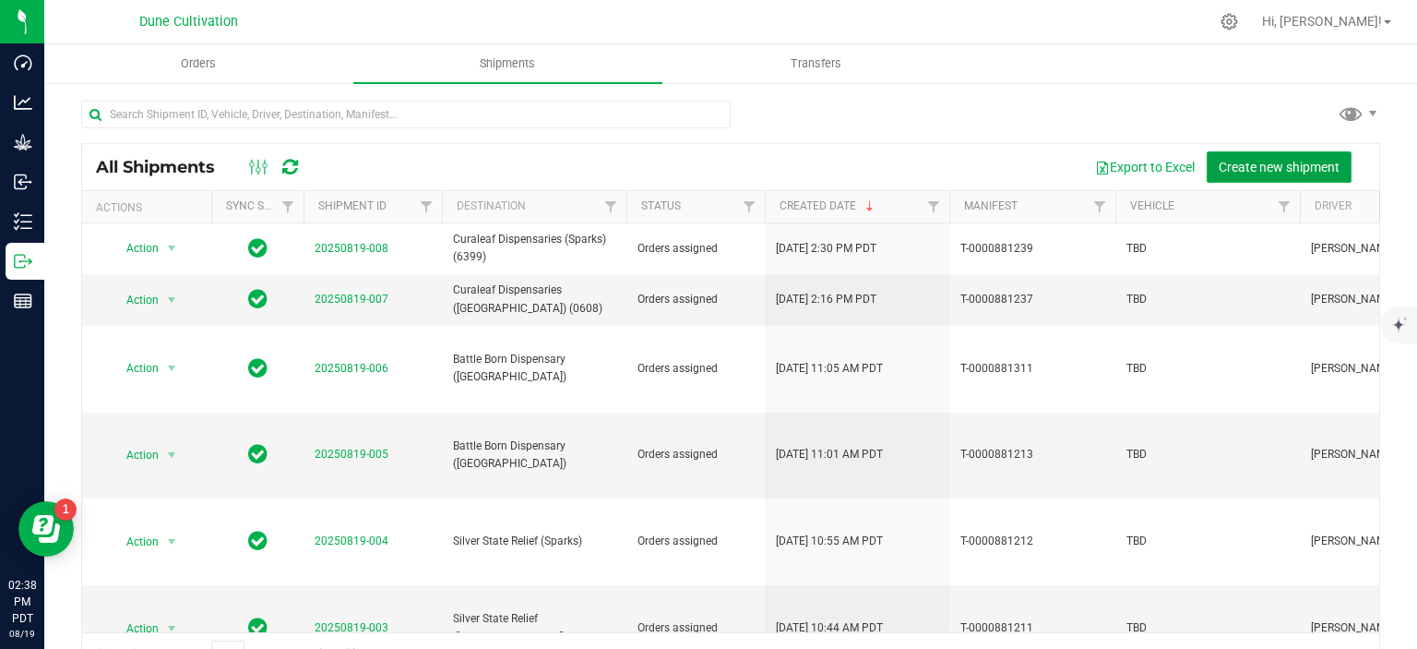
click at [1292, 175] on button "Create new shipment" at bounding box center [1279, 166] width 145 height 31
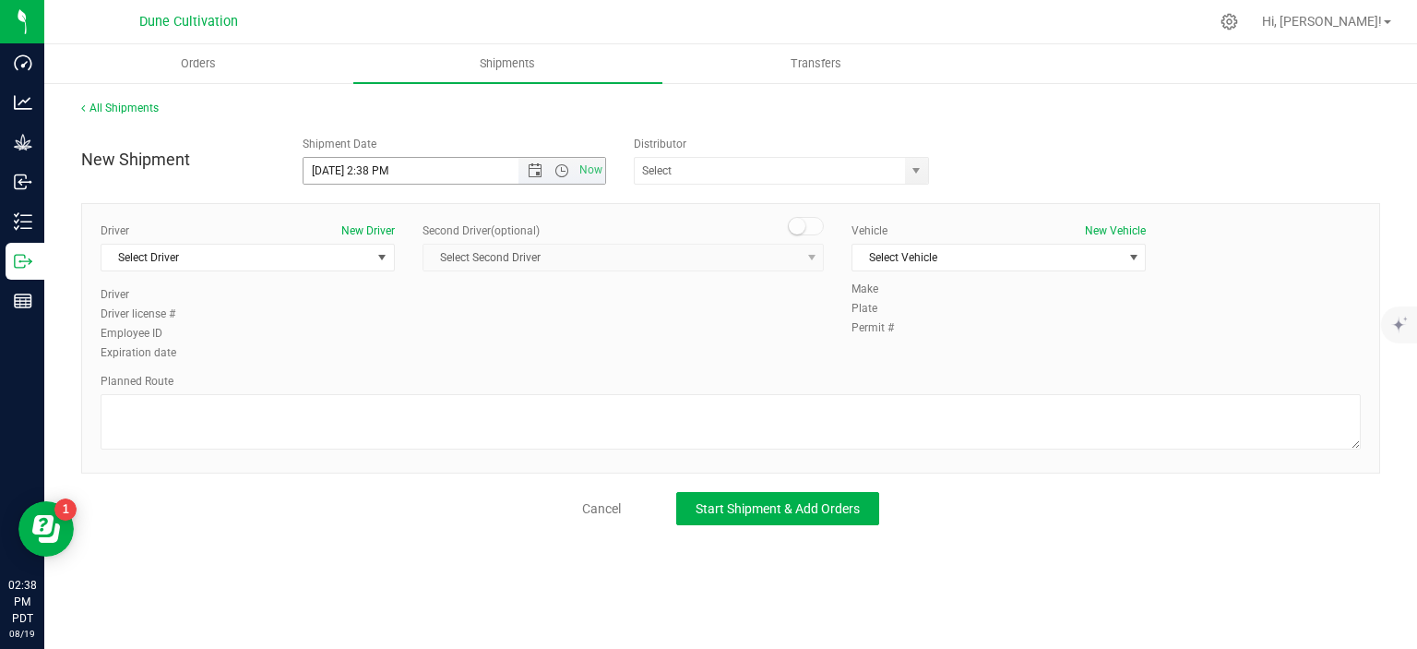
click at [334, 170] on input "8/19/2025 2:38 PM" at bounding box center [427, 171] width 247 height 26
click at [389, 173] on input "8/20/2025 2:38 PM" at bounding box center [427, 171] width 247 height 26
click at [906, 174] on span "select" at bounding box center [916, 171] width 23 height 26
type input "8/20/2025 2:00 PM"
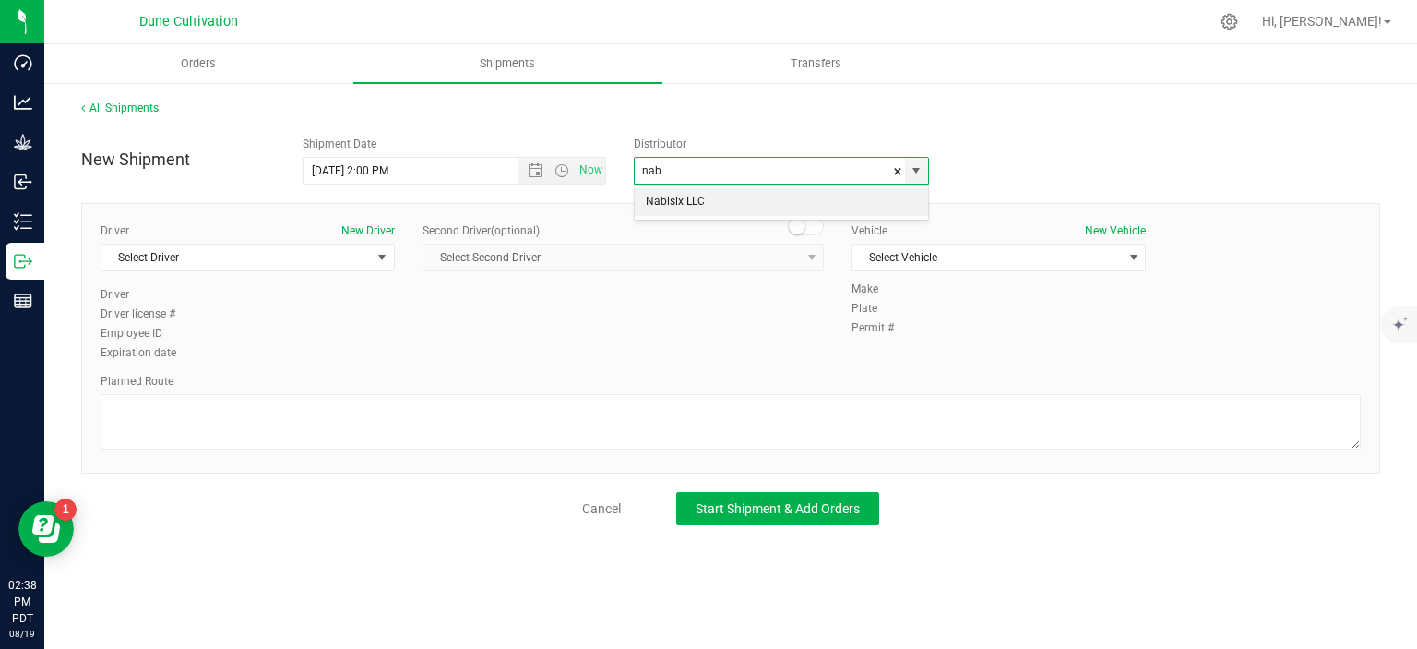
click at [770, 194] on li "Nabisix LLC" at bounding box center [781, 202] width 293 height 28
type input "Nabisix LLC"
click at [322, 256] on span "Select Driver" at bounding box center [235, 257] width 269 height 26
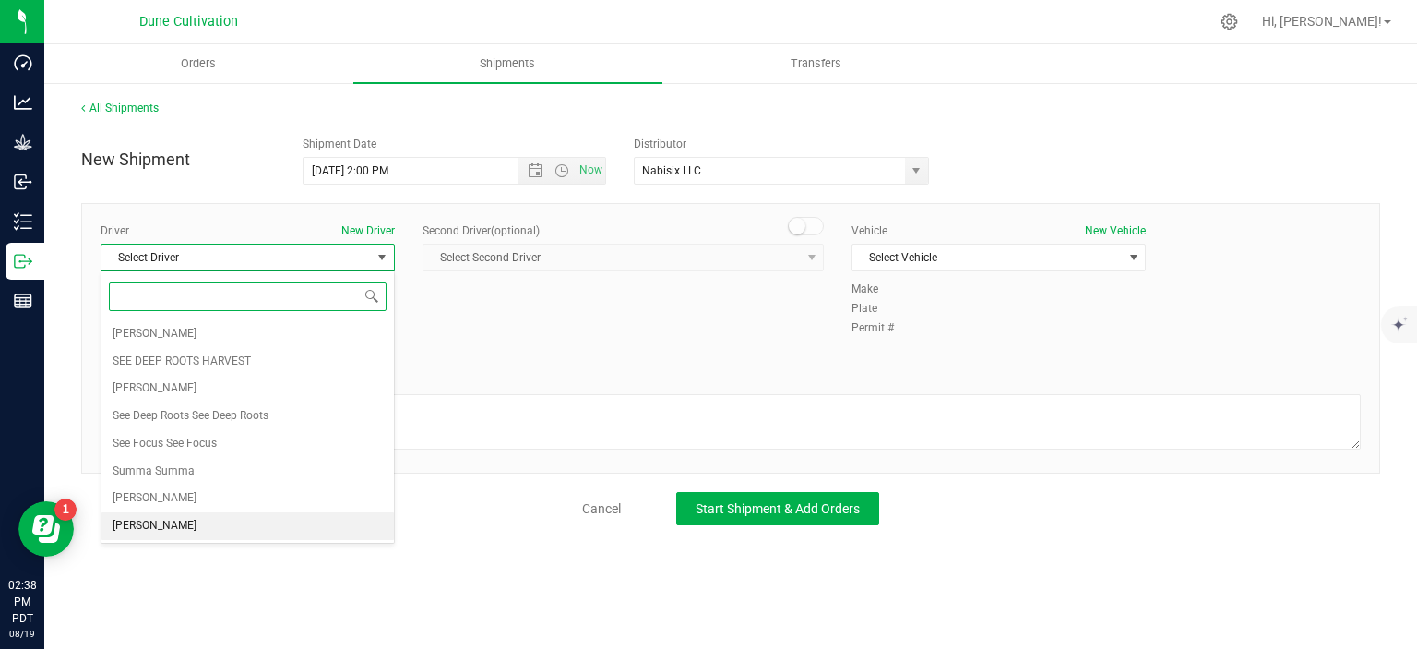
click at [179, 518] on li "TBD TBD" at bounding box center [247, 526] width 292 height 28
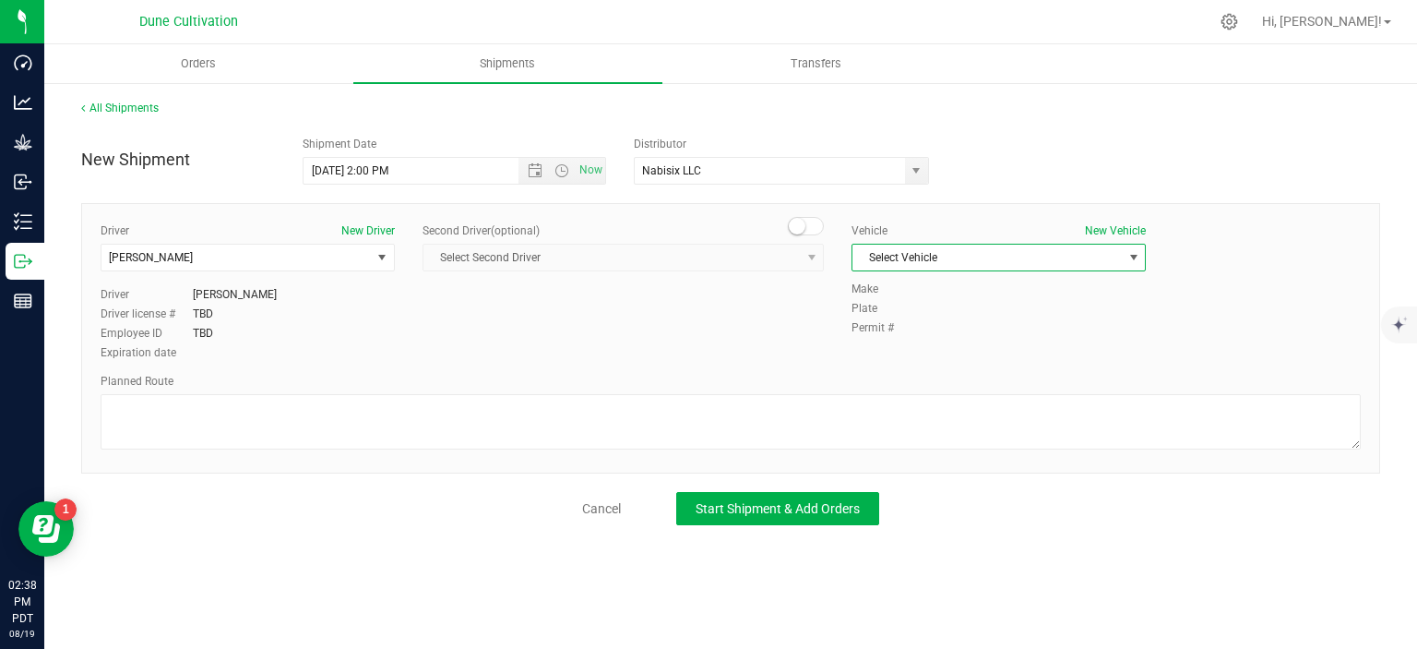
click at [941, 262] on span "Select Vehicle" at bounding box center [986, 257] width 269 height 26
click at [884, 449] on li "TBD" at bounding box center [998, 453] width 292 height 28
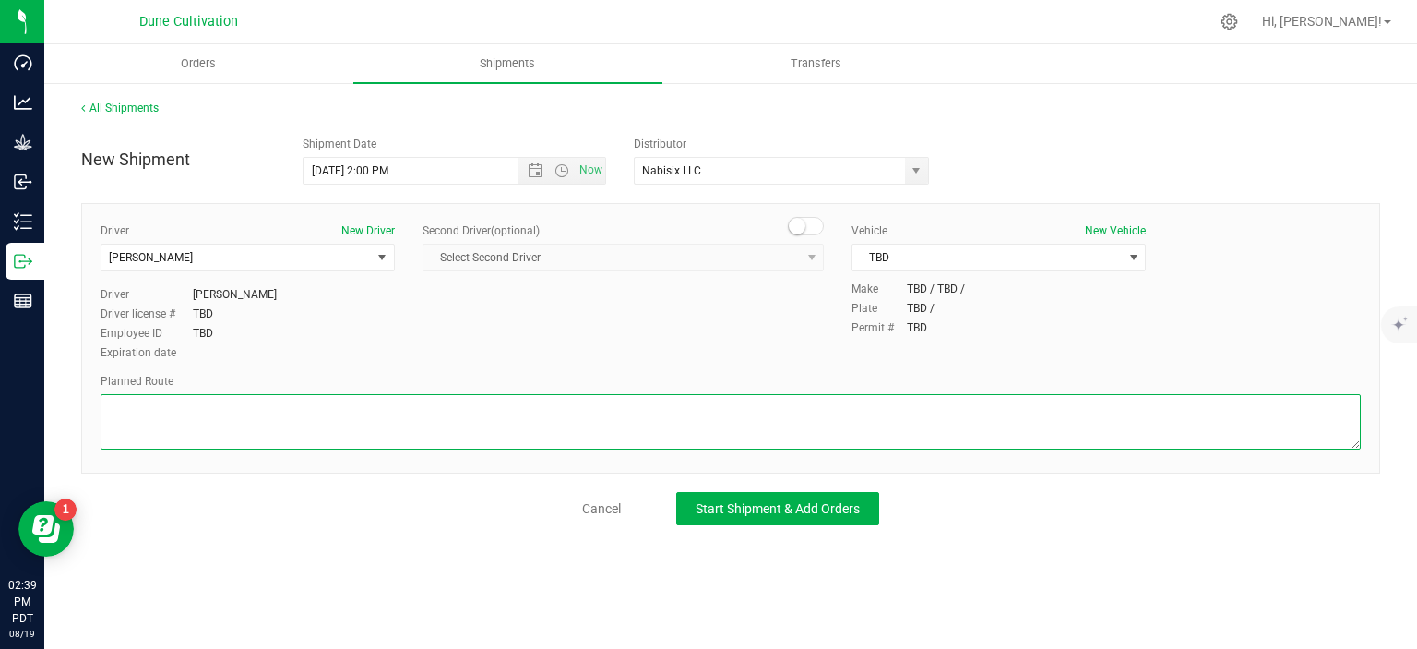
click at [239, 408] on textarea at bounding box center [731, 421] width 1260 height 55
paste textarea "Get on I-11/US-95 N in Las Vegas from E Craig Rd 18 min (7.4 mi) Continue on US…"
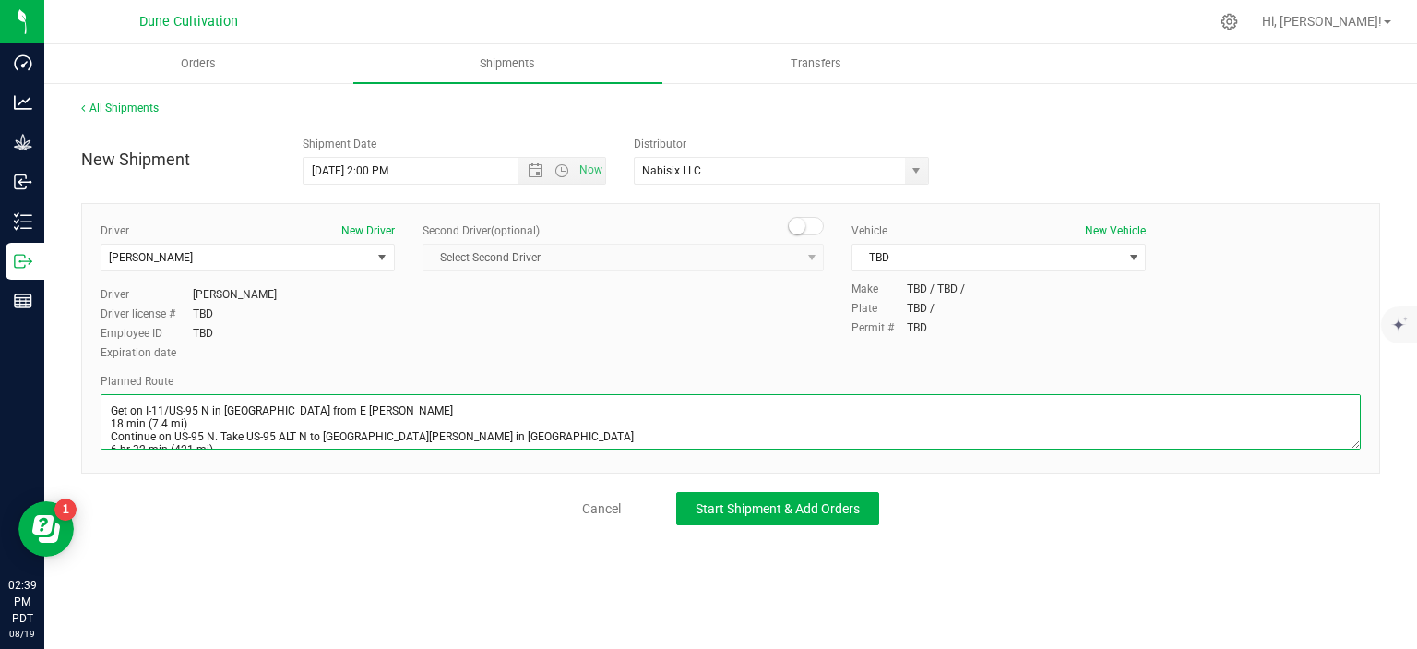
scroll to position [35, 0]
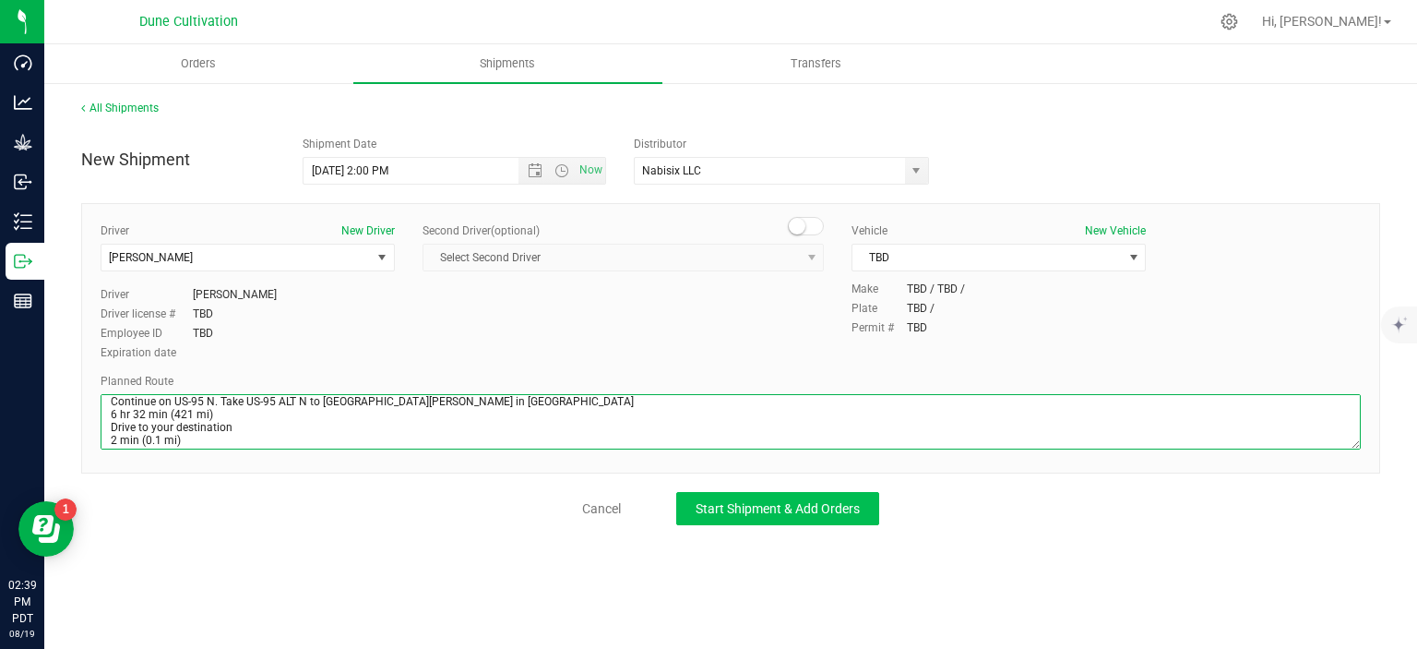
type textarea "Get on I-11/US-95 N in Las Vegas from E Craig Rd 18 min (7.4 mi) Continue on US…"
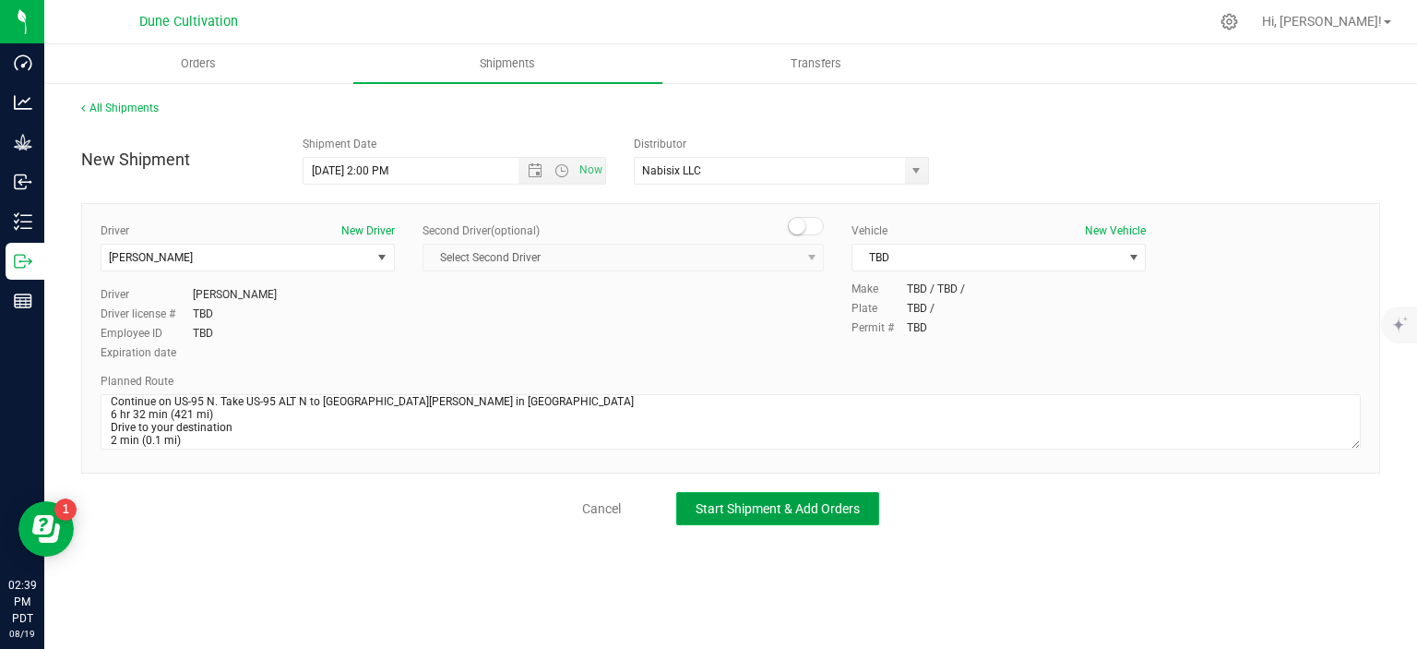
click at [769, 512] on button "Start Shipment & Add Orders" at bounding box center [777, 508] width 203 height 33
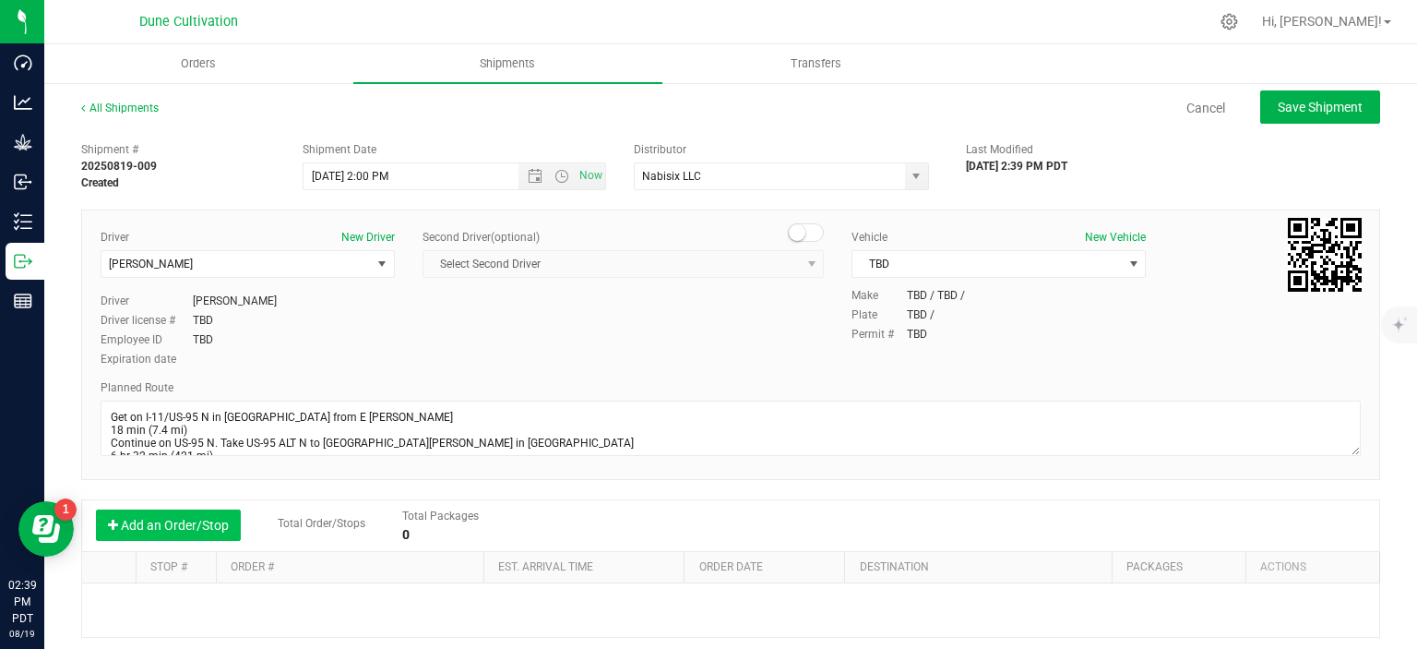
click at [220, 526] on button "Add an Order/Stop" at bounding box center [168, 524] width 145 height 31
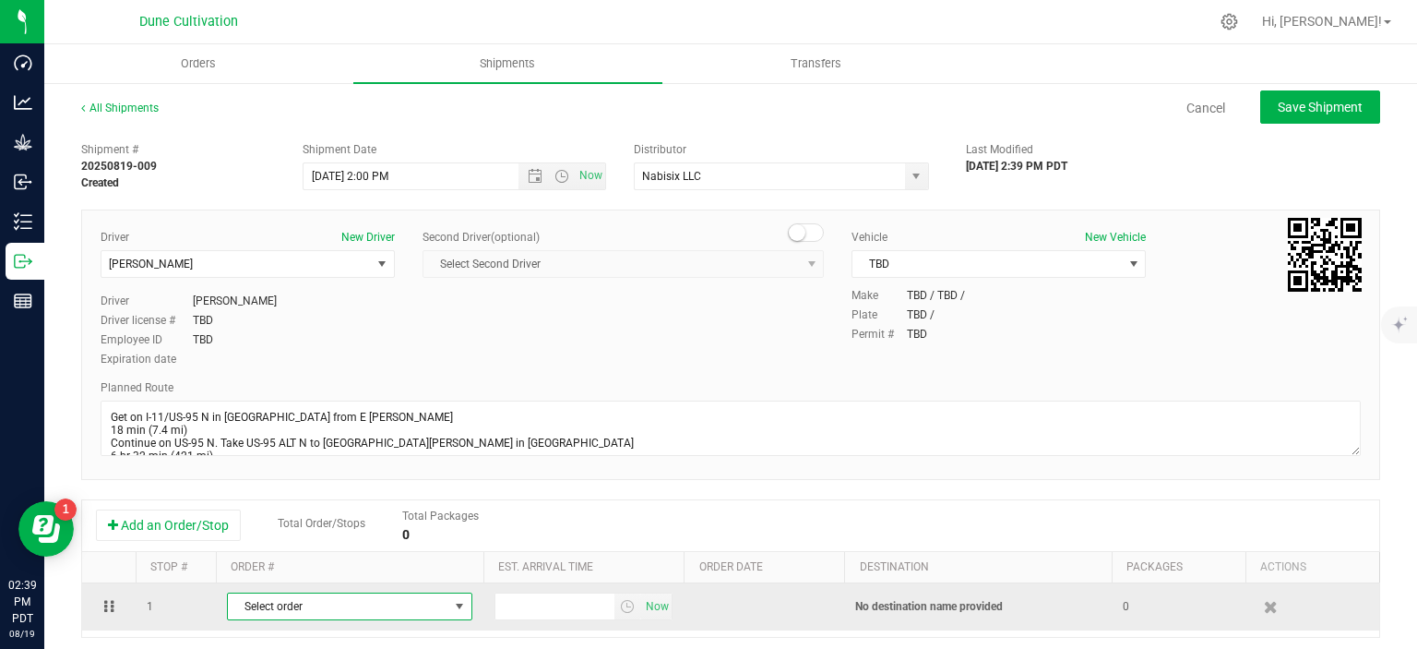
click at [311, 596] on span "Select order" at bounding box center [338, 606] width 220 height 26
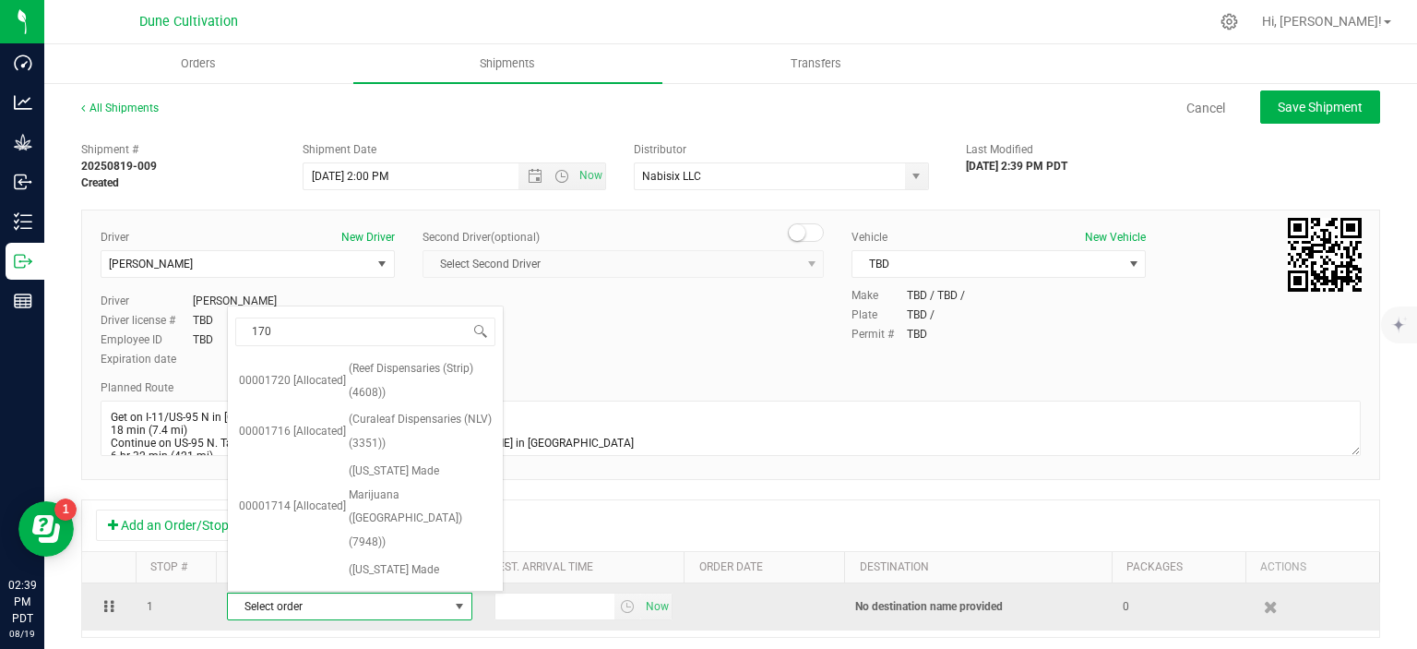
type input "1704"
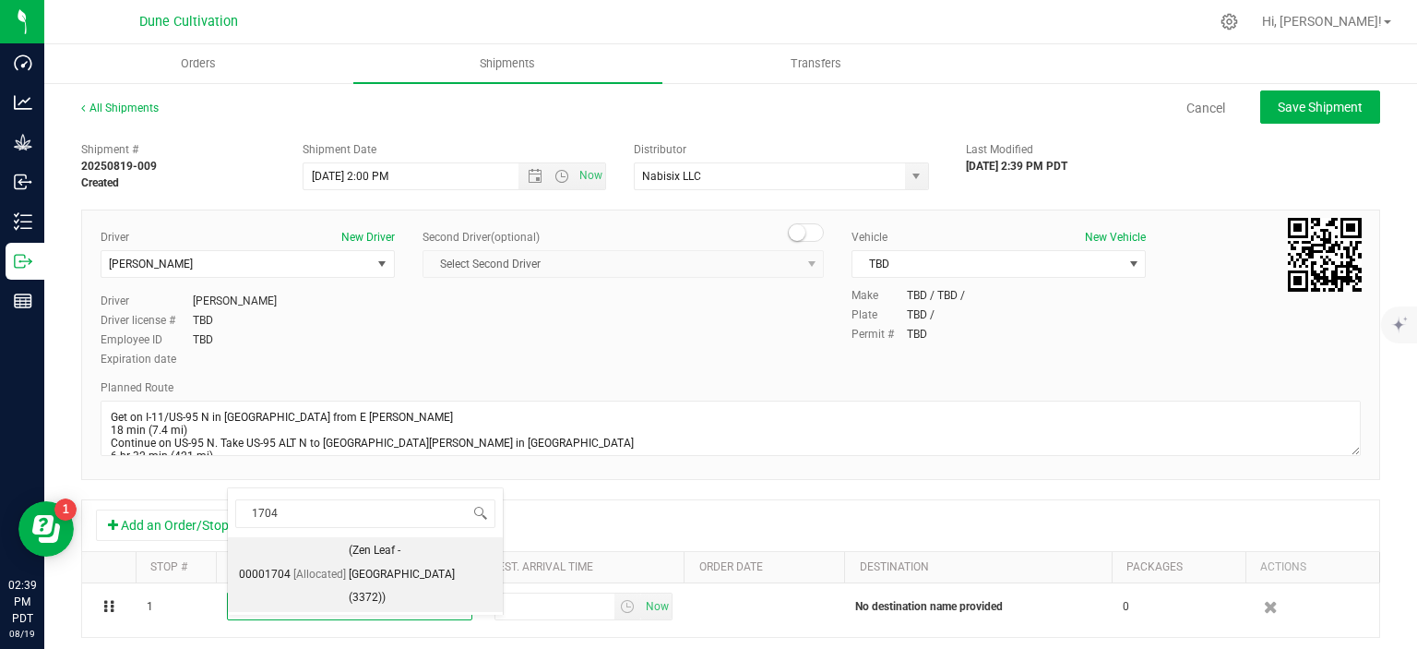
click at [330, 549] on li "00001704 [Allocated] (Zen Leaf - Carson City (3372))" at bounding box center [365, 574] width 275 height 75
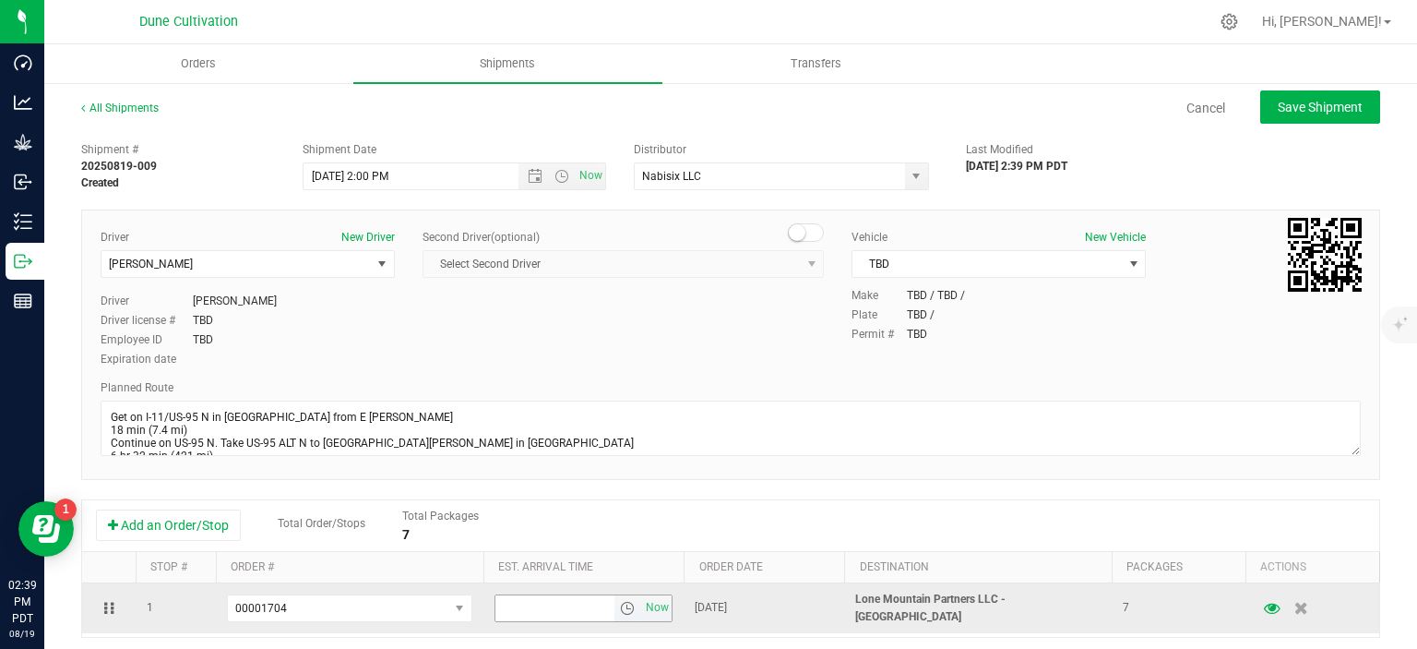
click at [508, 603] on input "text" at bounding box center [555, 608] width 120 height 26
type input "5:00 PM"
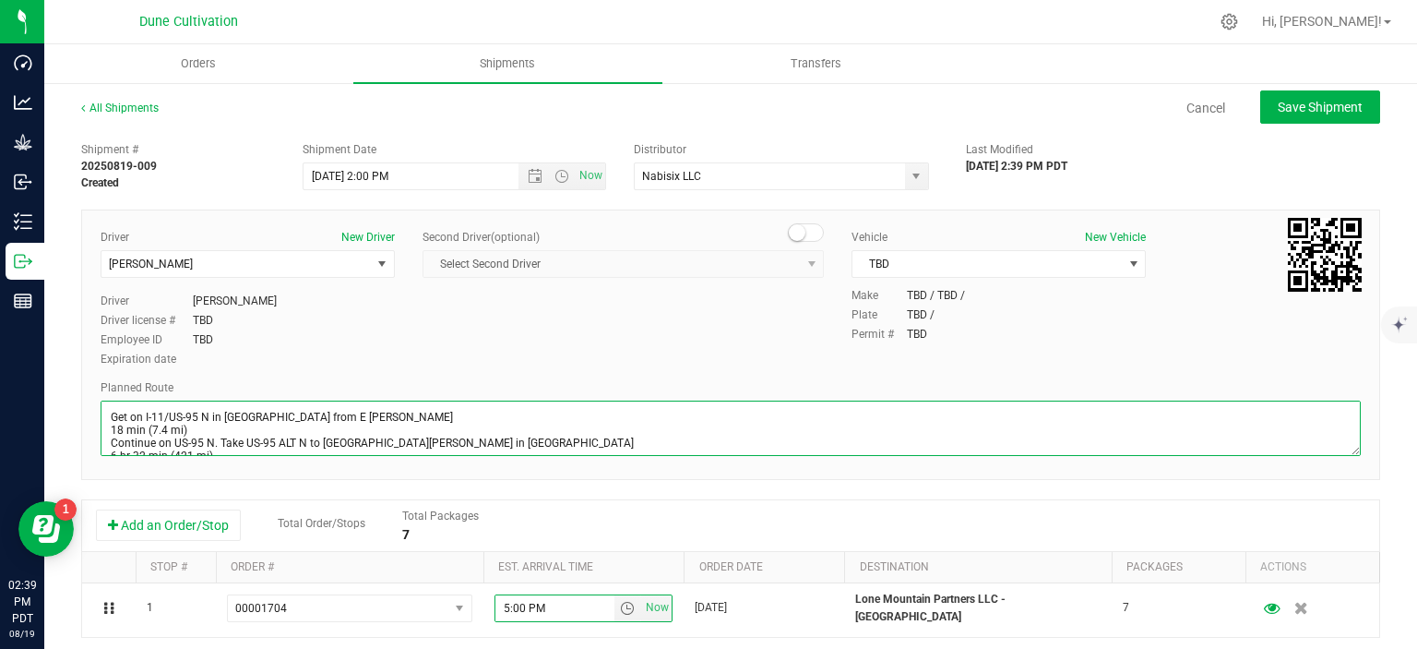
click at [664, 434] on textarea at bounding box center [731, 427] width 1260 height 55
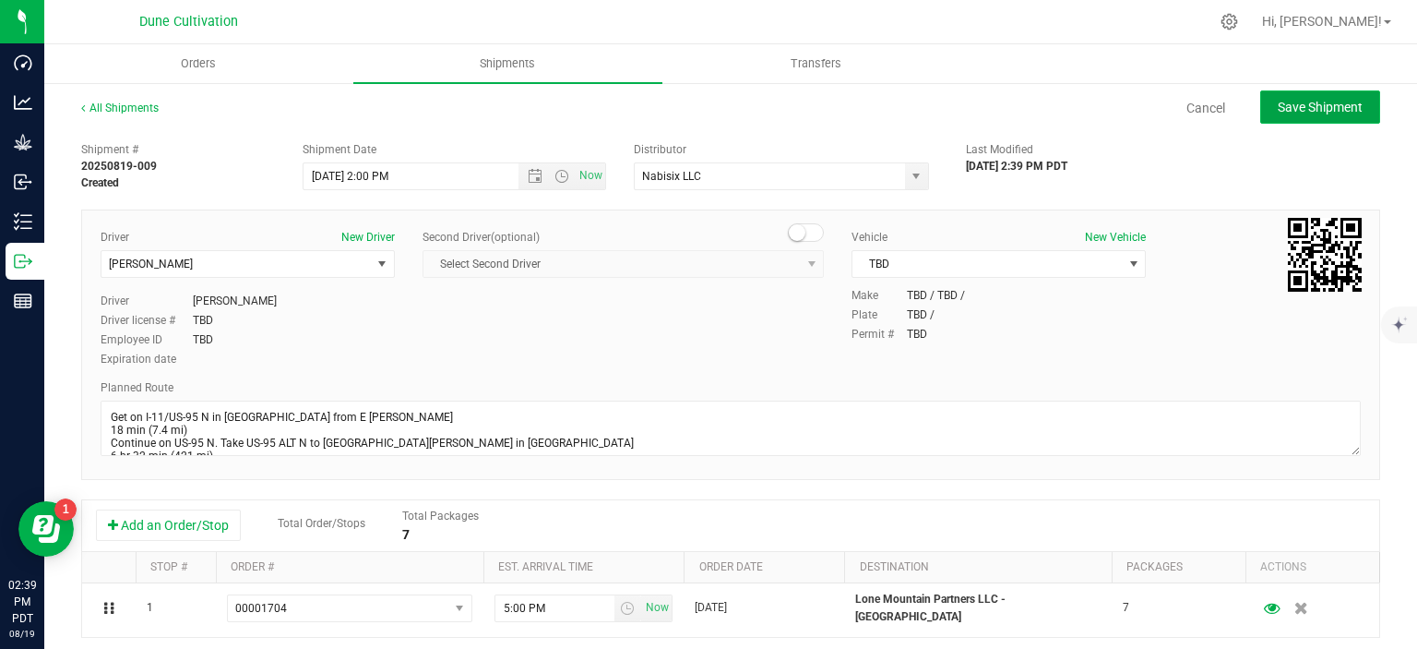
click at [1306, 113] on span "Save Shipment" at bounding box center [1320, 107] width 85 height 15
type input "8/20/2025 9:00 PM"
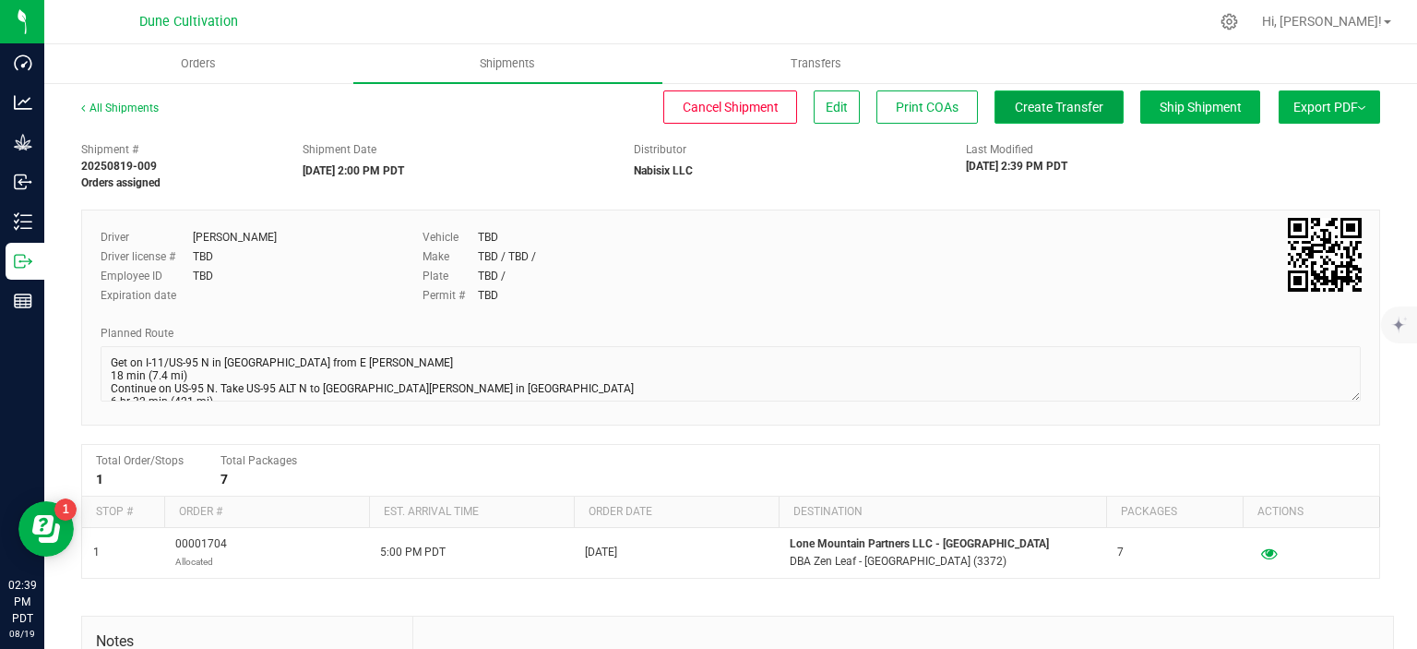
click at [1026, 107] on span "Create Transfer" at bounding box center [1059, 107] width 89 height 15
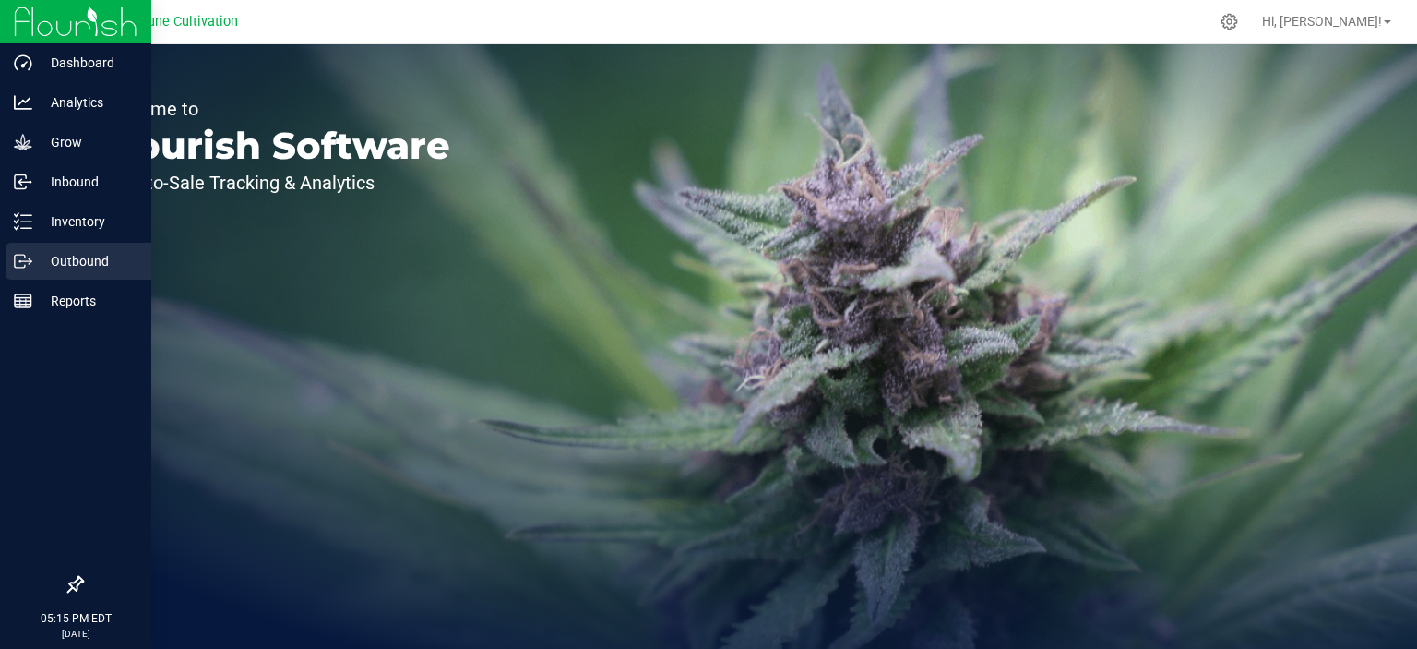
click at [28, 252] on div "Outbound" at bounding box center [79, 261] width 146 height 37
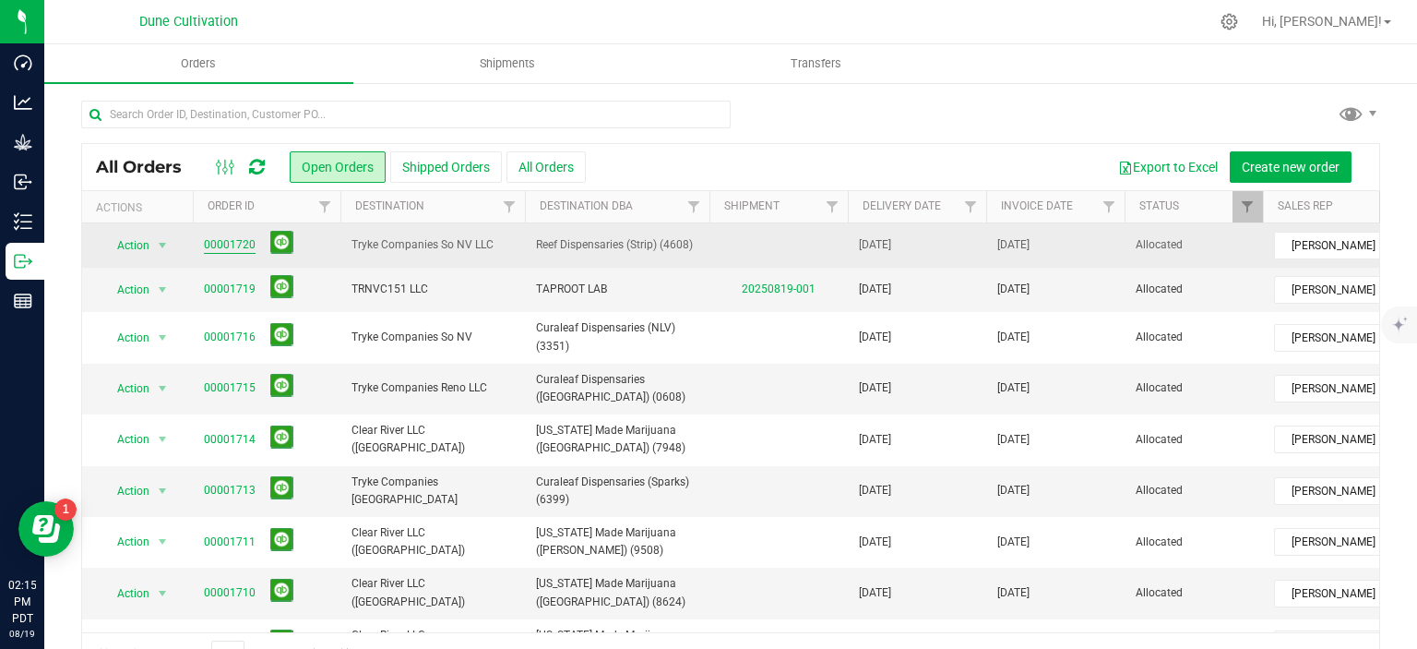
click at [235, 244] on link "00001720" at bounding box center [230, 245] width 52 height 18
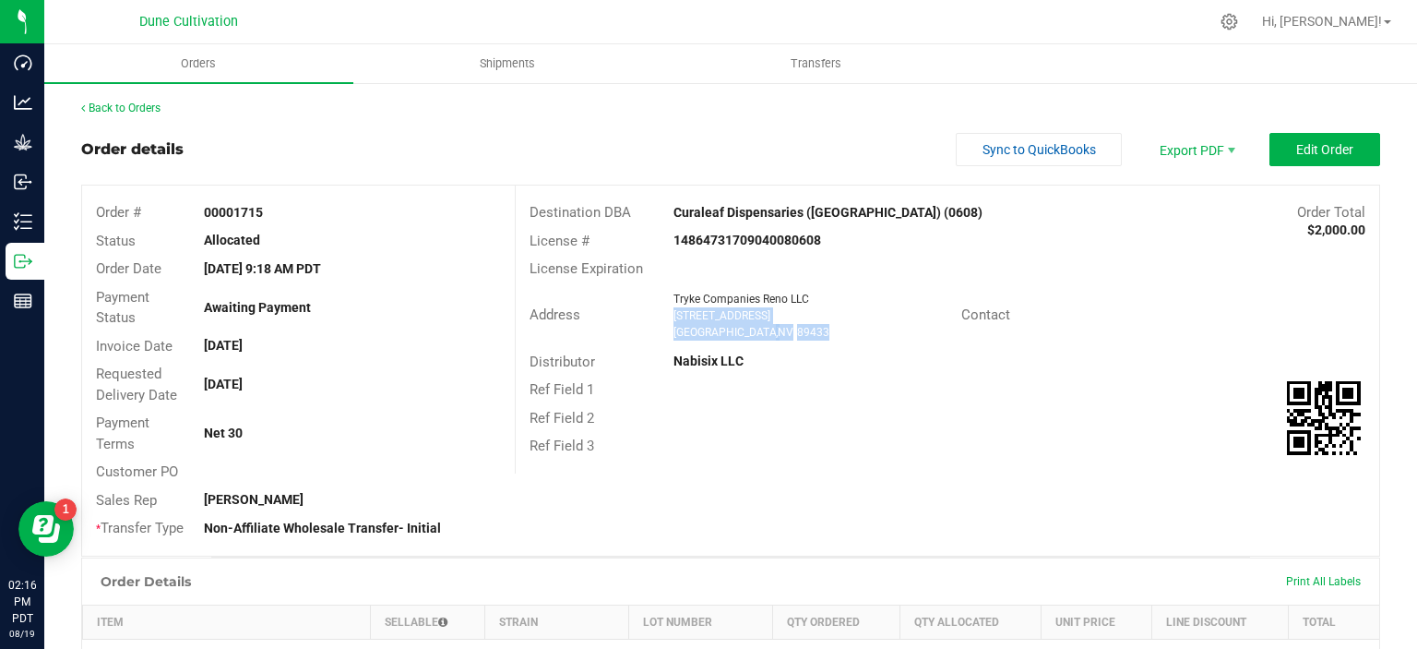
drag, startPoint x: 777, startPoint y: 332, endPoint x: 673, endPoint y: 318, distance: 105.2
click at [673, 318] on div "Tryke Companies Reno LLC [STREET_ADDRESS]" at bounding box center [812, 316] width 297 height 50
copy ngx-name-and-address "[STREET_ADDRESS]"
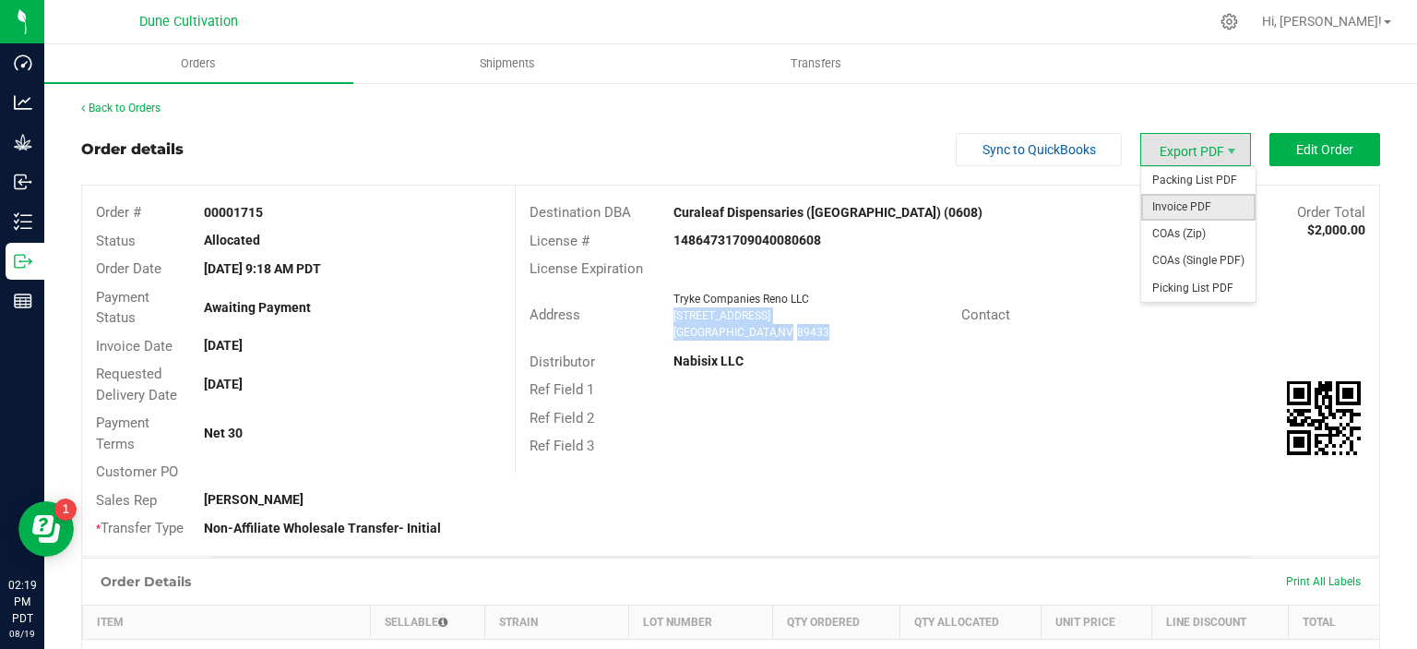
click at [1175, 211] on span "Invoice PDF" at bounding box center [1198, 207] width 114 height 27
click at [1190, 260] on span "COAs (Single PDF)" at bounding box center [1198, 260] width 114 height 27
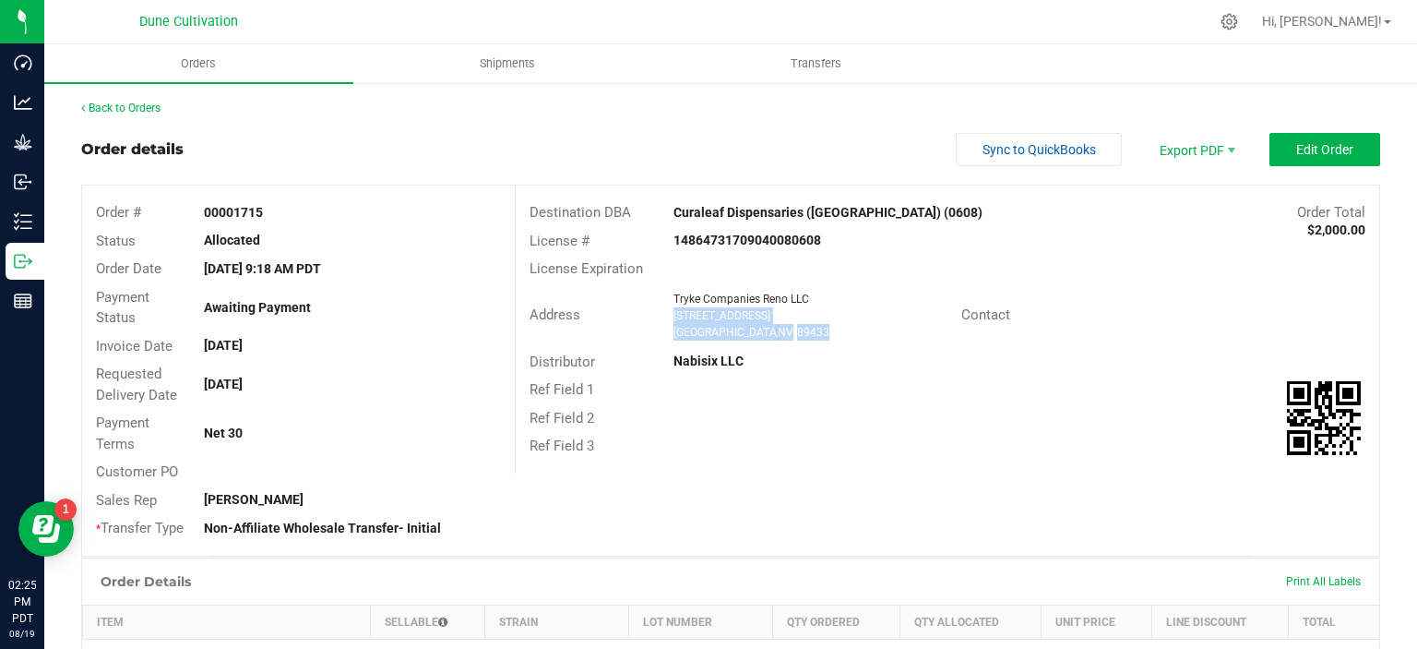
scroll to position [465, 0]
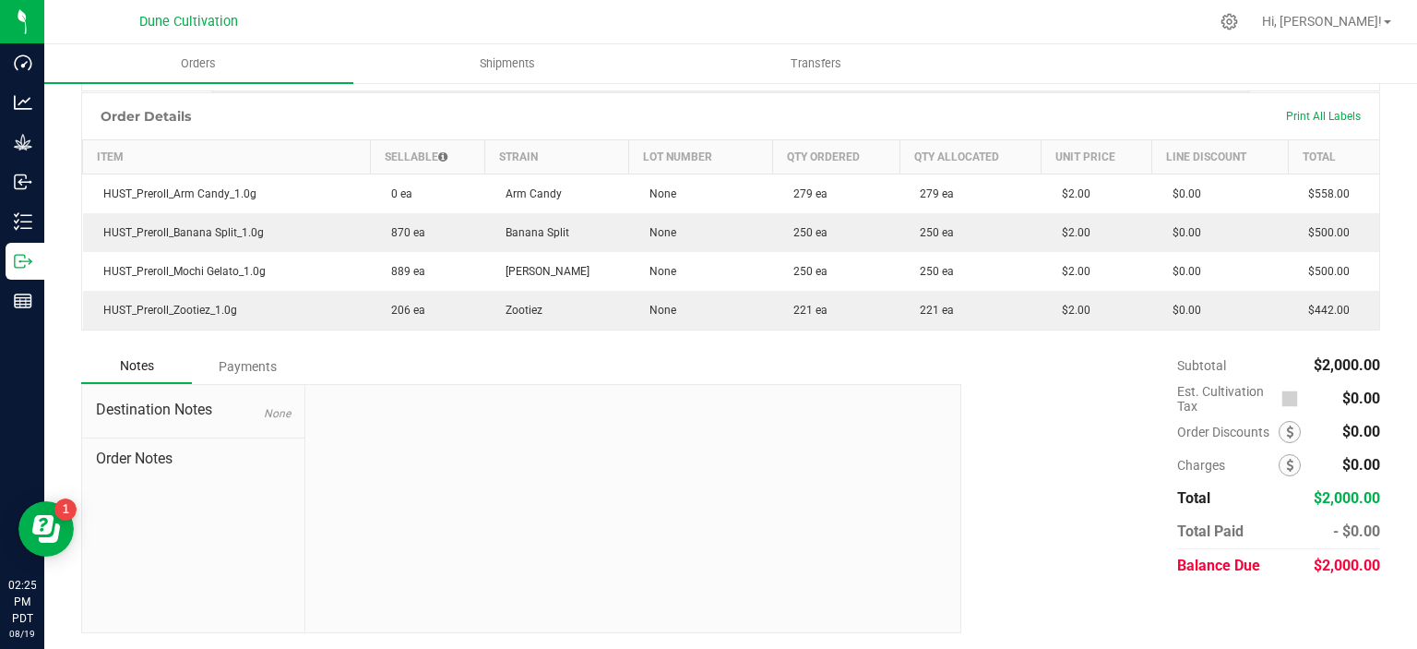
click at [1371, 560] on span "$2,000.00" at bounding box center [1347, 565] width 66 height 18
copy div "$2,000.00"
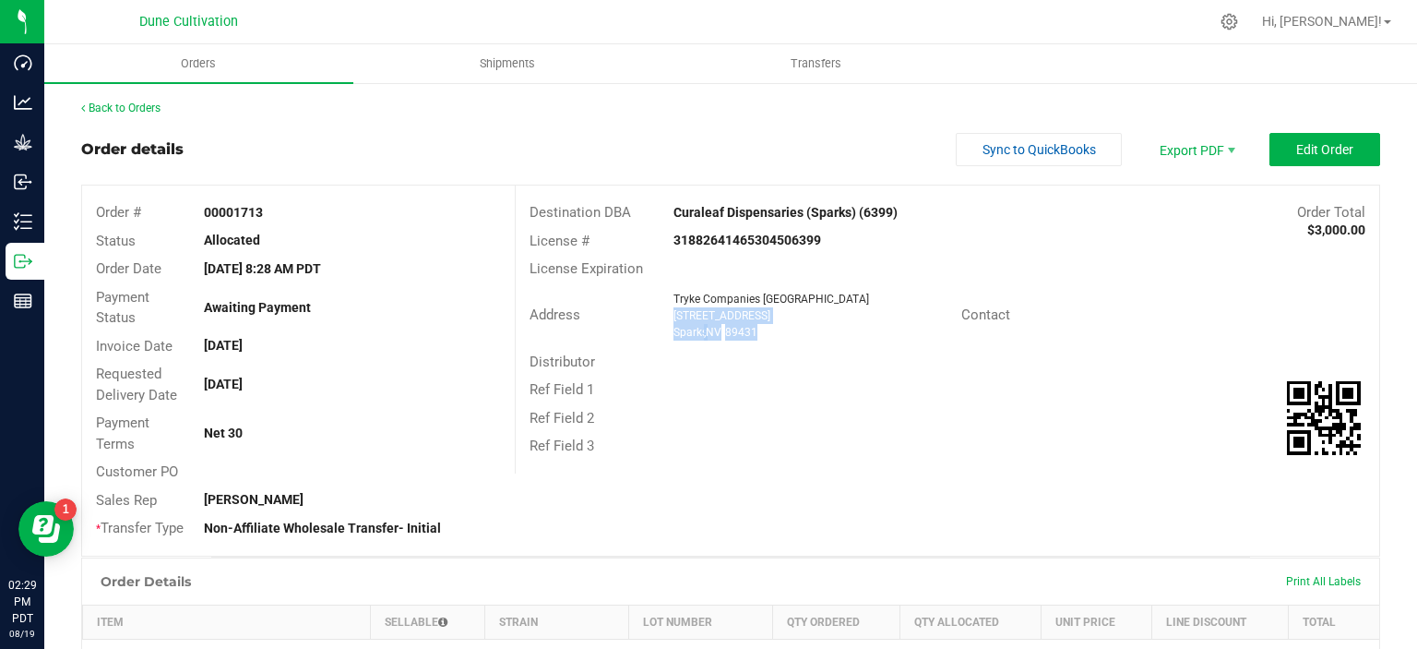
drag, startPoint x: 764, startPoint y: 334, endPoint x: 674, endPoint y: 317, distance: 91.0
click at [674, 317] on ngx-name-and-address "Tryke Companies [GEOGRAPHIC_DATA] [STREET_ADDRESS]" at bounding box center [810, 316] width 274 height 50
copy ngx-name-and-address "[STREET_ADDRESS]"
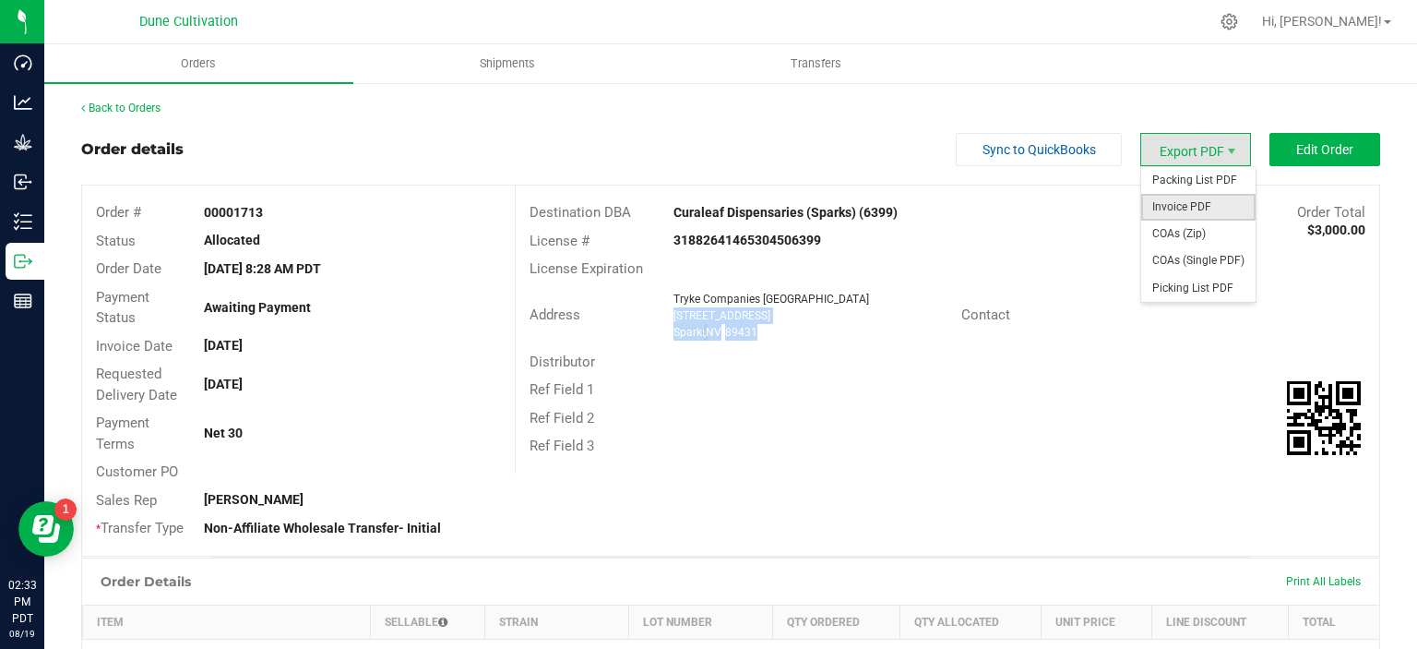
click at [1186, 204] on span "Invoice PDF" at bounding box center [1198, 207] width 114 height 27
click at [1174, 261] on span "COAs (Single PDF)" at bounding box center [1198, 260] width 114 height 27
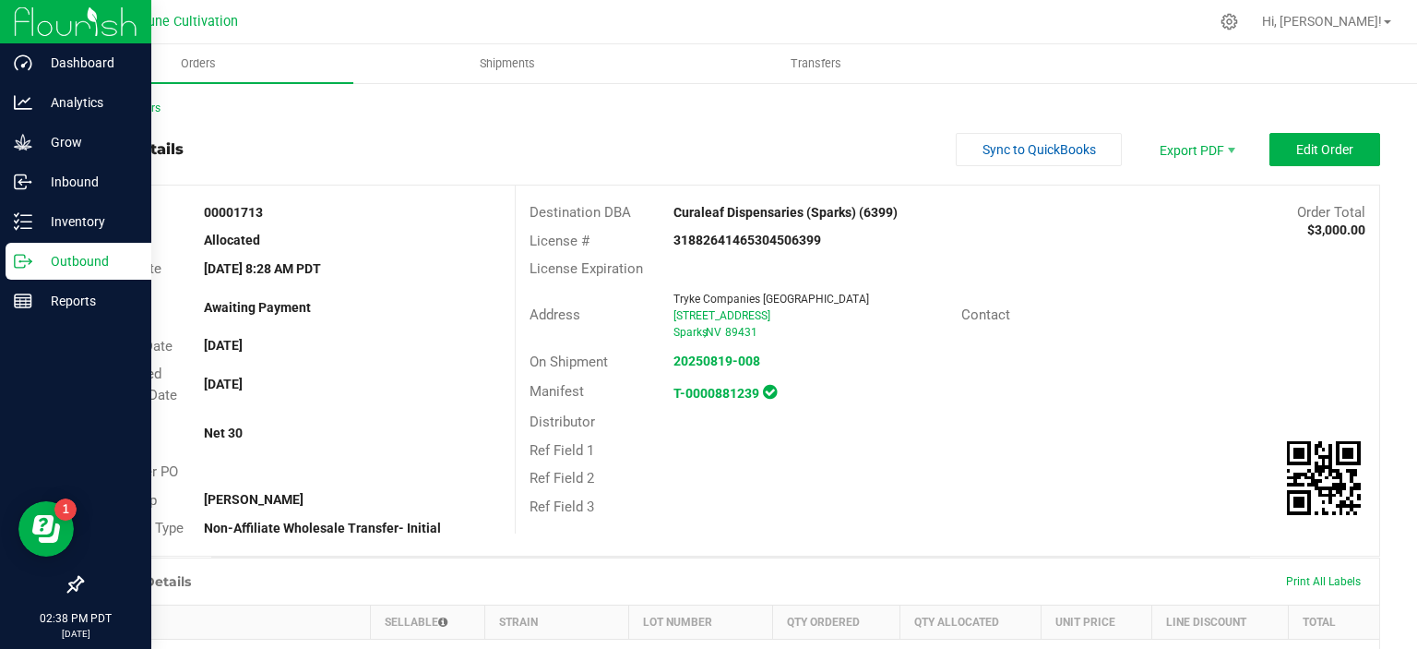
click at [78, 260] on p "Outbound" at bounding box center [87, 261] width 111 height 22
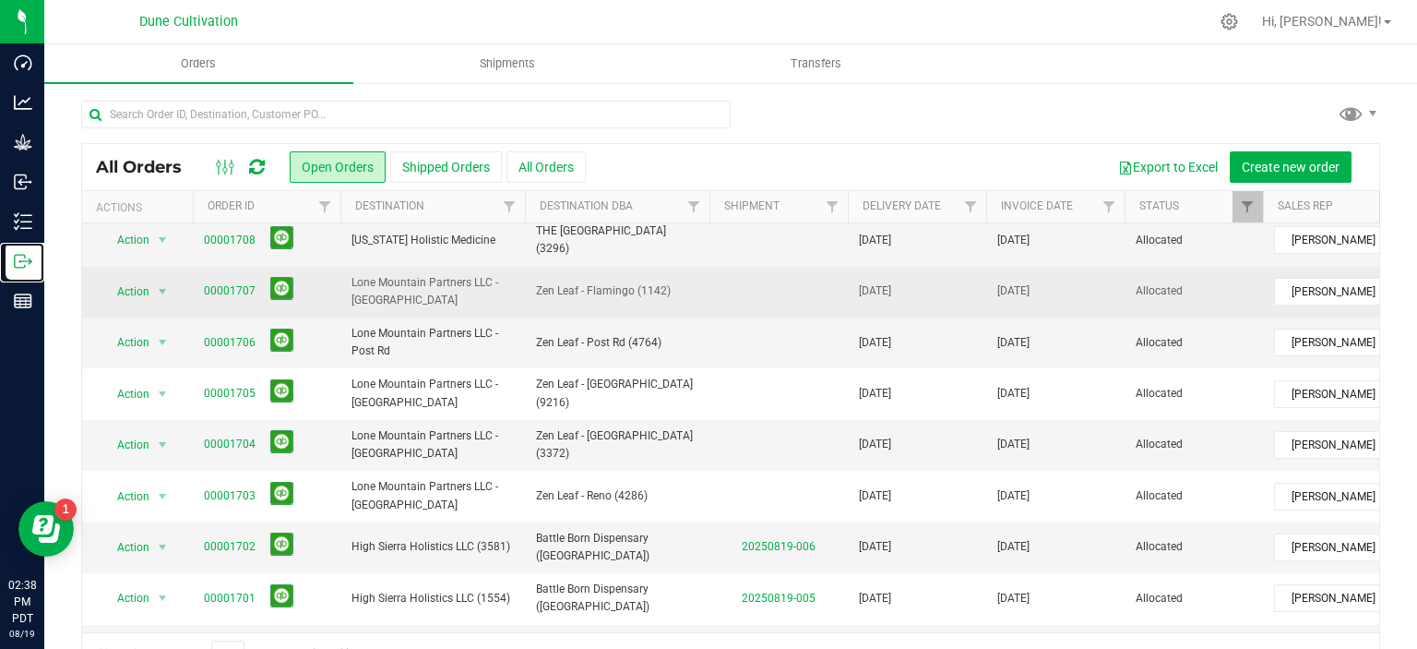
scroll to position [458, 0]
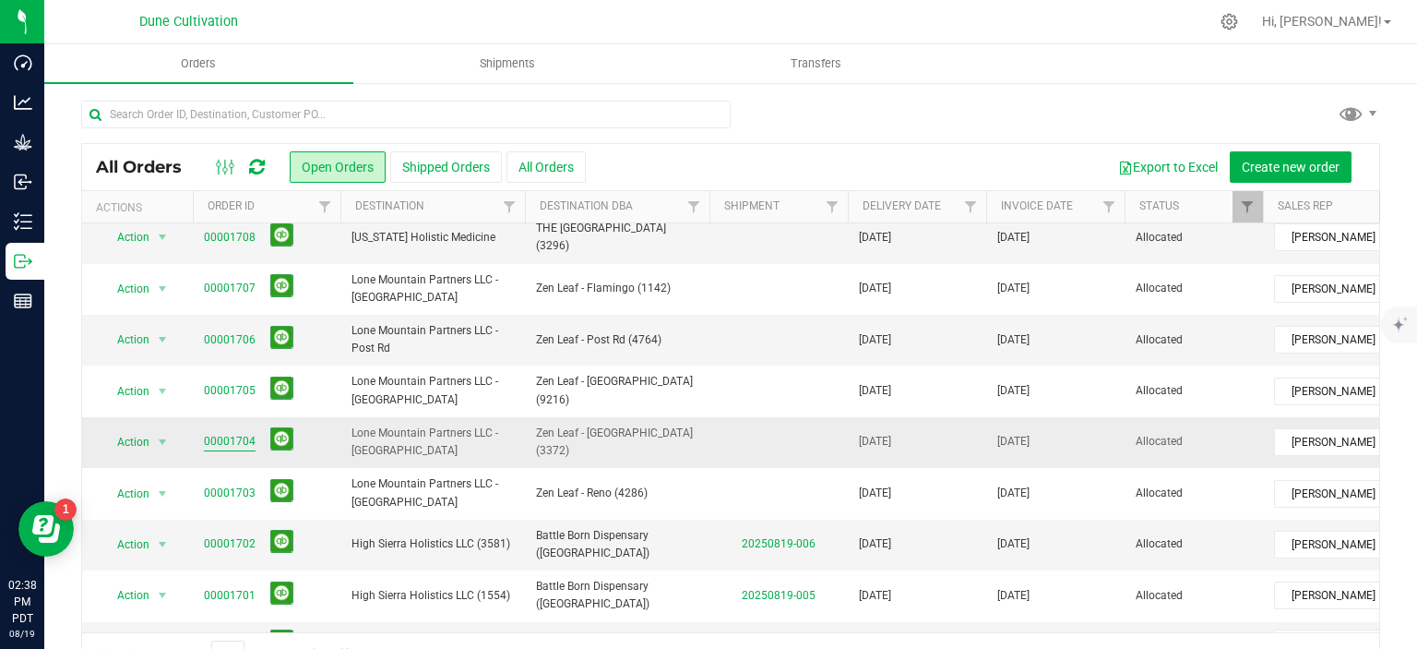
click at [220, 433] on link "00001704" at bounding box center [230, 442] width 52 height 18
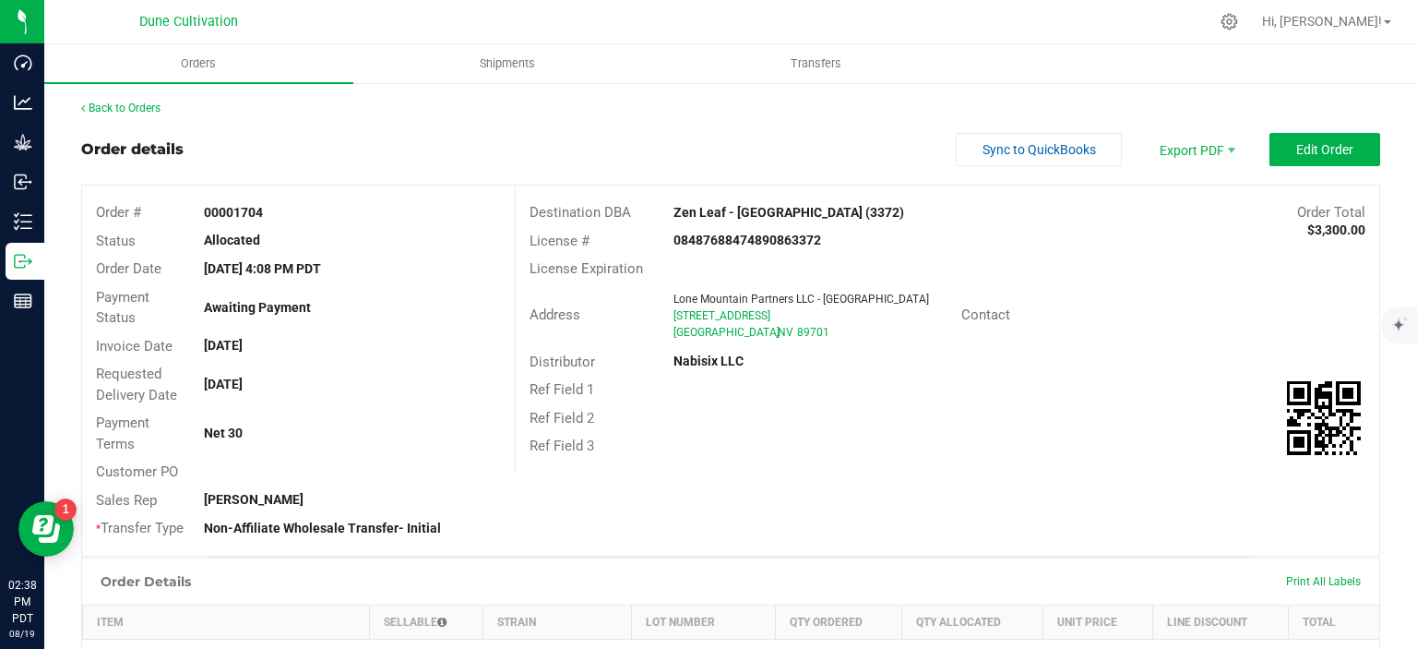
scroll to position [33, 0]
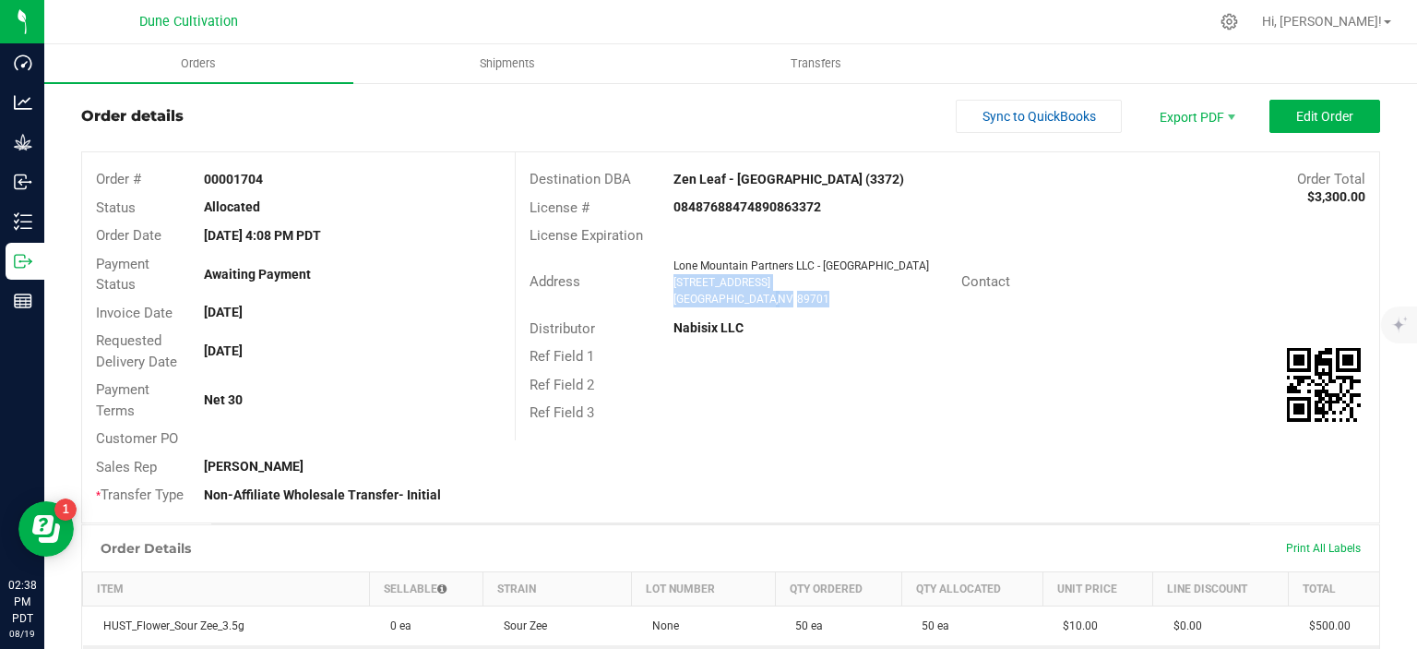
drag, startPoint x: 792, startPoint y: 301, endPoint x: 673, endPoint y: 285, distance: 119.1
click at [673, 284] on ngx-name-and-address "Lone Mountain Partners LLC - [GEOGRAPHIC_DATA] [STREET_ADDRESS]" at bounding box center [810, 282] width 274 height 50
copy ngx-name-and-address "[STREET_ADDRESS]"
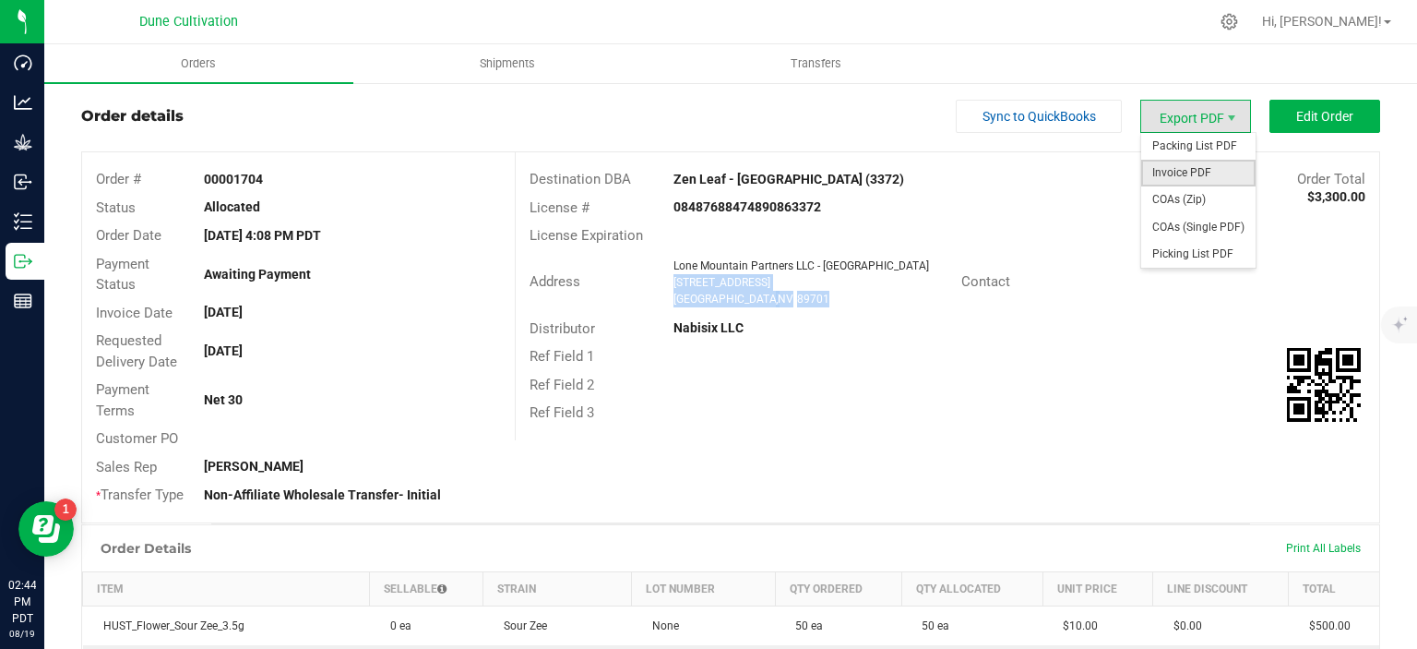
click at [1201, 172] on span "Invoice PDF" at bounding box center [1198, 173] width 114 height 27
click at [1194, 227] on span "COAs (Single PDF)" at bounding box center [1198, 227] width 114 height 27
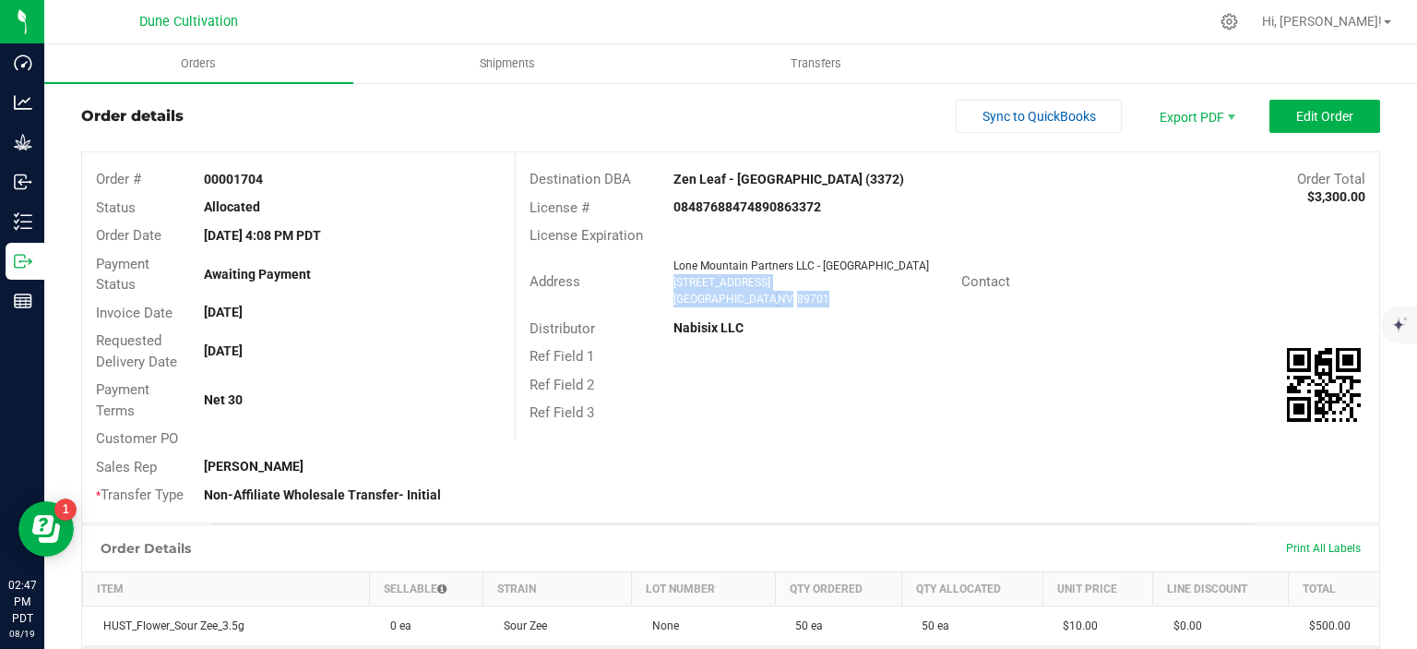
scroll to position [581, 0]
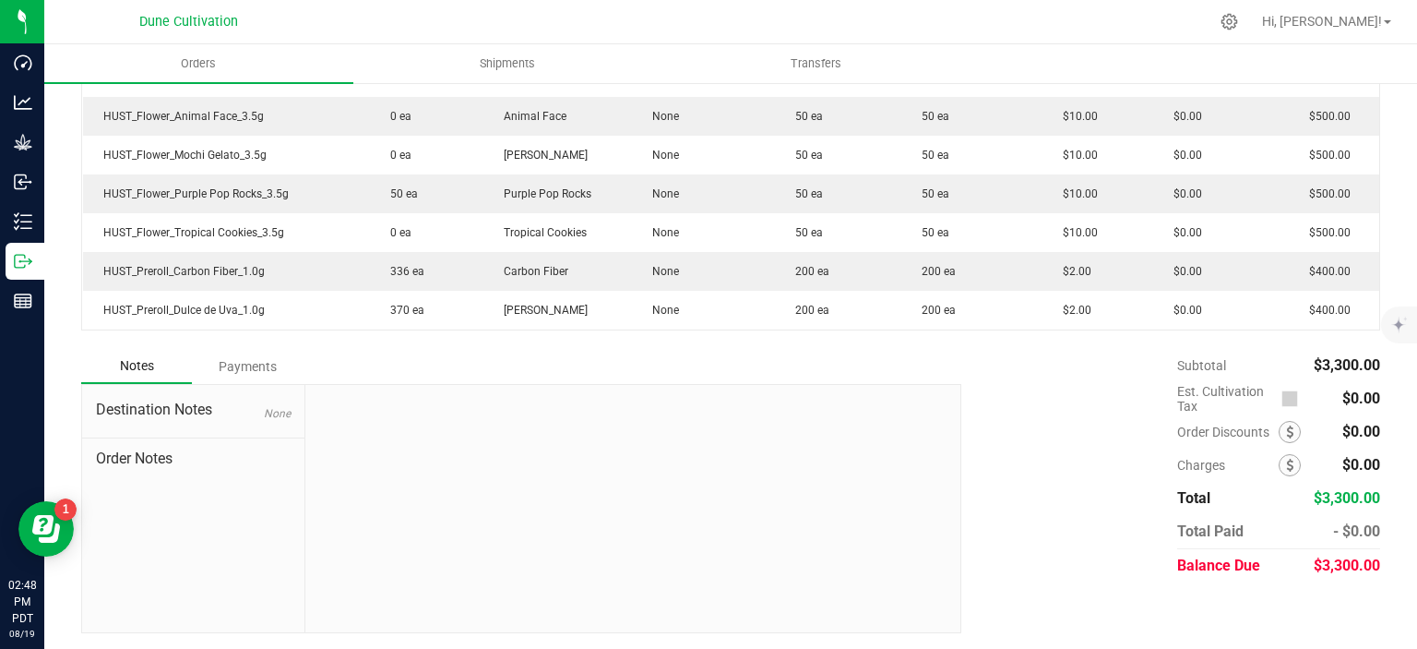
click at [1341, 562] on span "$3,300.00" at bounding box center [1347, 565] width 66 height 18
copy div "$3,300.00"
